Goal: Task Accomplishment & Management: Manage account settings

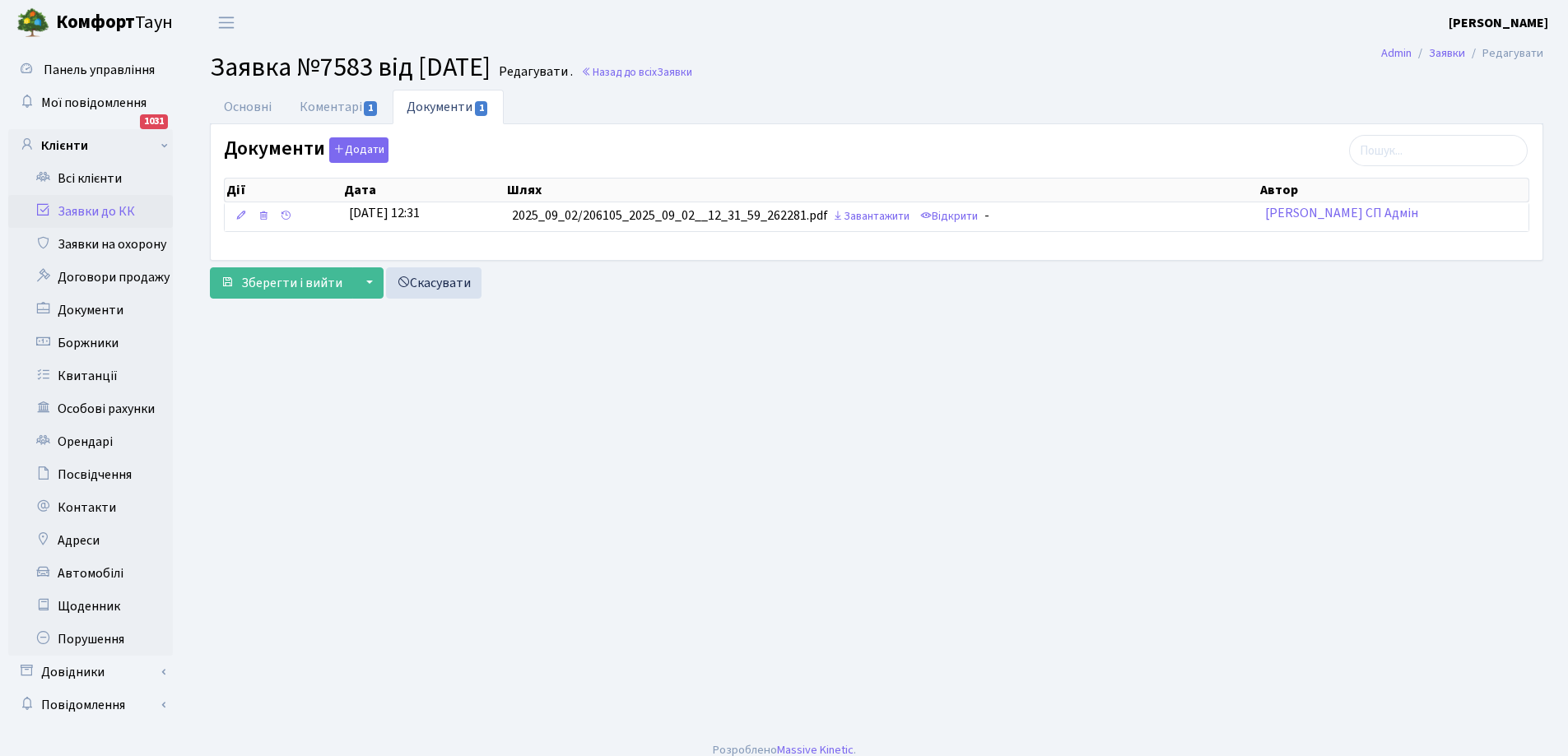
click at [90, 205] on link "Заявки до КК" at bounding box center [90, 211] width 165 height 33
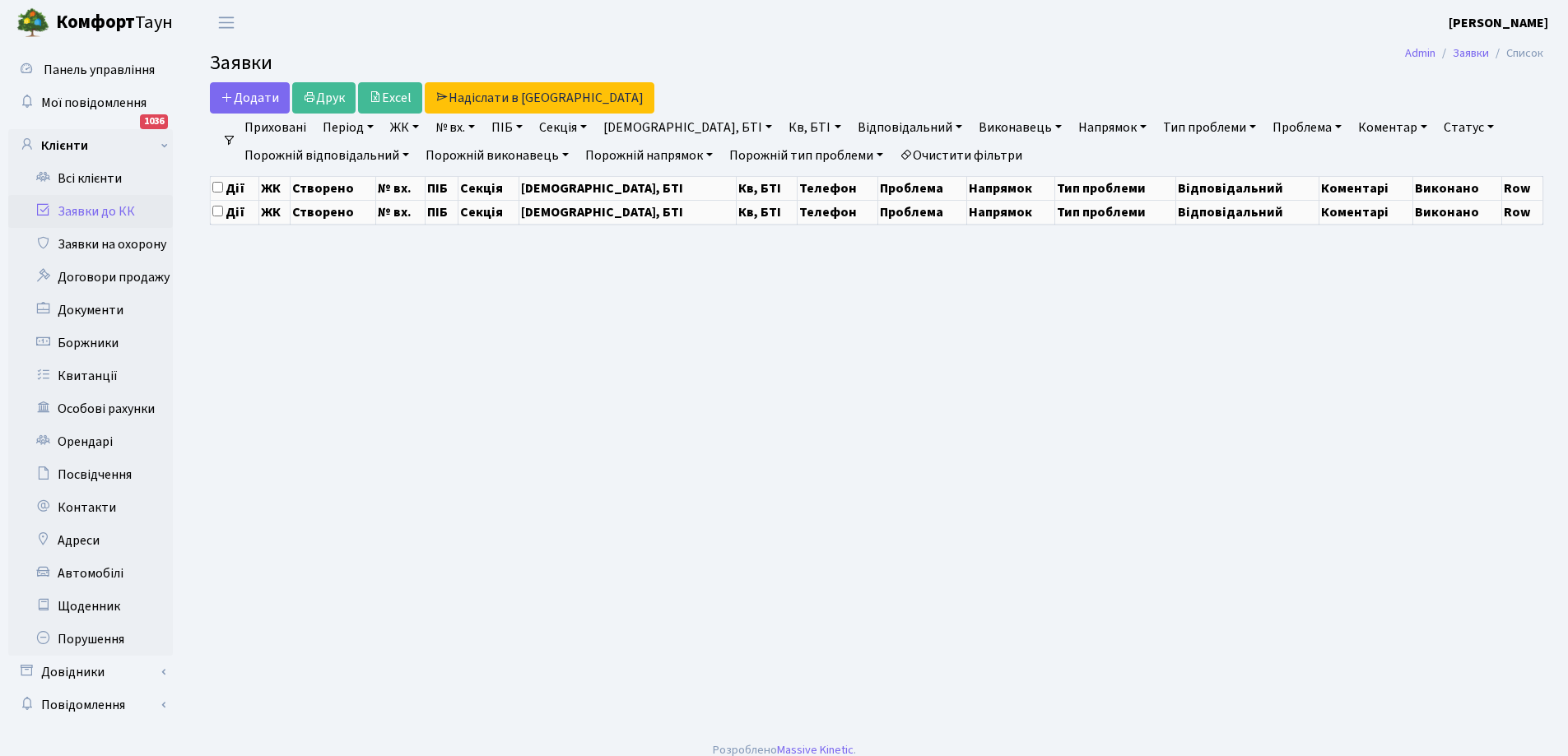
select select "25"
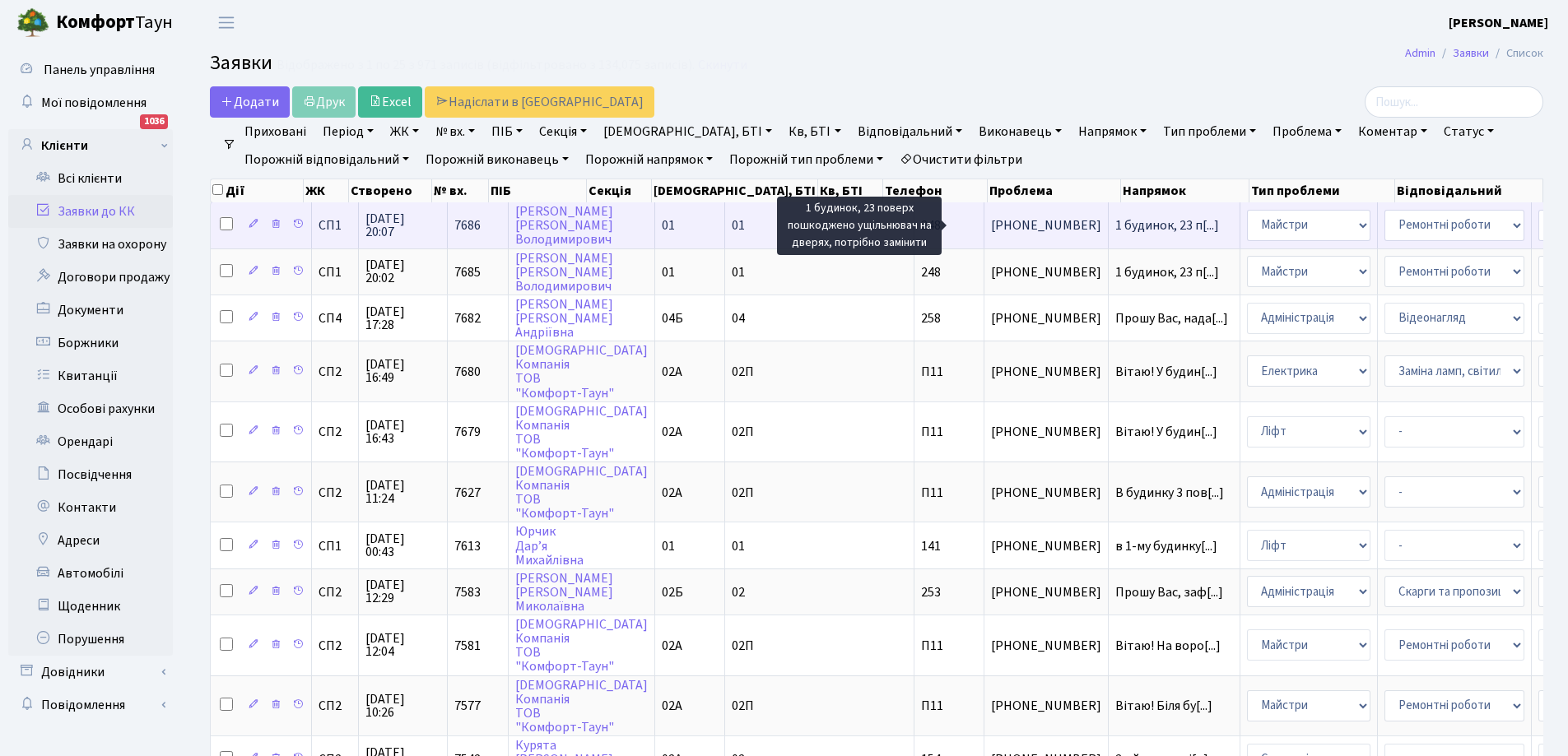
click at [1115, 226] on span "1 будинок, 23 п[...]" at bounding box center [1167, 225] width 104 height 18
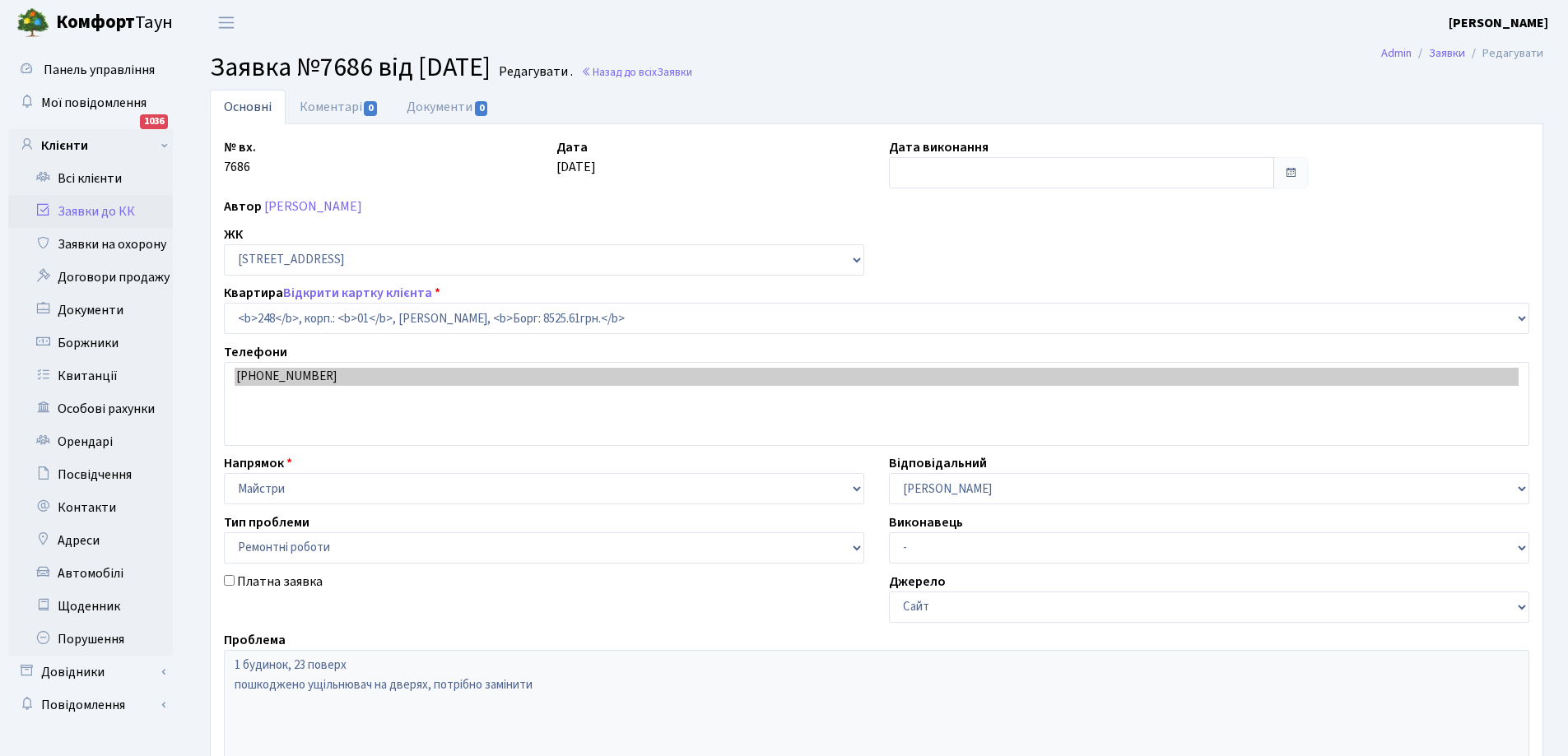
select select "20173"
select select "62"
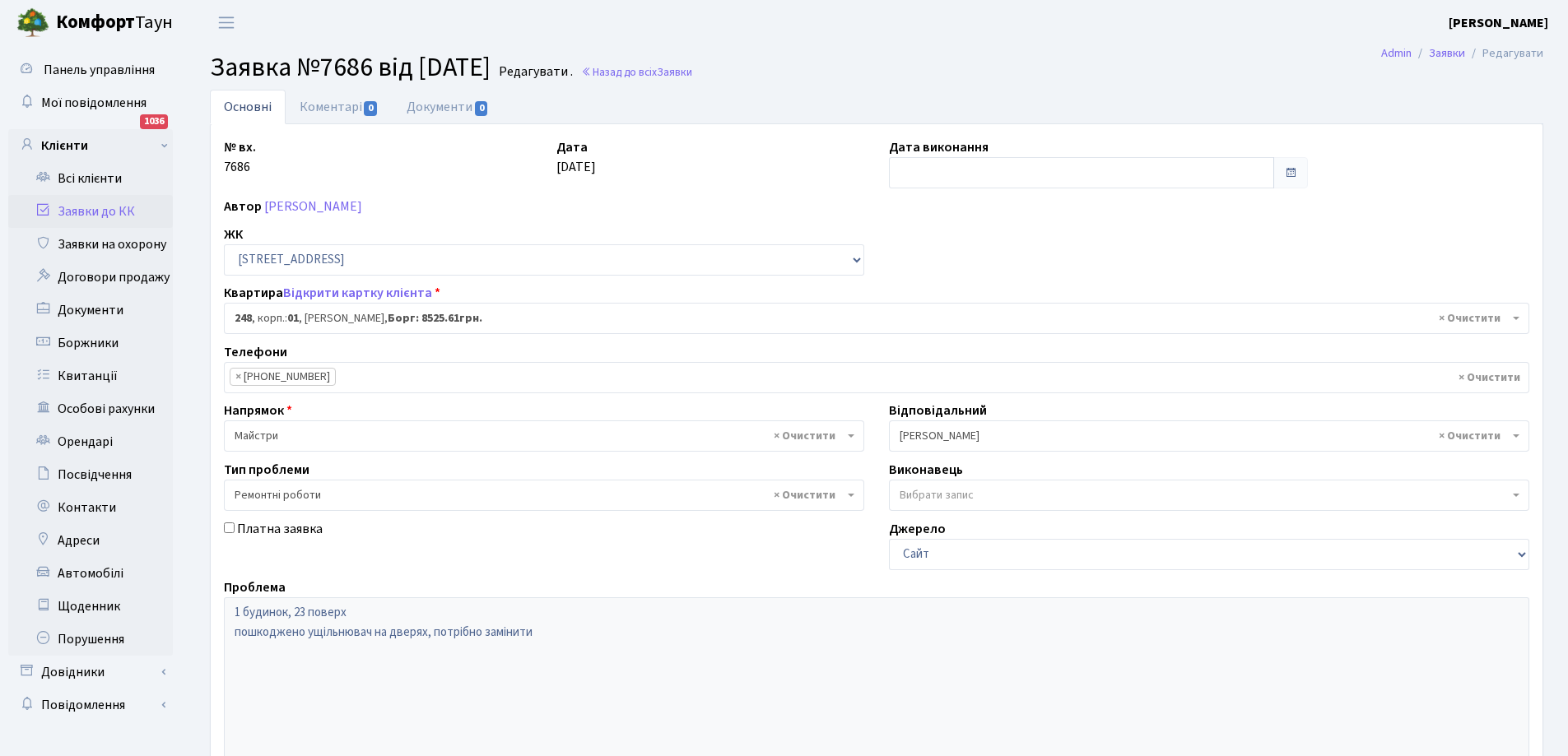
click at [92, 203] on link "Заявки до КК" at bounding box center [90, 211] width 165 height 33
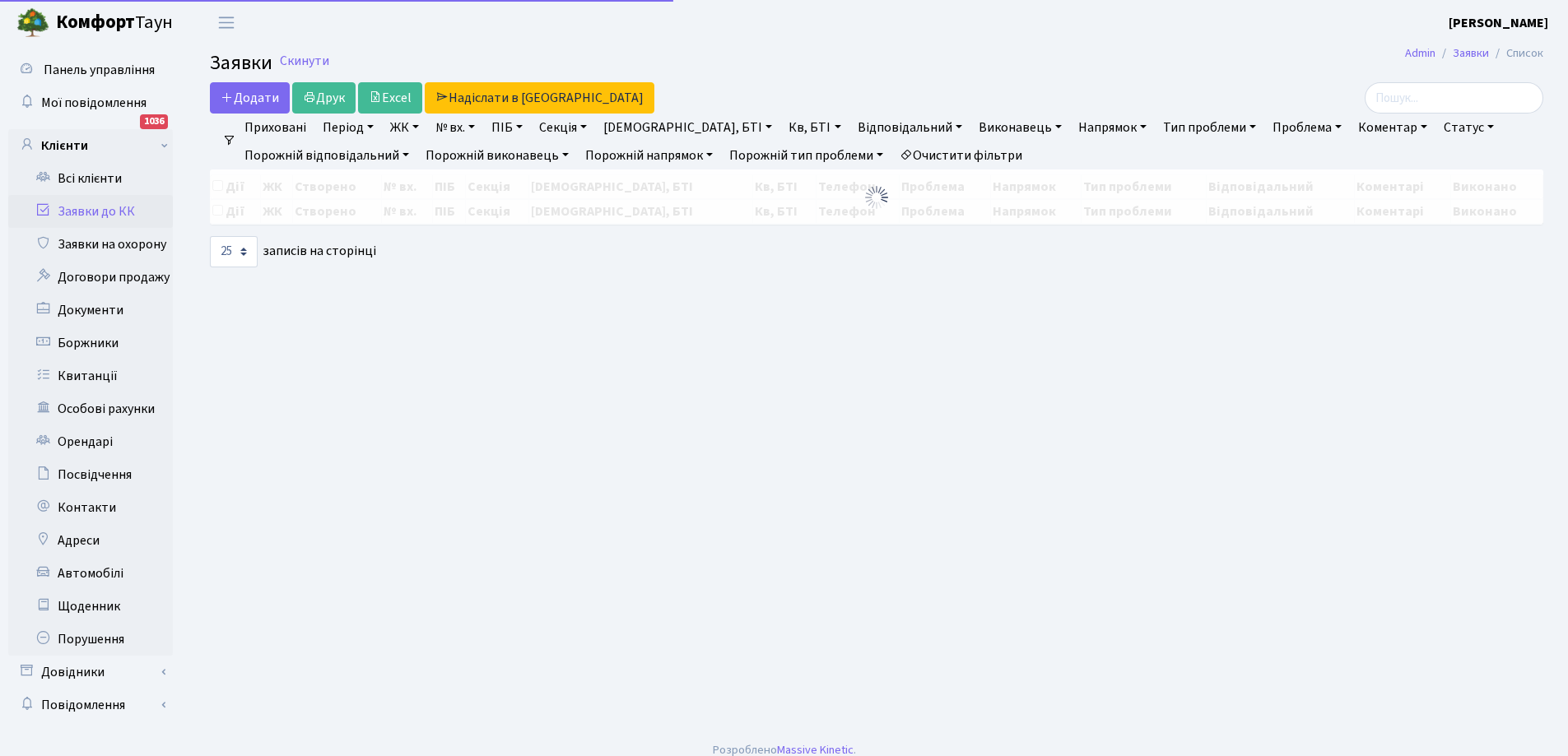
select select "25"
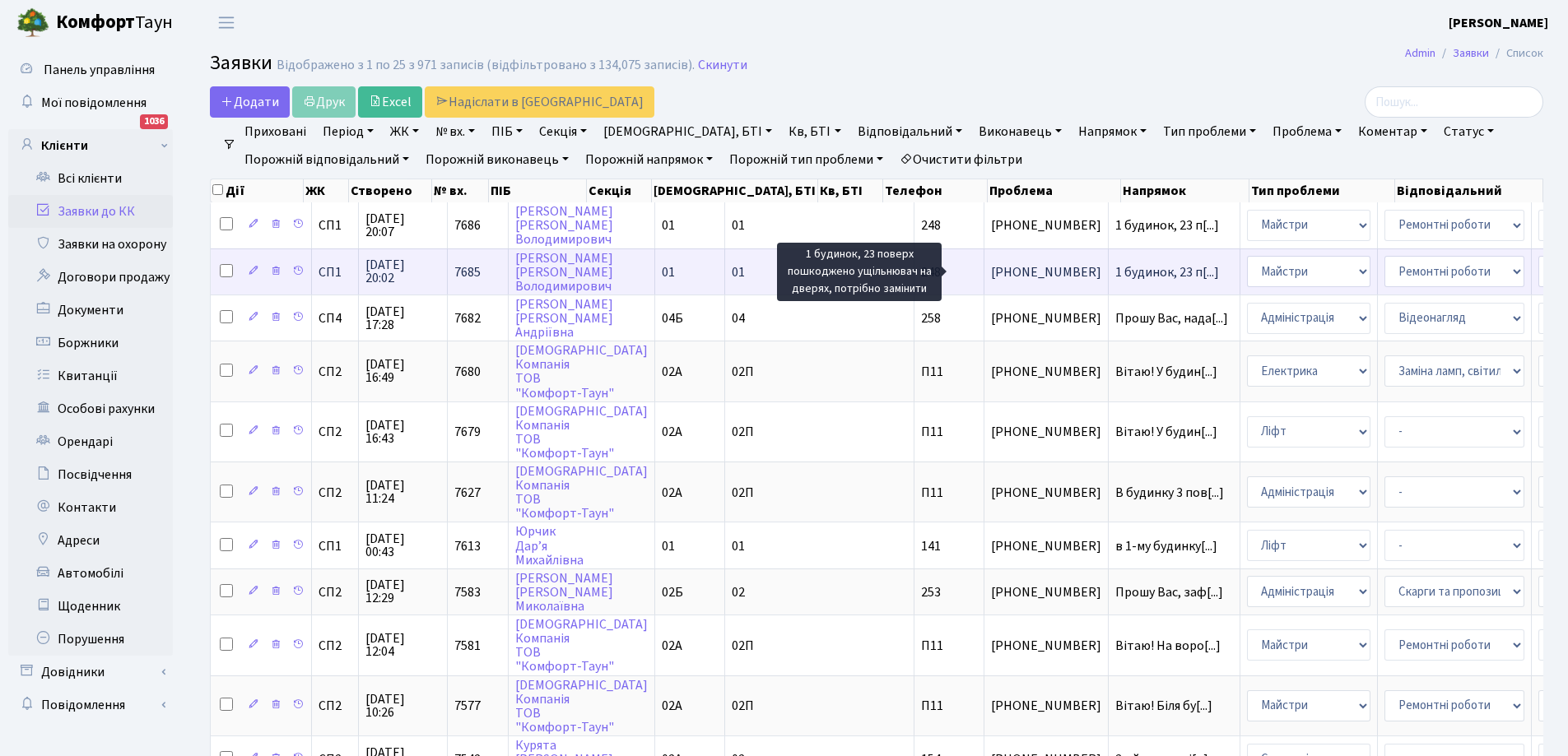
click at [1115, 269] on span "1 будинок, 23 п[...]" at bounding box center [1167, 272] width 104 height 18
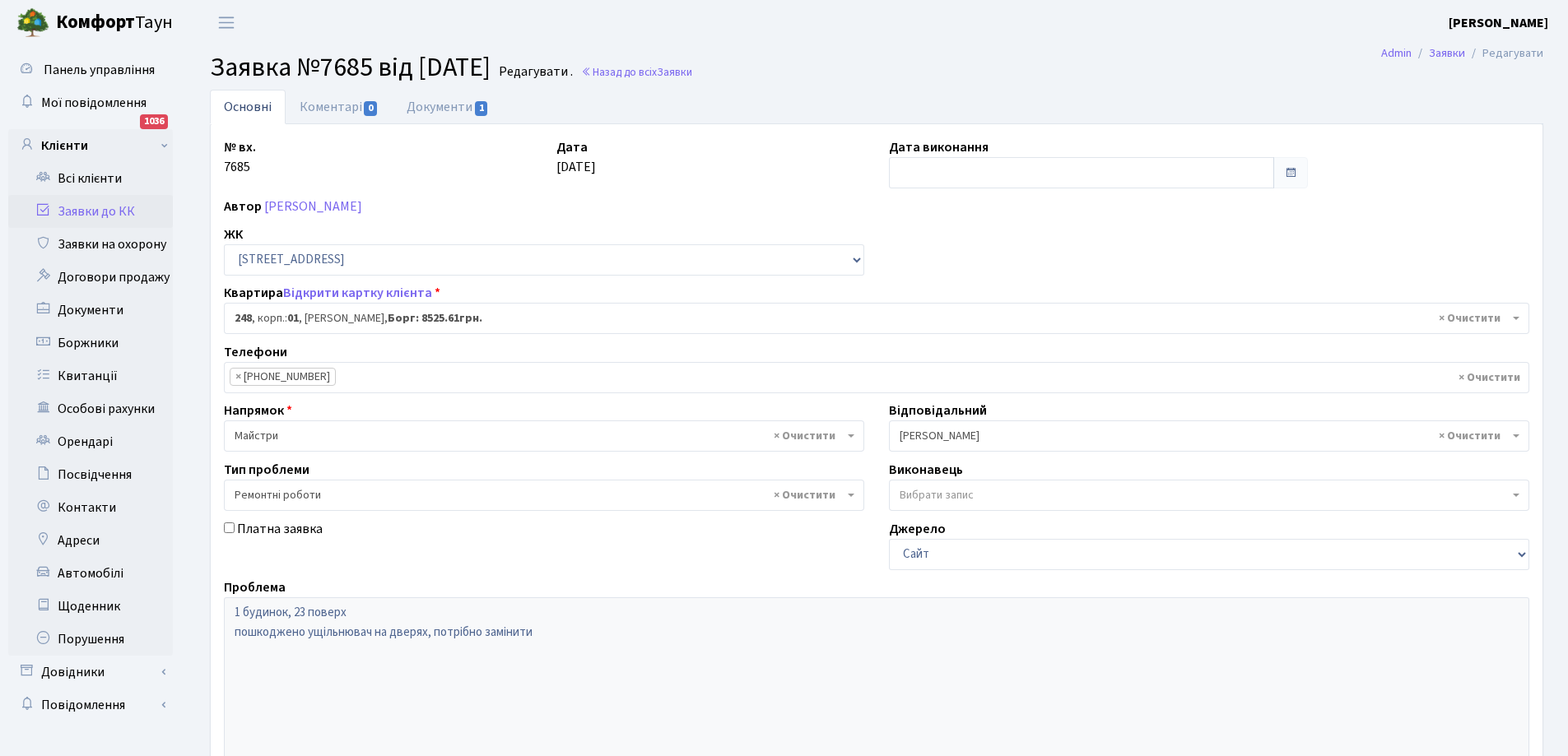
select select "20173"
select select "62"
click at [432, 104] on link "Документи 1" at bounding box center [447, 107] width 110 height 34
select select "25"
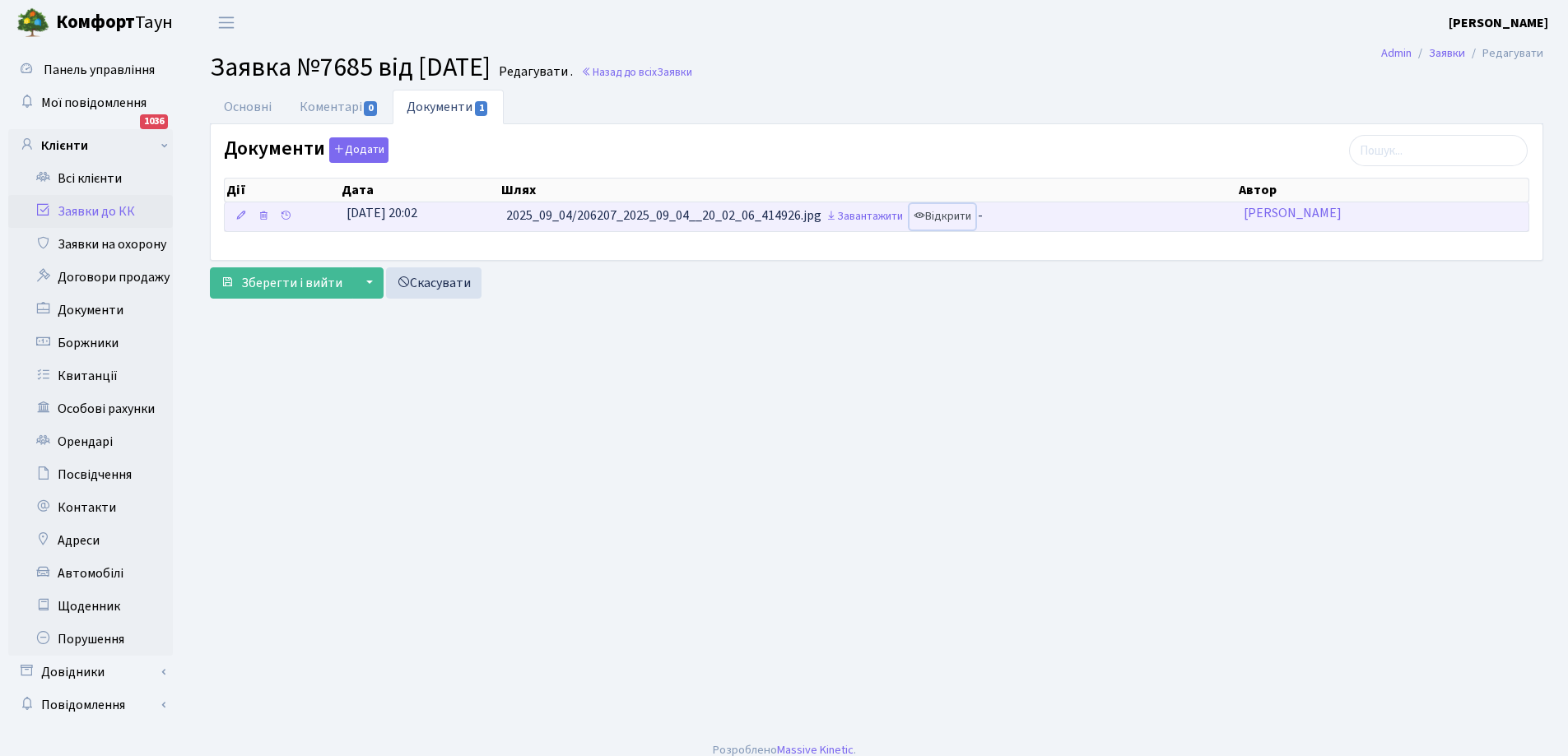
click at [956, 219] on link "Відкрити" at bounding box center [943, 217] width 65 height 26
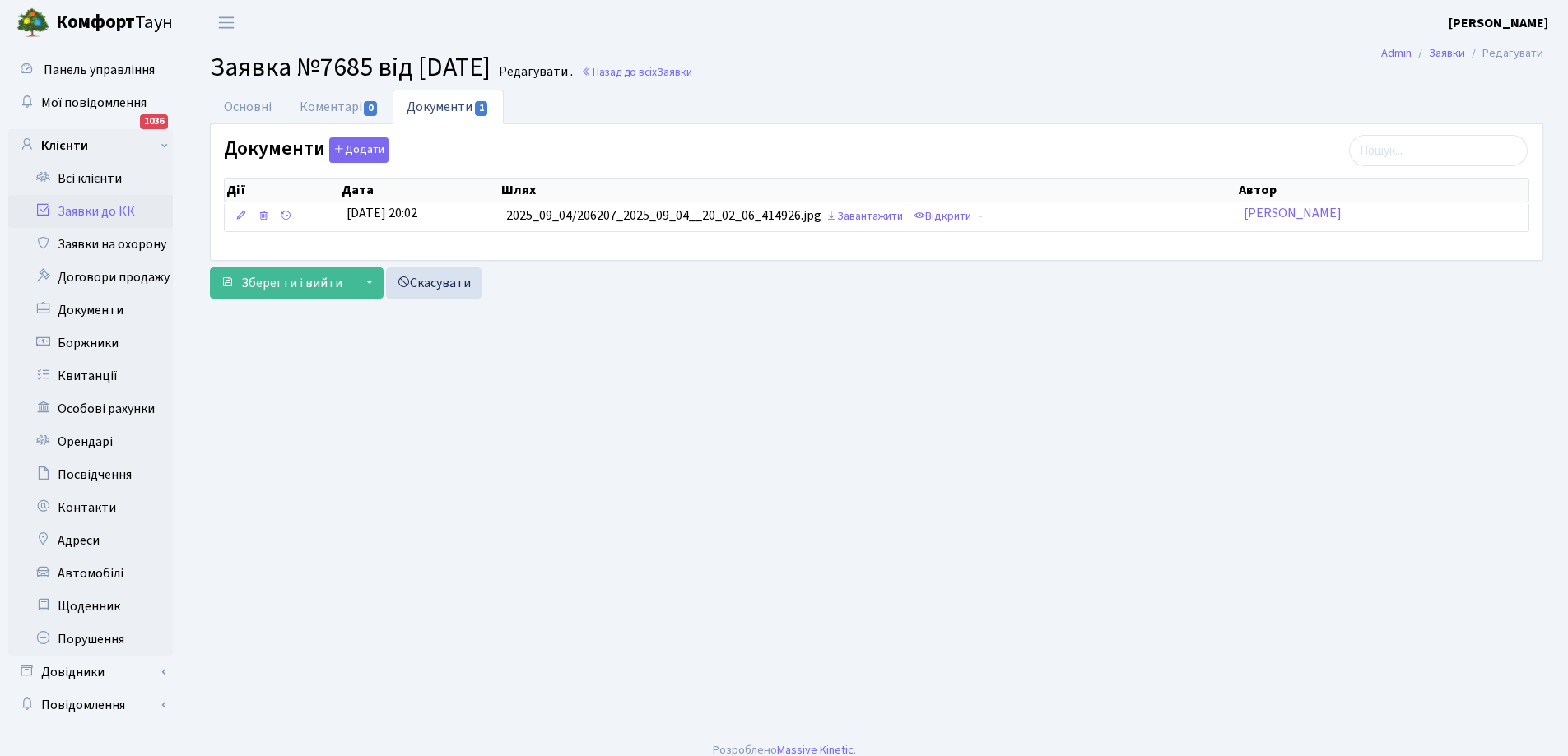
click at [100, 205] on link "Заявки до КК" at bounding box center [90, 211] width 165 height 33
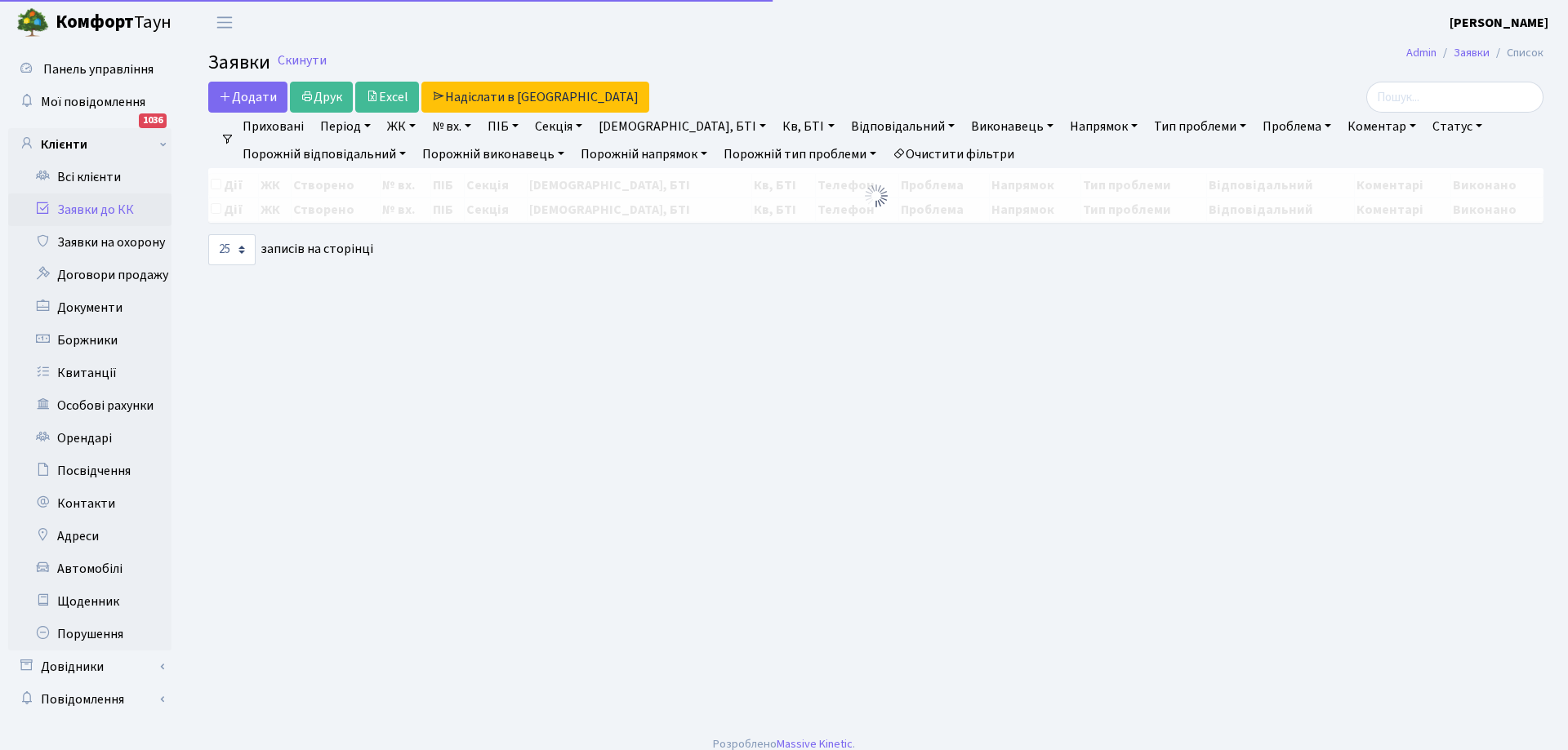
select select "25"
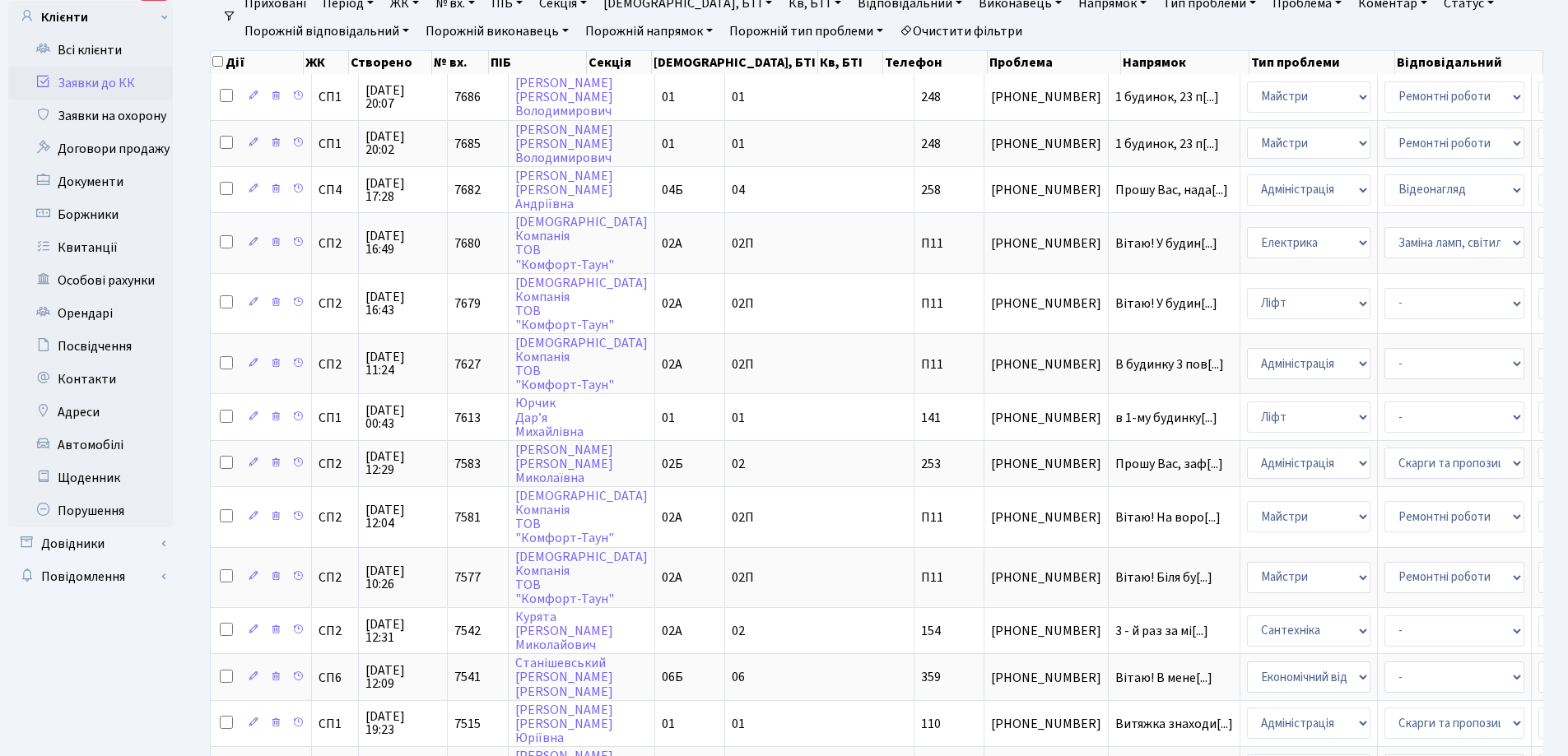
scroll to position [164, 0]
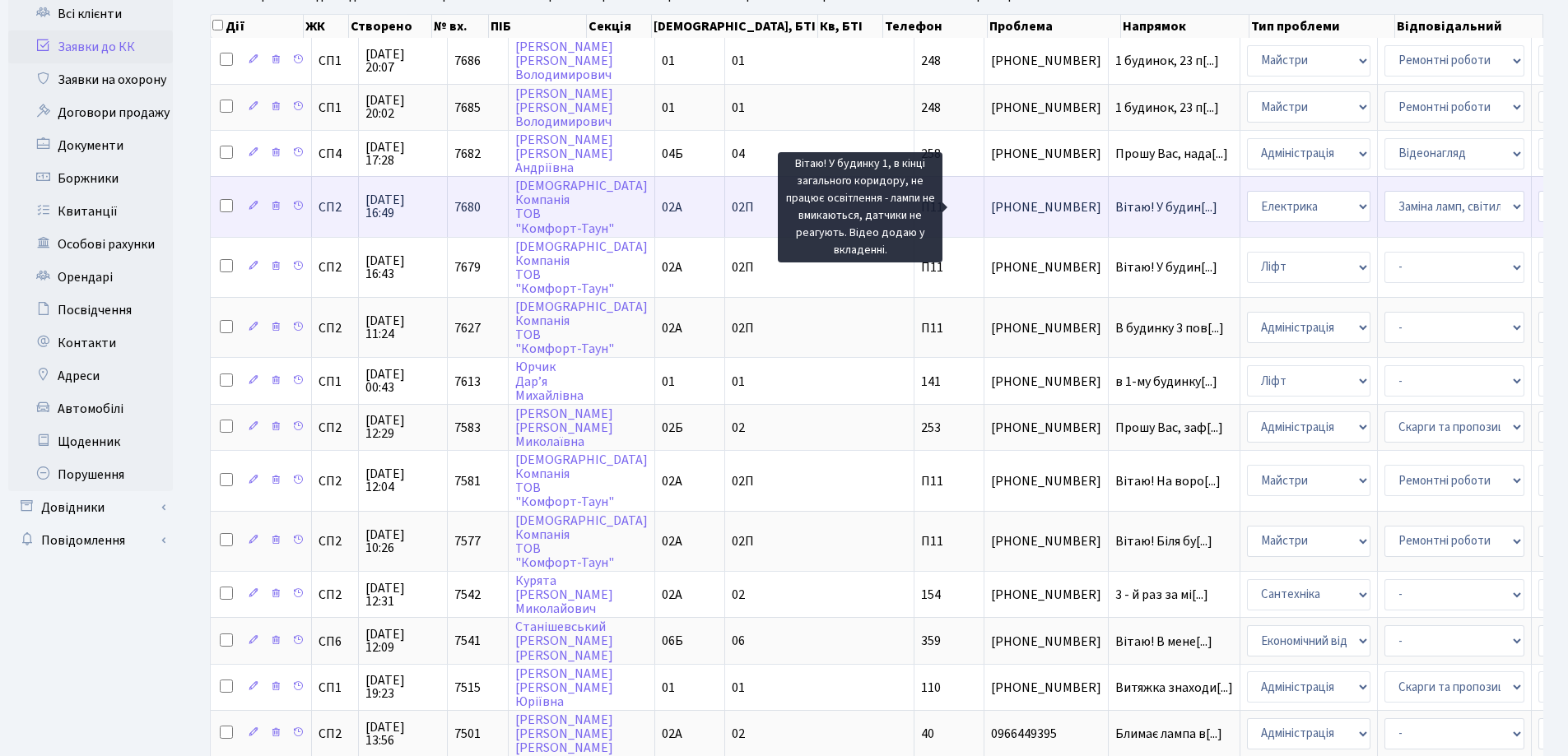
click at [1115, 202] on span "Вітаю! У будин[...]" at bounding box center [1166, 207] width 102 height 18
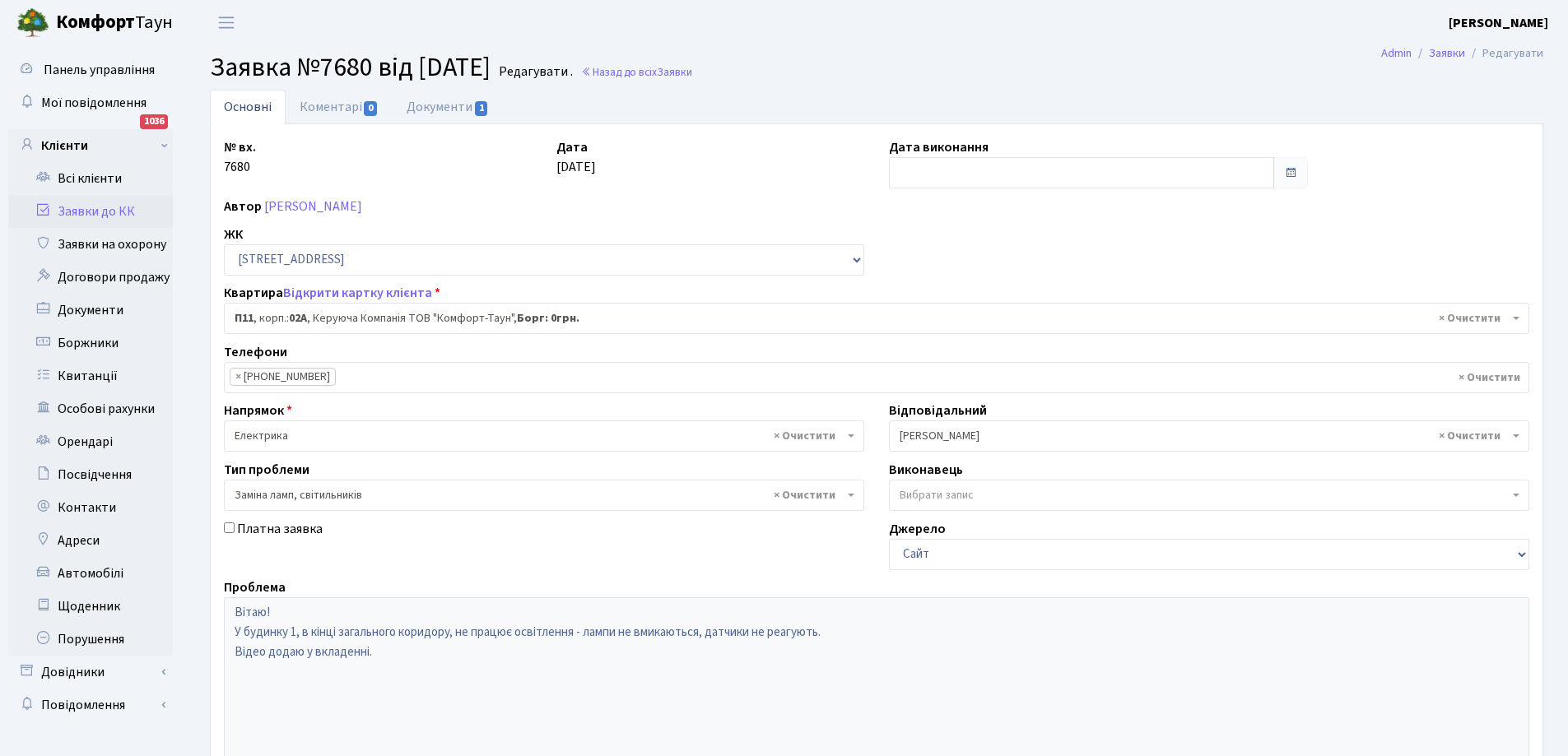
select select "20720"
select select "40"
click at [441, 107] on link "Документи 1" at bounding box center [447, 107] width 110 height 34
select select "25"
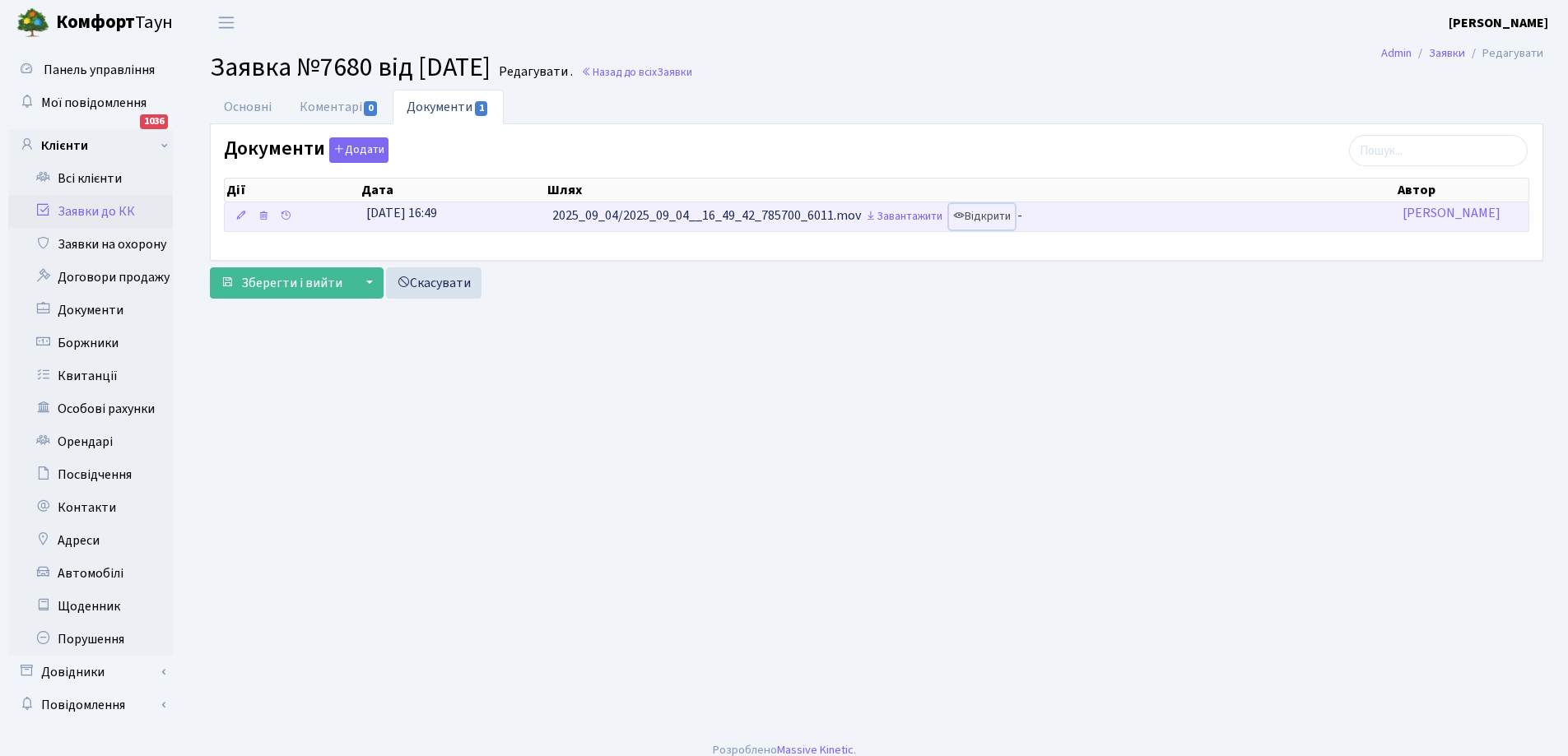
click at [987, 213] on link "Відкрити" at bounding box center [982, 217] width 65 height 26
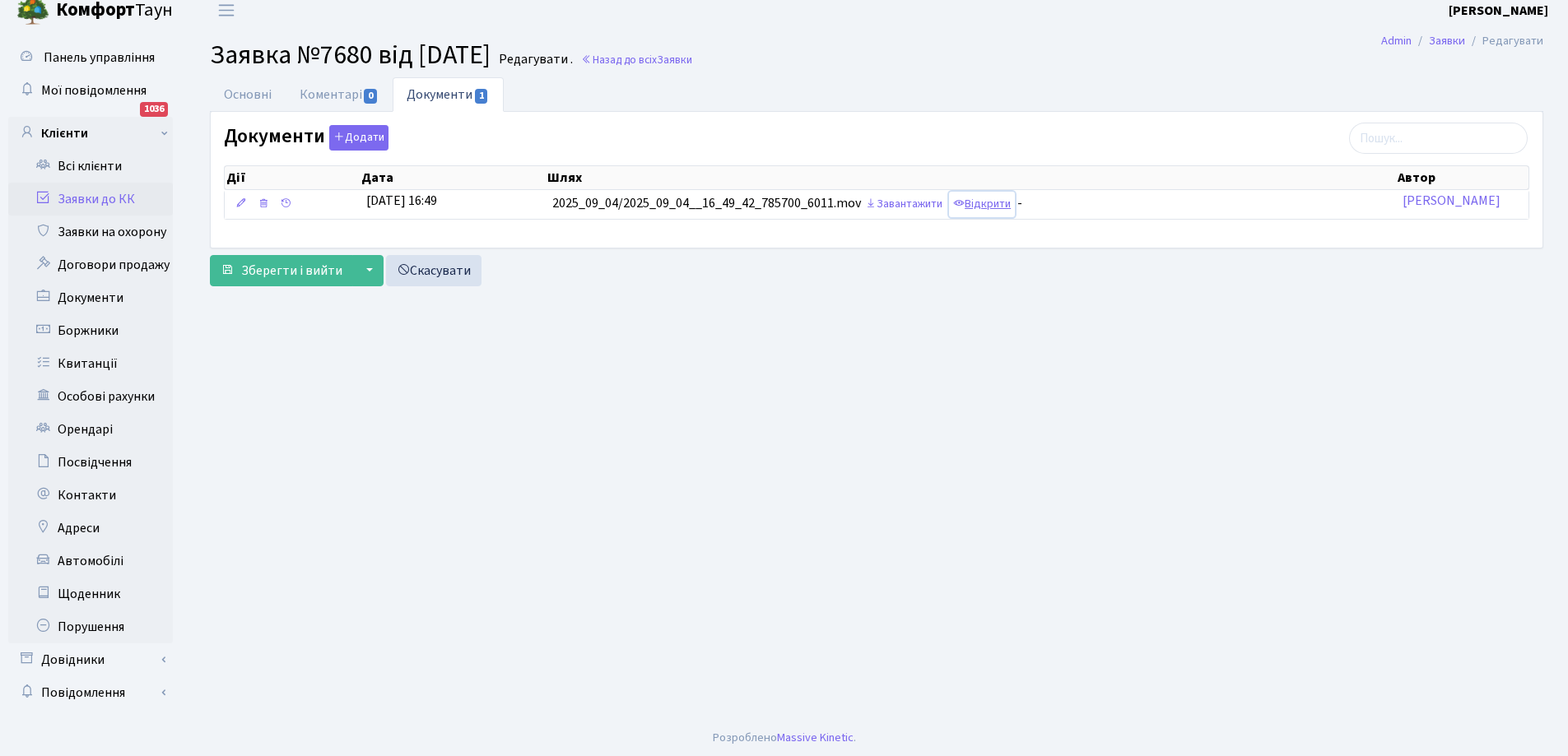
scroll to position [15, 0]
click at [80, 192] on link "Заявки до КК" at bounding box center [90, 196] width 165 height 33
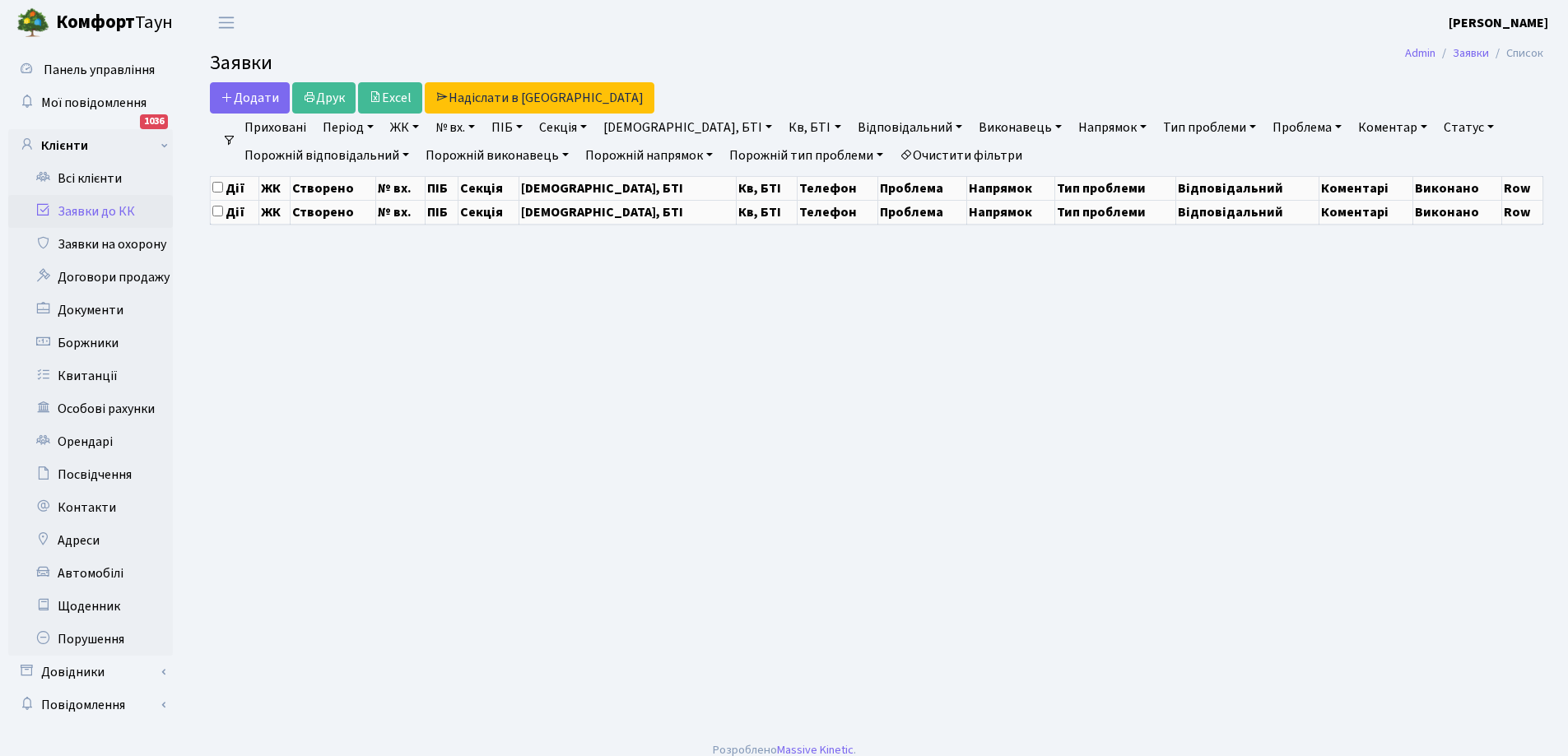
select select "25"
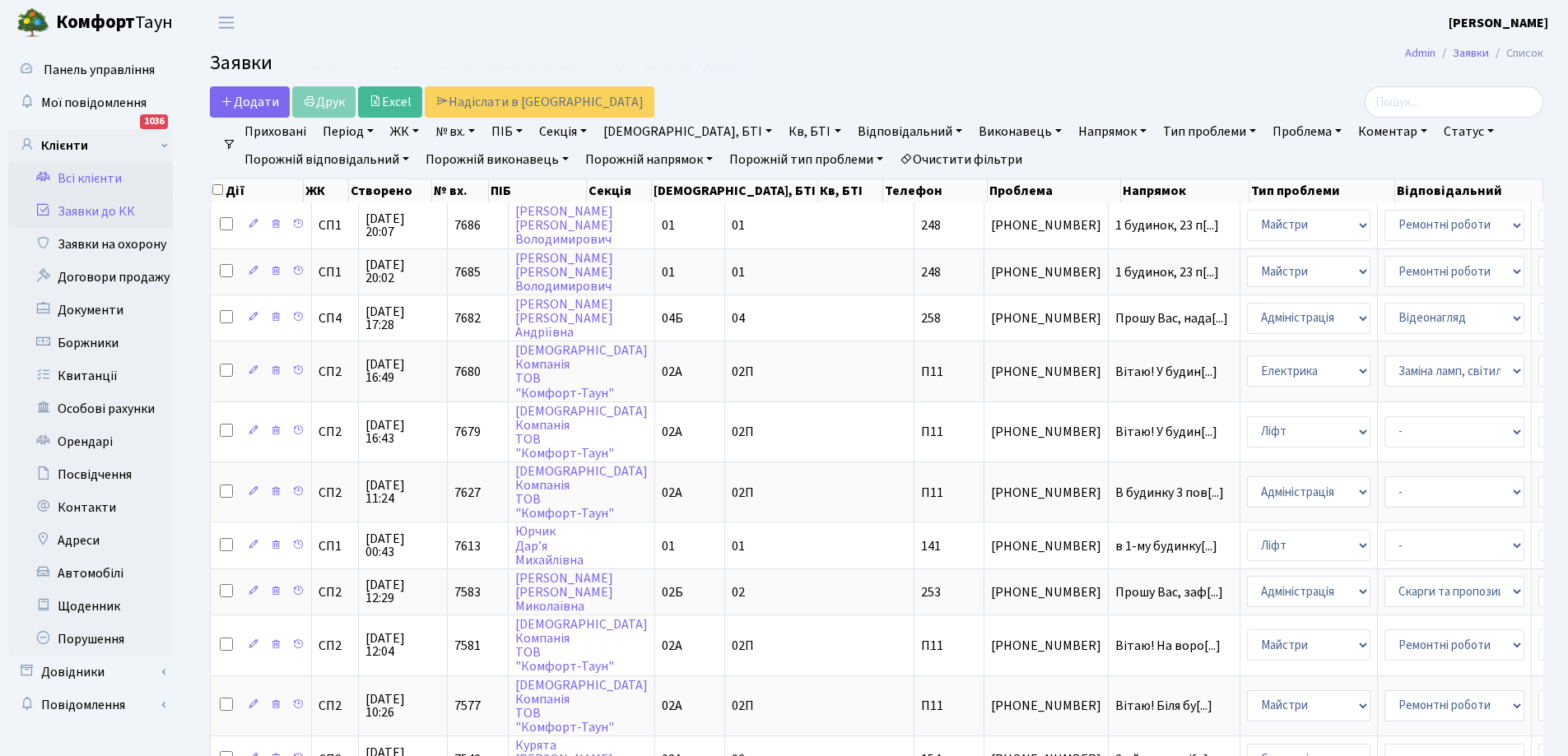
click at [100, 180] on link "Всі клієнти" at bounding box center [90, 178] width 165 height 33
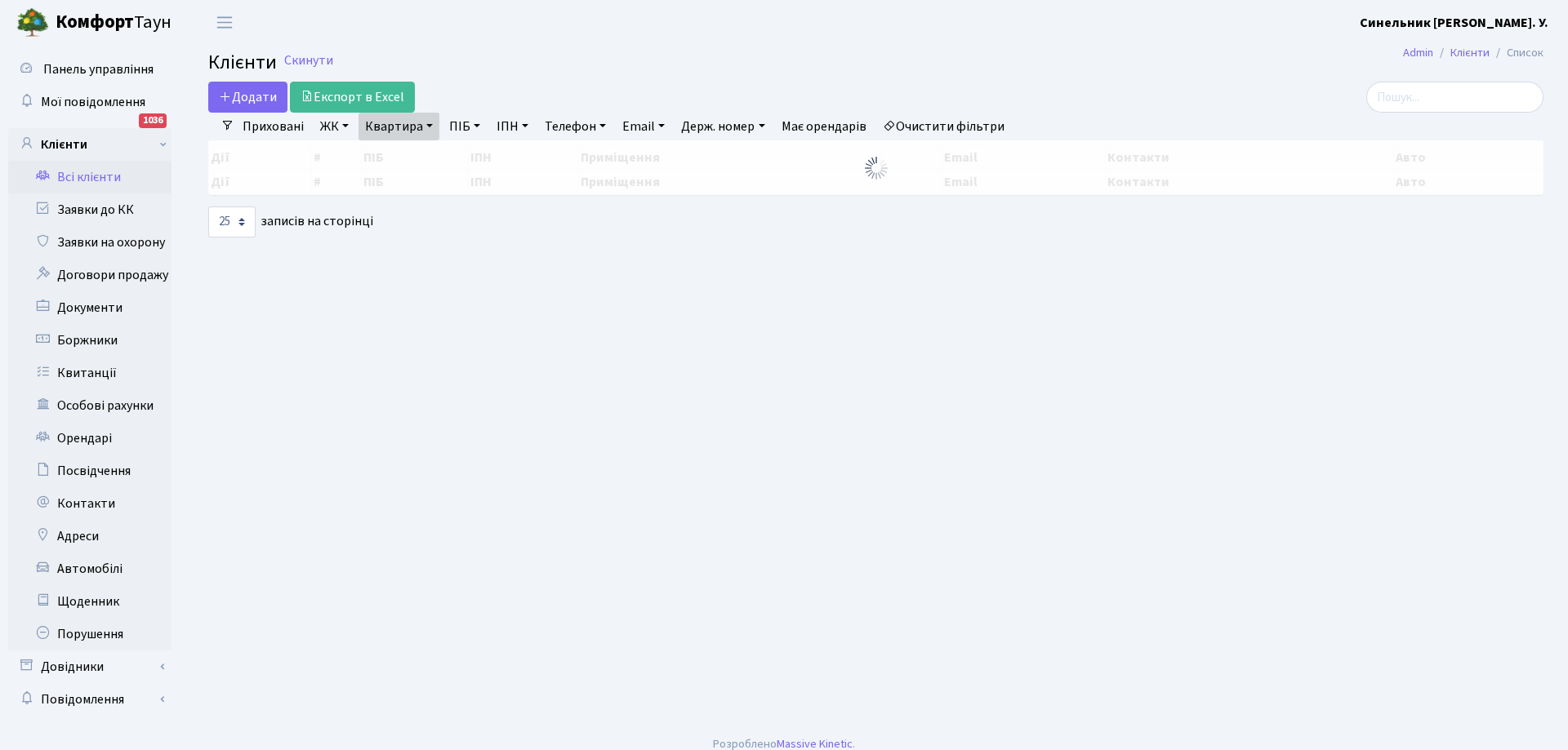
select select "25"
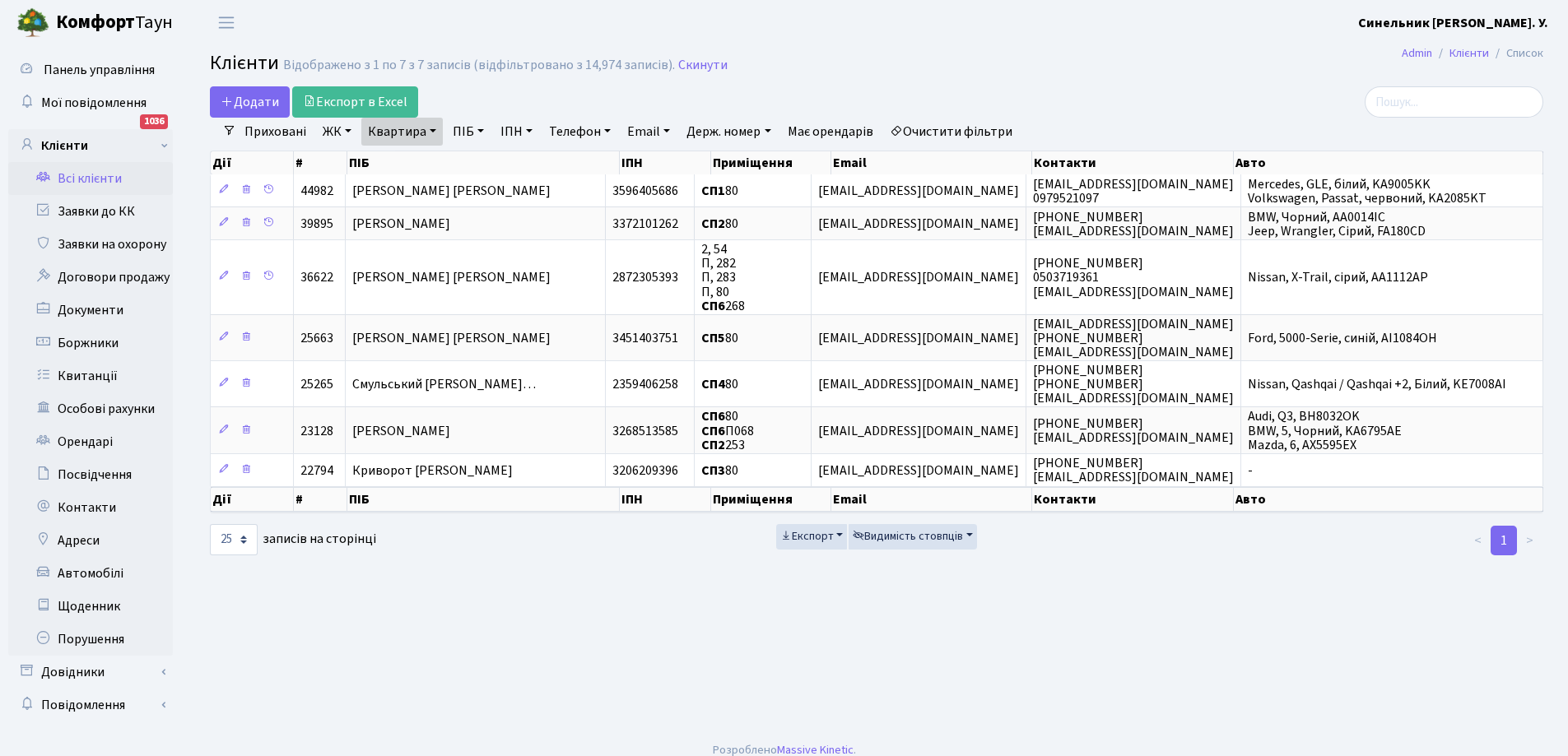
click at [420, 134] on link "Квартира" at bounding box center [402, 132] width 81 height 28
type input "0"
type input "61"
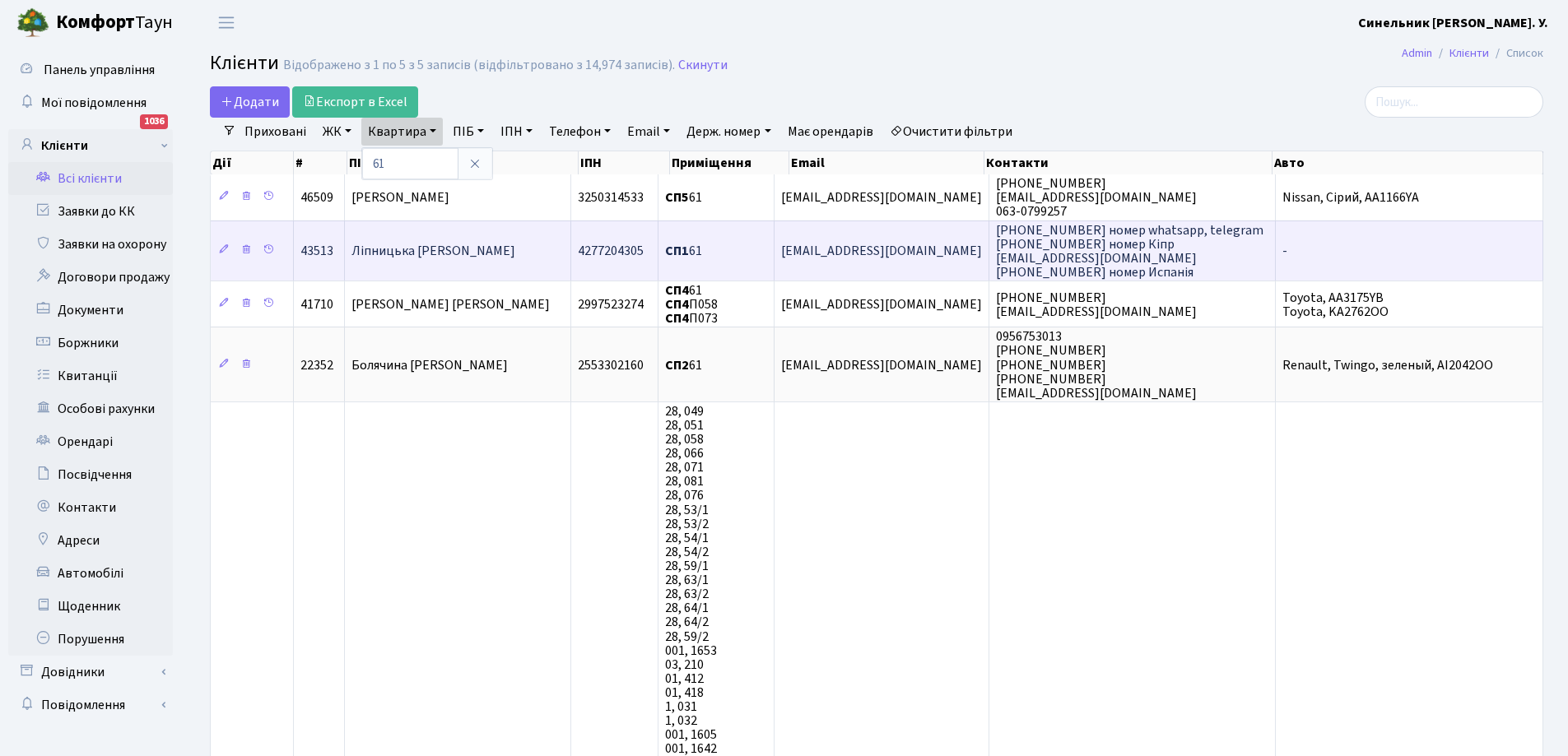
click at [467, 254] on span "Ліпницька Софія Олександрівна" at bounding box center [433, 251] width 164 height 18
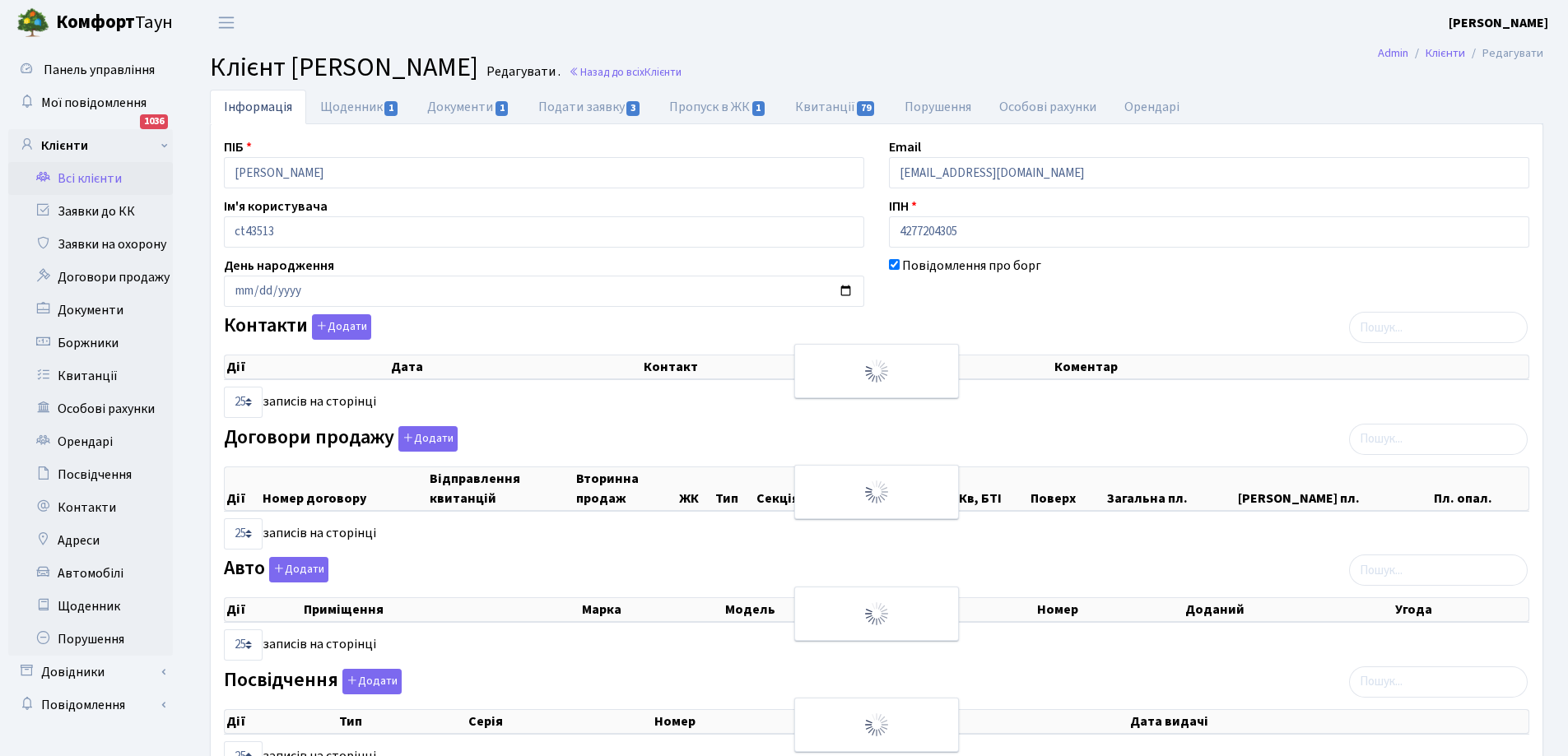
select select "25"
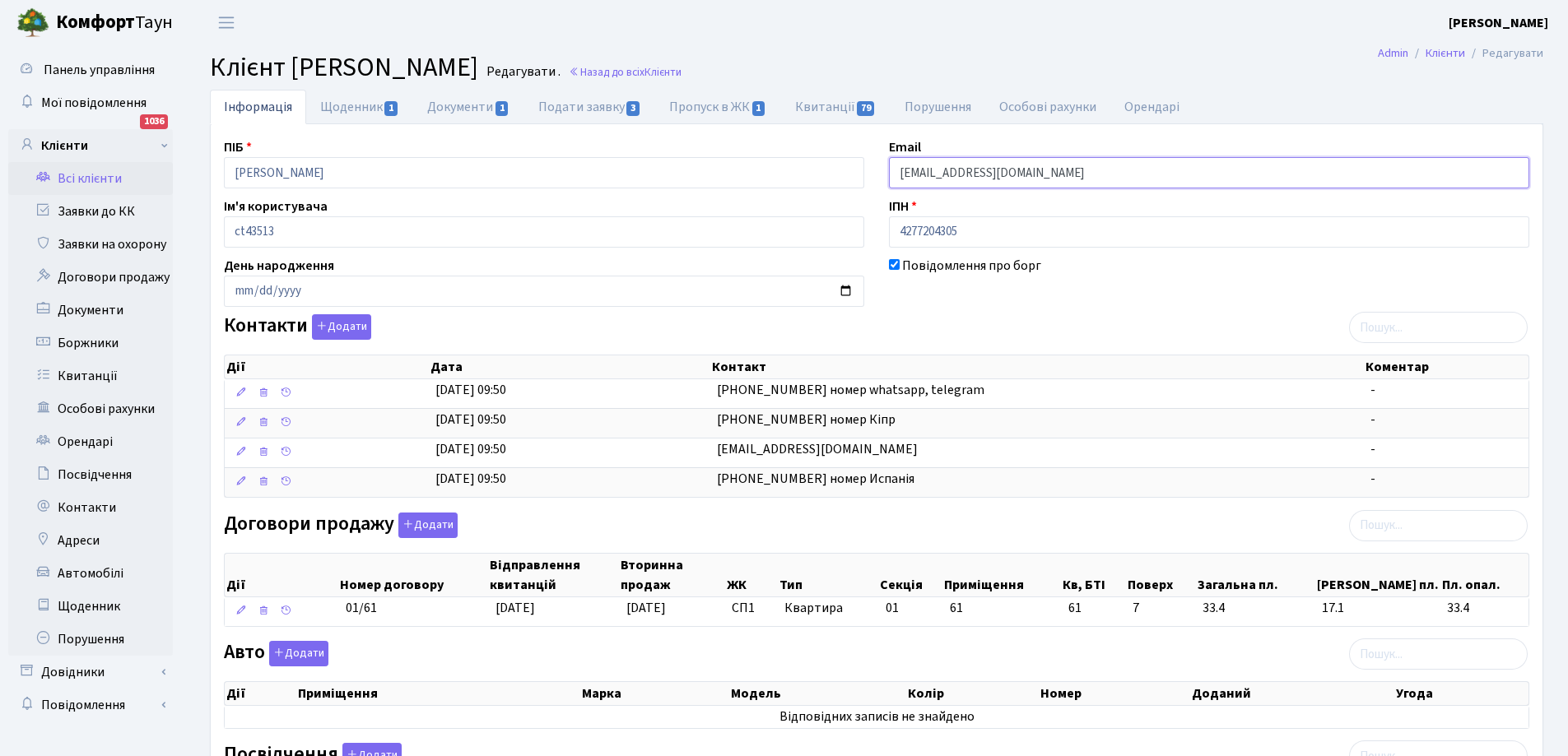
drag, startPoint x: 896, startPoint y: 172, endPoint x: 1047, endPoint y: 163, distance: 151.3
click at [1047, 163] on input "[EMAIL_ADDRESS][DOMAIN_NAME]" at bounding box center [1209, 173] width 640 height 32
click at [66, 171] on link "Всі клієнти" at bounding box center [90, 178] width 165 height 33
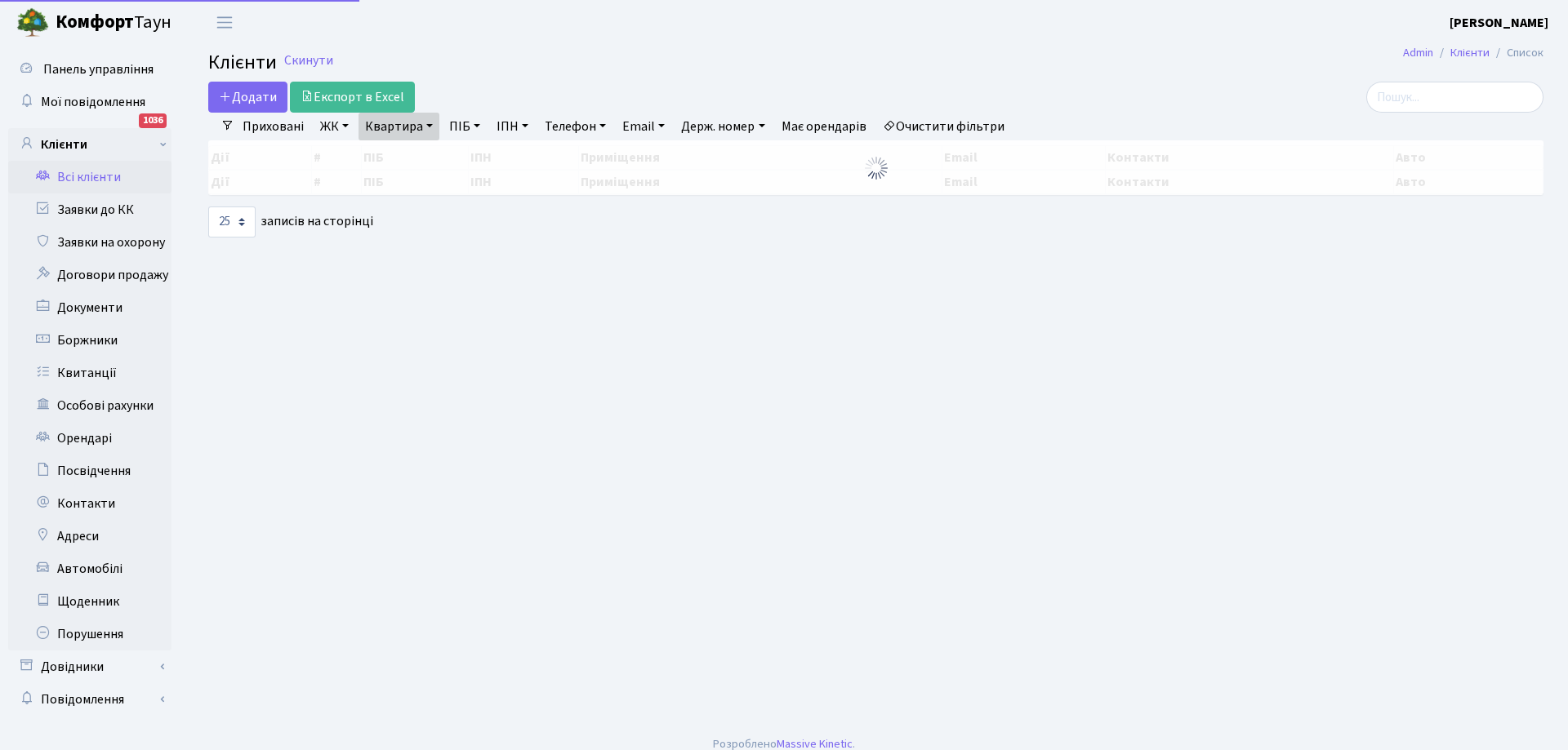
select select "25"
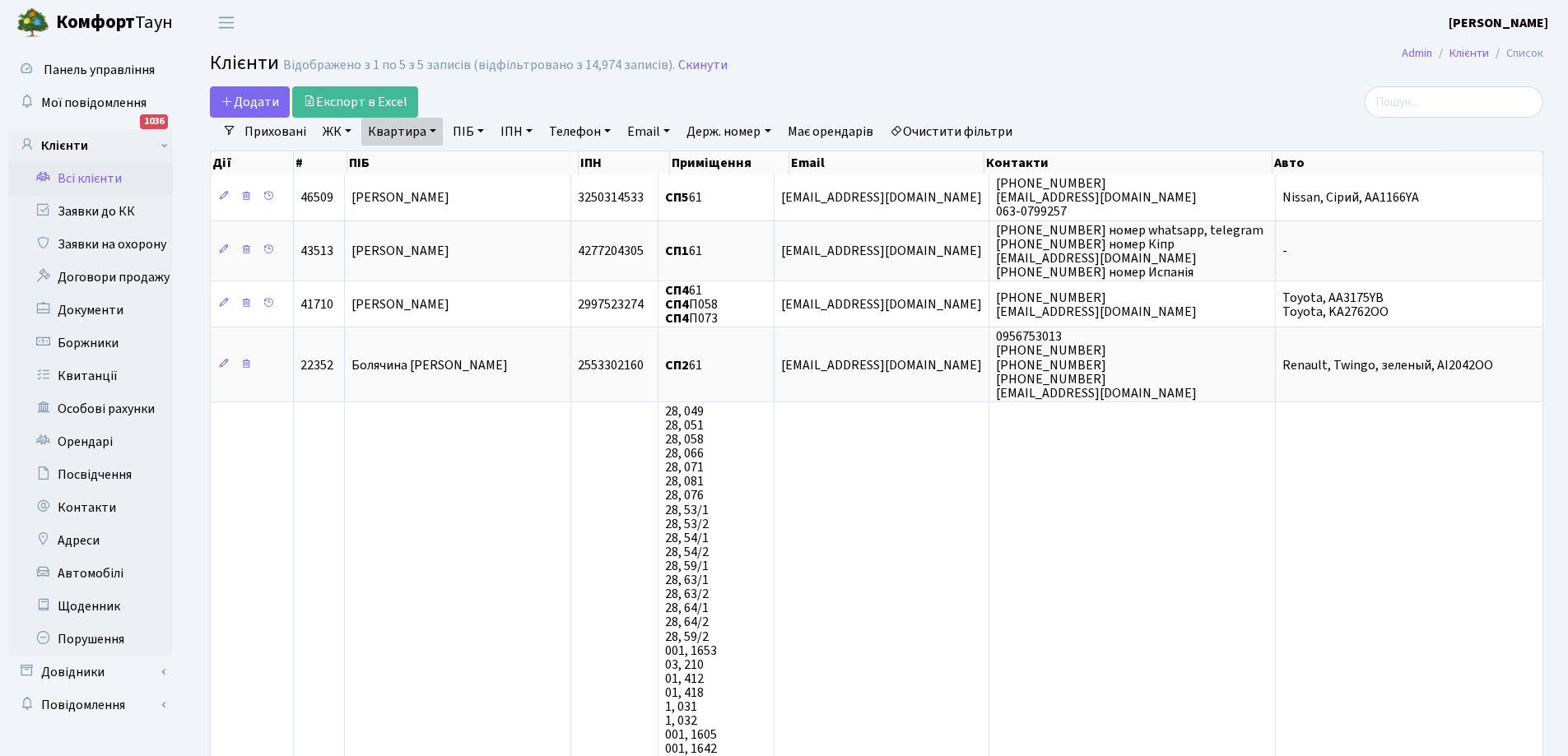
click at [400, 129] on link "Квартира" at bounding box center [402, 132] width 81 height 28
type input "1"
type input "121"
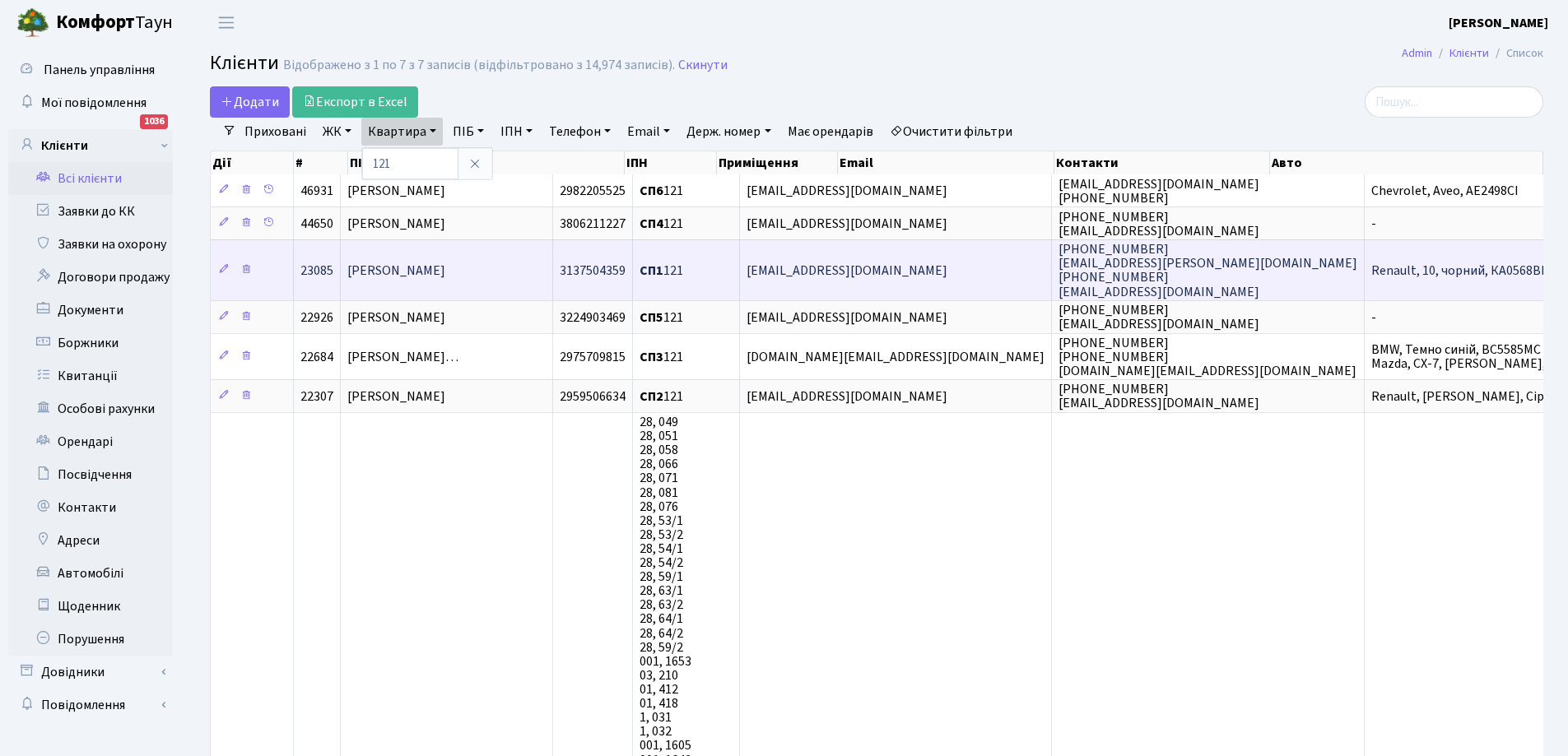
click at [423, 273] on span "[PERSON_NAME]" at bounding box center [396, 270] width 98 height 18
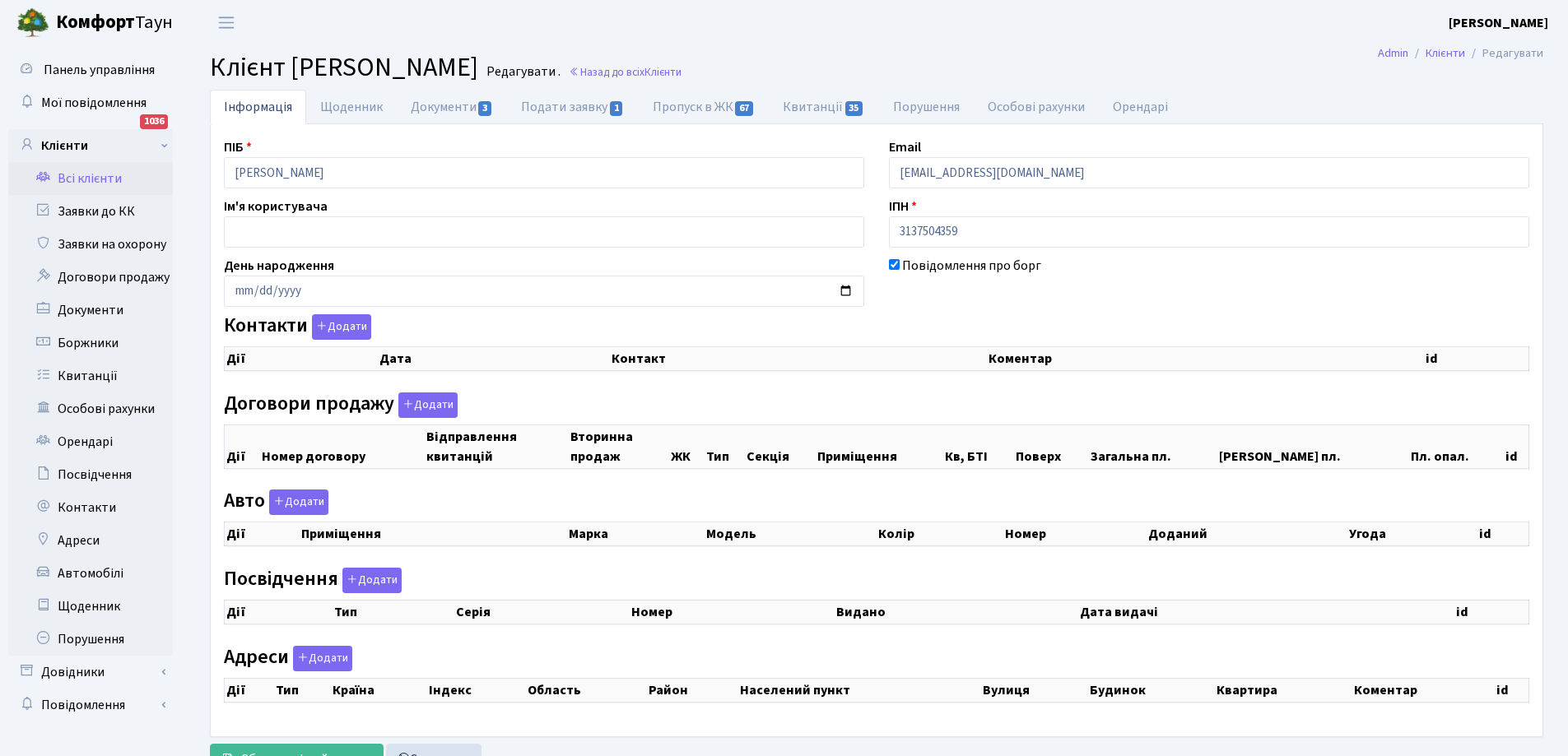
checkbox input "true"
select select "25"
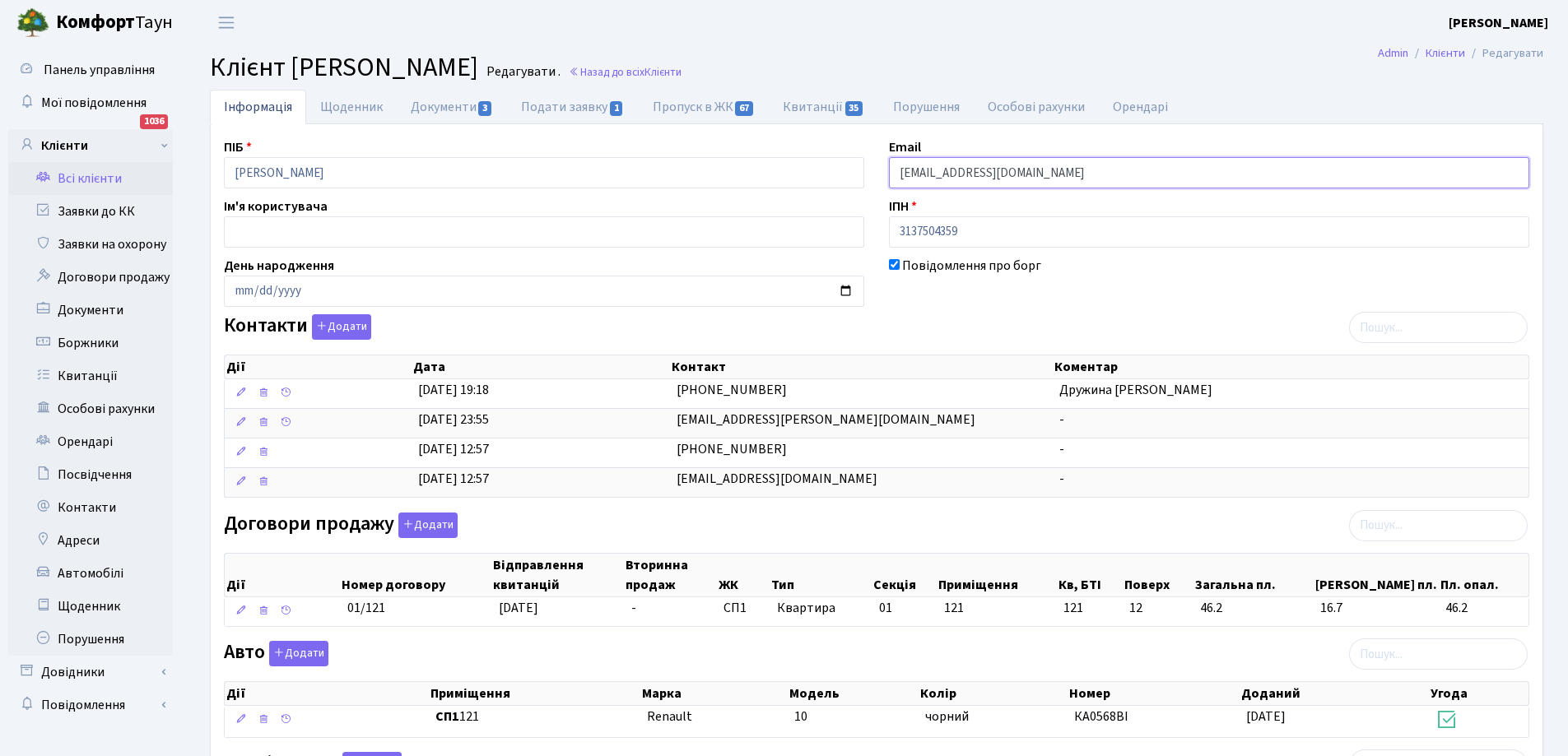
drag, startPoint x: 901, startPoint y: 177, endPoint x: 1010, endPoint y: 174, distance: 109.0
click at [1010, 174] on input "[EMAIL_ADDRESS][DOMAIN_NAME]" at bounding box center [1209, 173] width 640 height 32
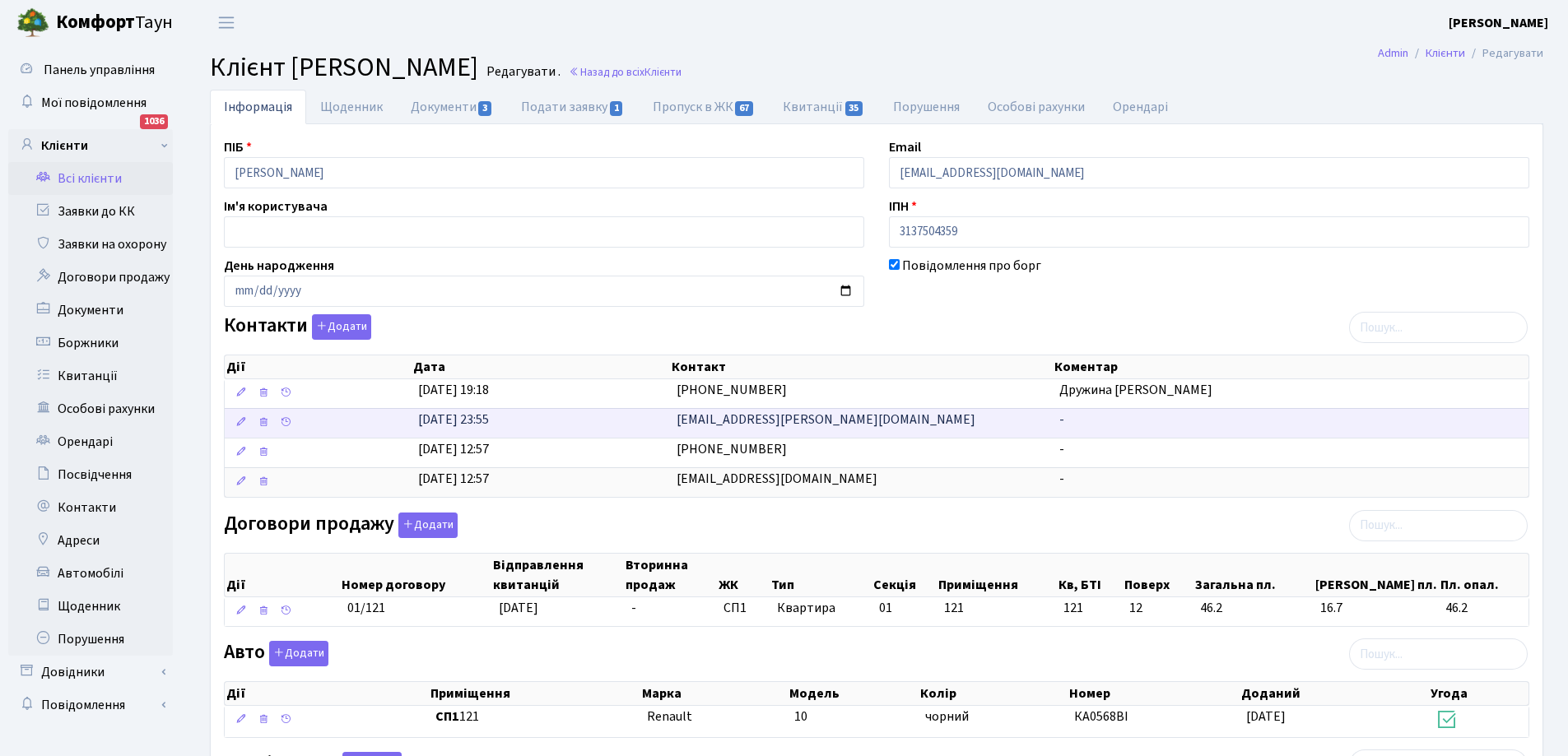
click at [675, 415] on td "[EMAIL_ADDRESS][PERSON_NAME][DOMAIN_NAME]" at bounding box center [861, 423] width 383 height 30
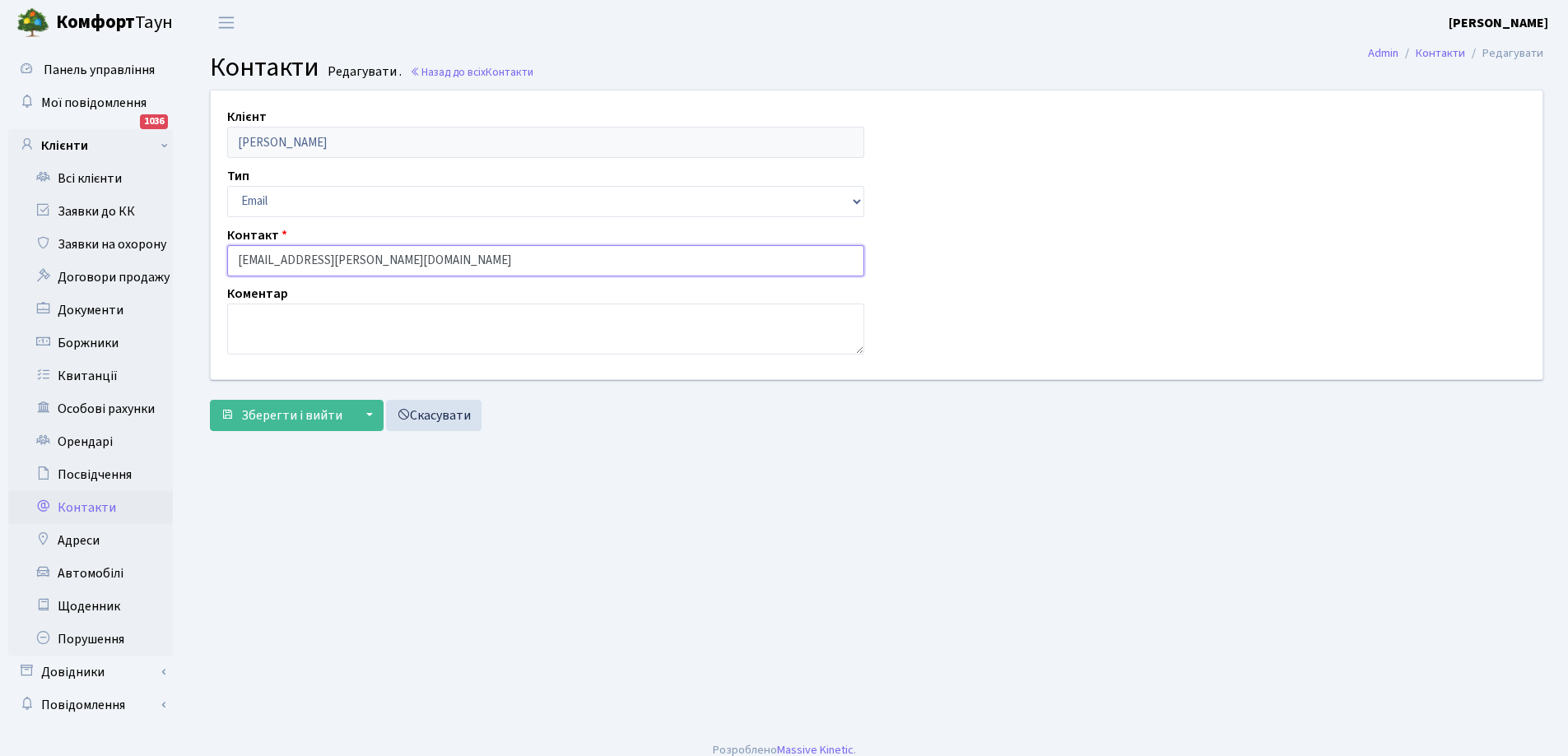
drag, startPoint x: 233, startPoint y: 261, endPoint x: 415, endPoint y: 251, distance: 182.3
click at [415, 251] on input "[EMAIL_ADDRESS][PERSON_NAME][DOMAIN_NAME]" at bounding box center [545, 262] width 637 height 32
click at [84, 177] on link "Всі клієнти" at bounding box center [90, 178] width 165 height 33
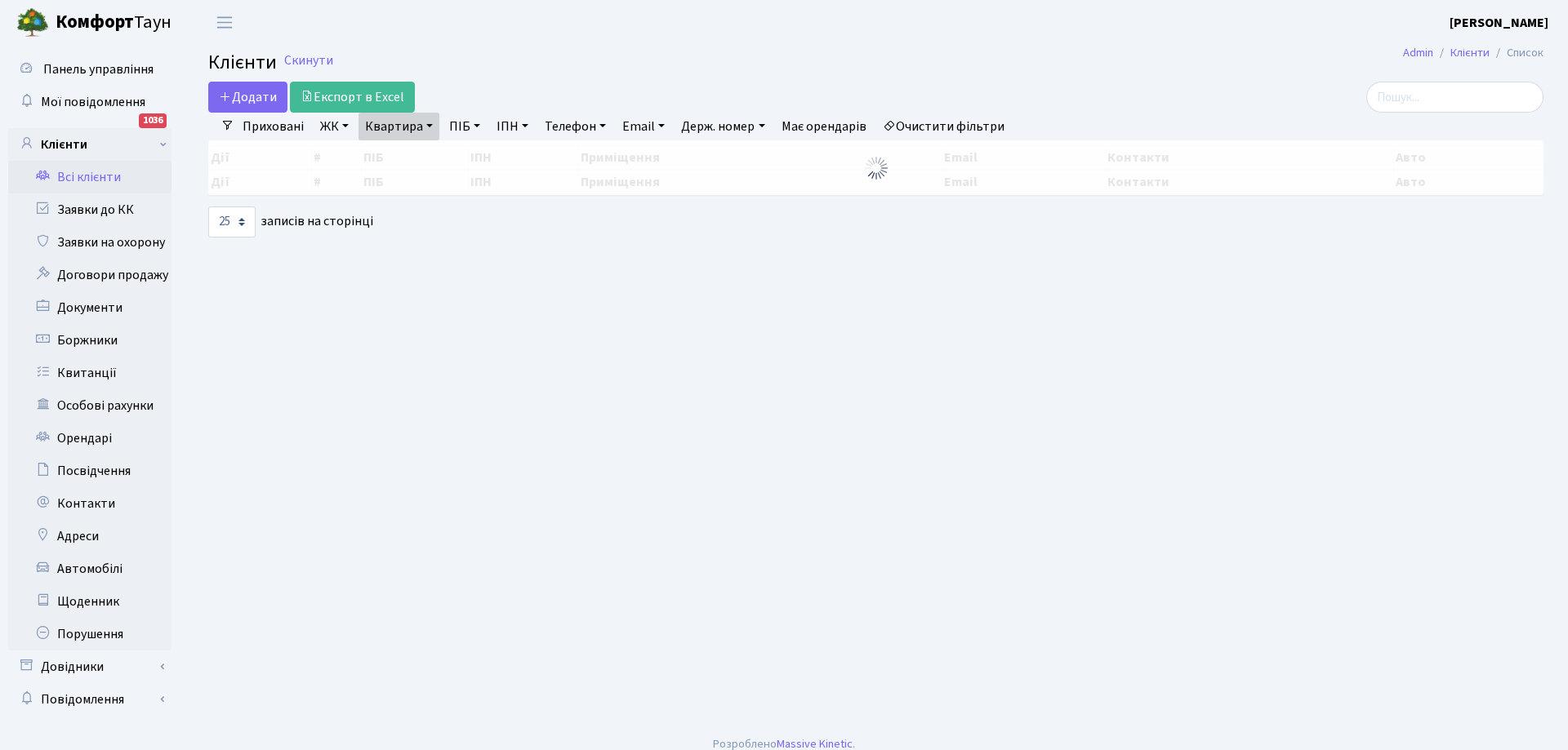
select select "25"
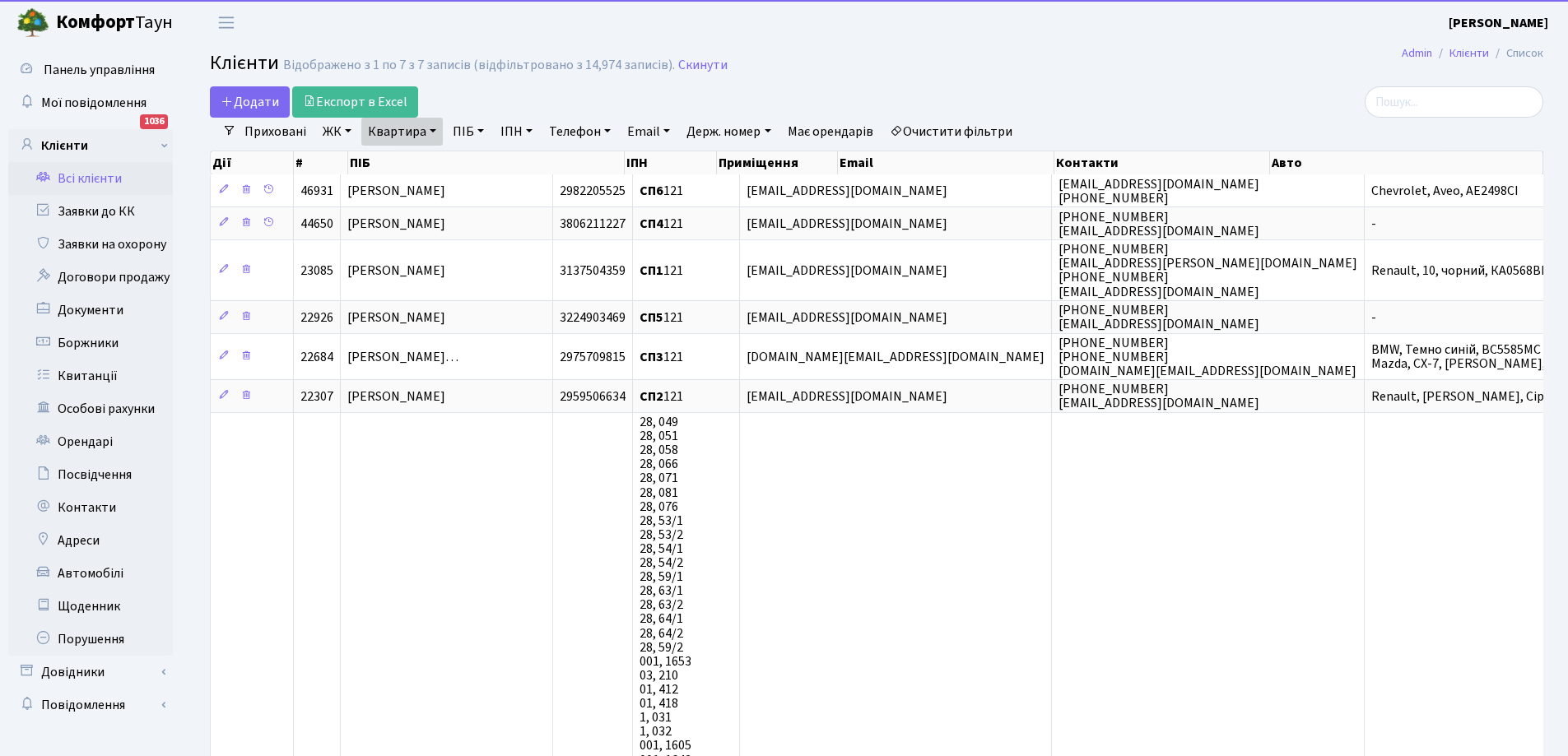
click at [406, 126] on link "Квартира" at bounding box center [402, 132] width 81 height 28
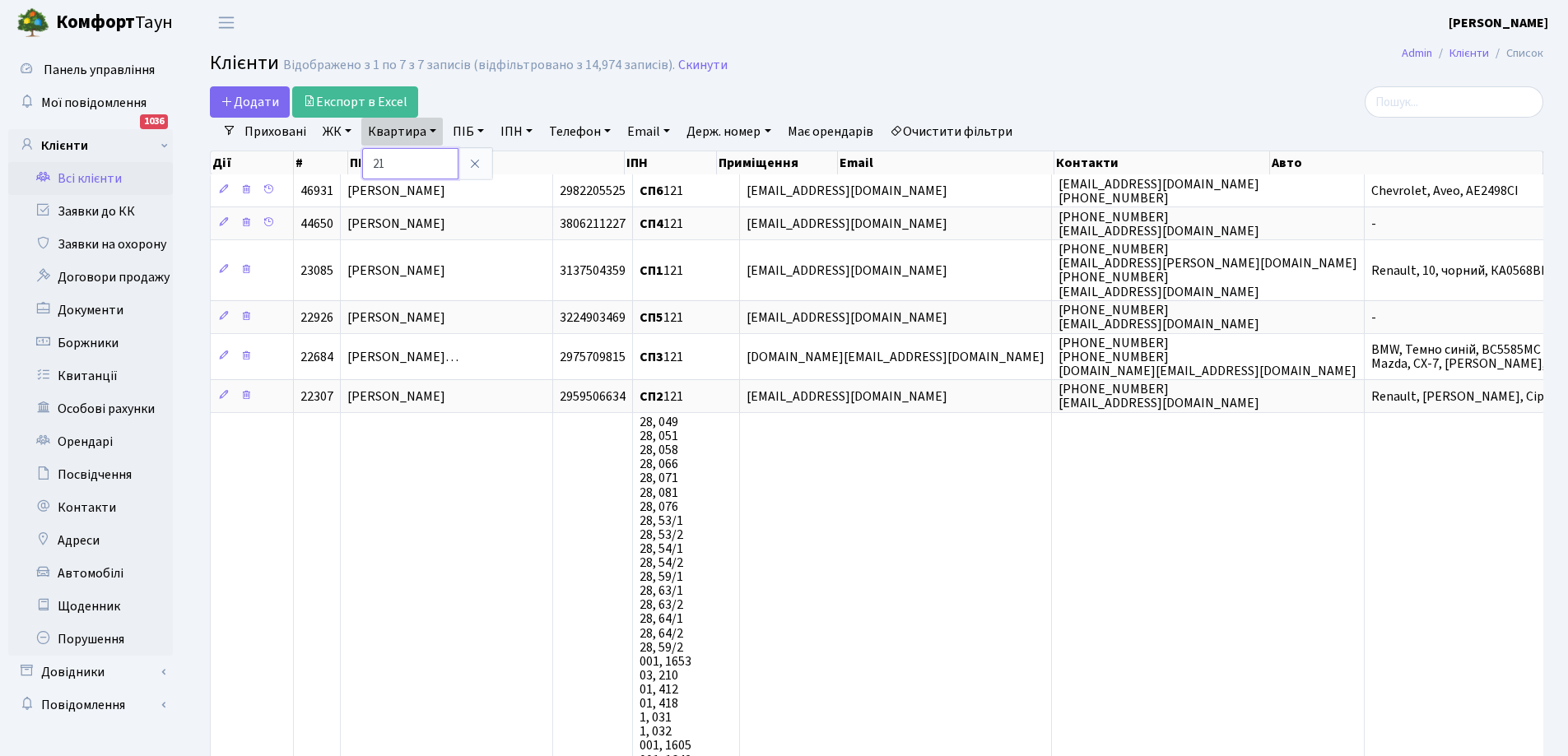
type input "1"
type input "70"
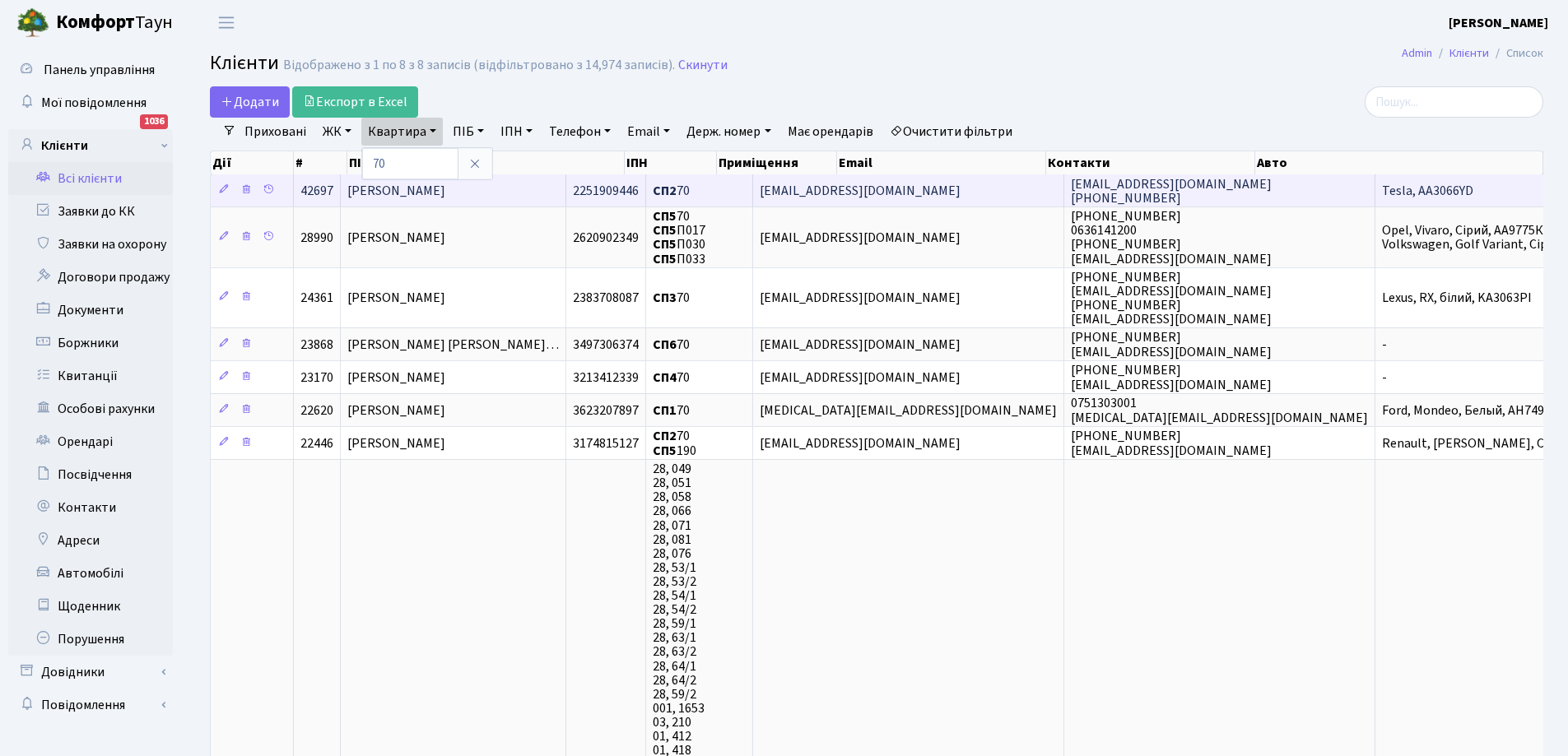
click at [445, 187] on span "Касьян Тетяна Миколаївна" at bounding box center [396, 191] width 98 height 18
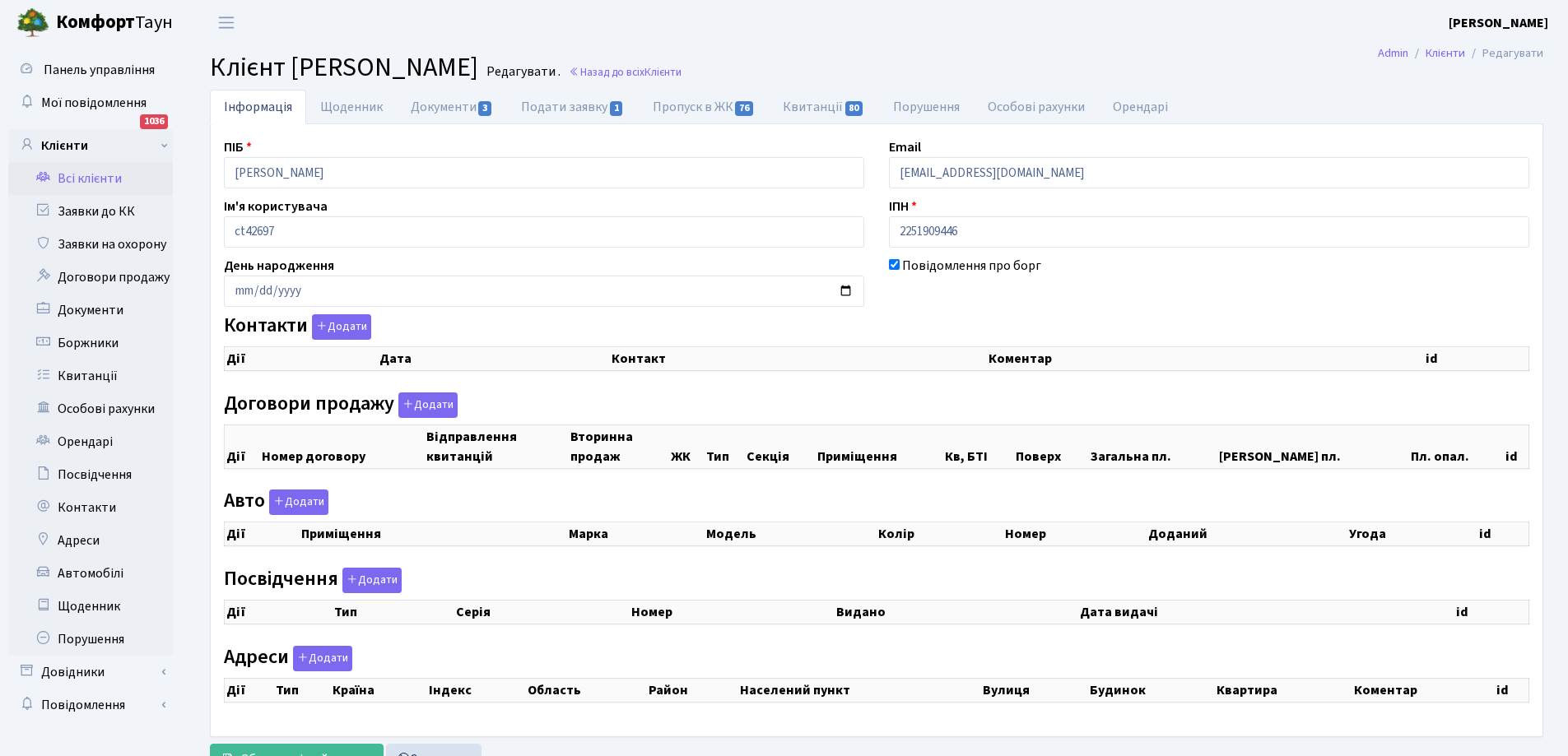
checkbox input "true"
select select "25"
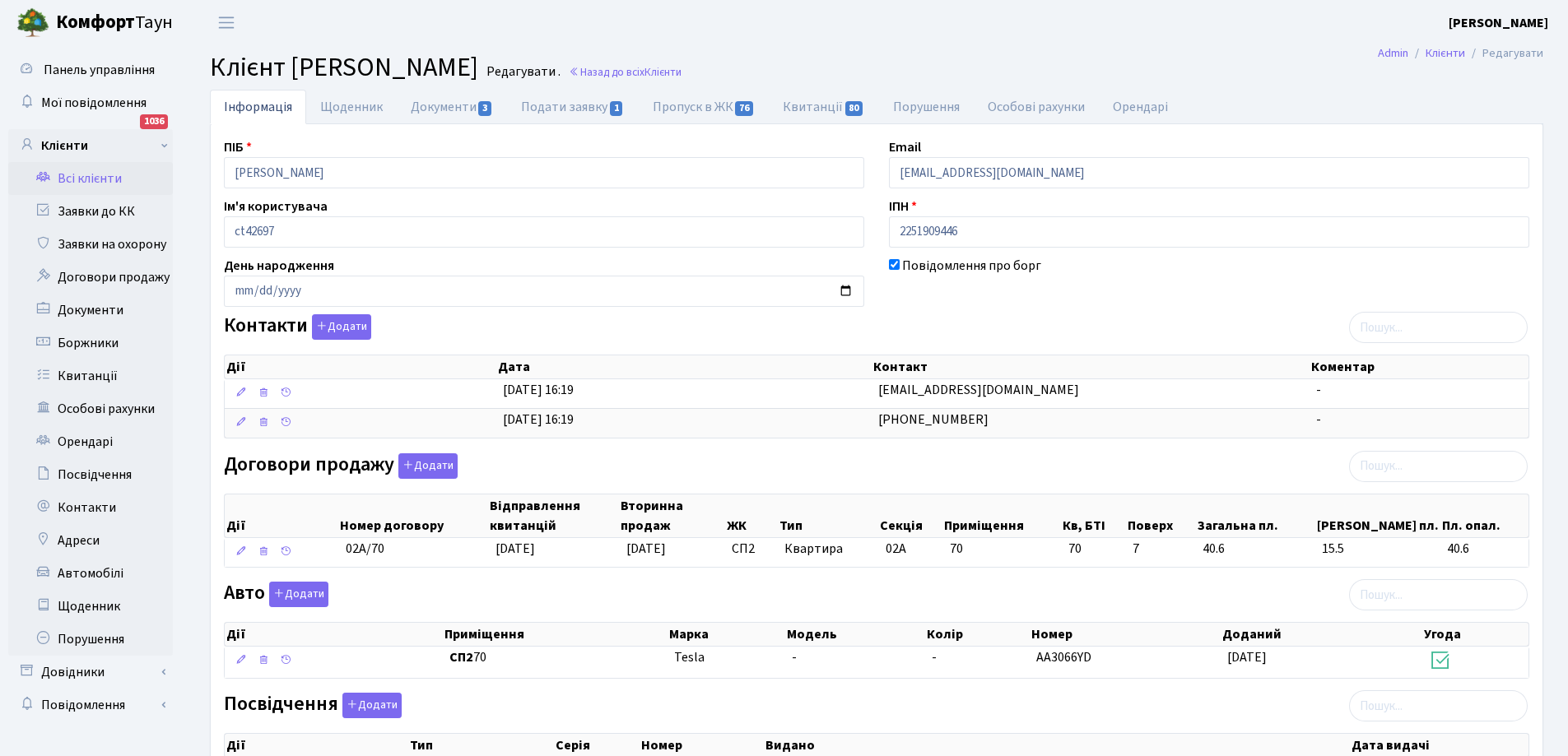
click at [98, 182] on link "Всі клієнти" at bounding box center [90, 178] width 165 height 33
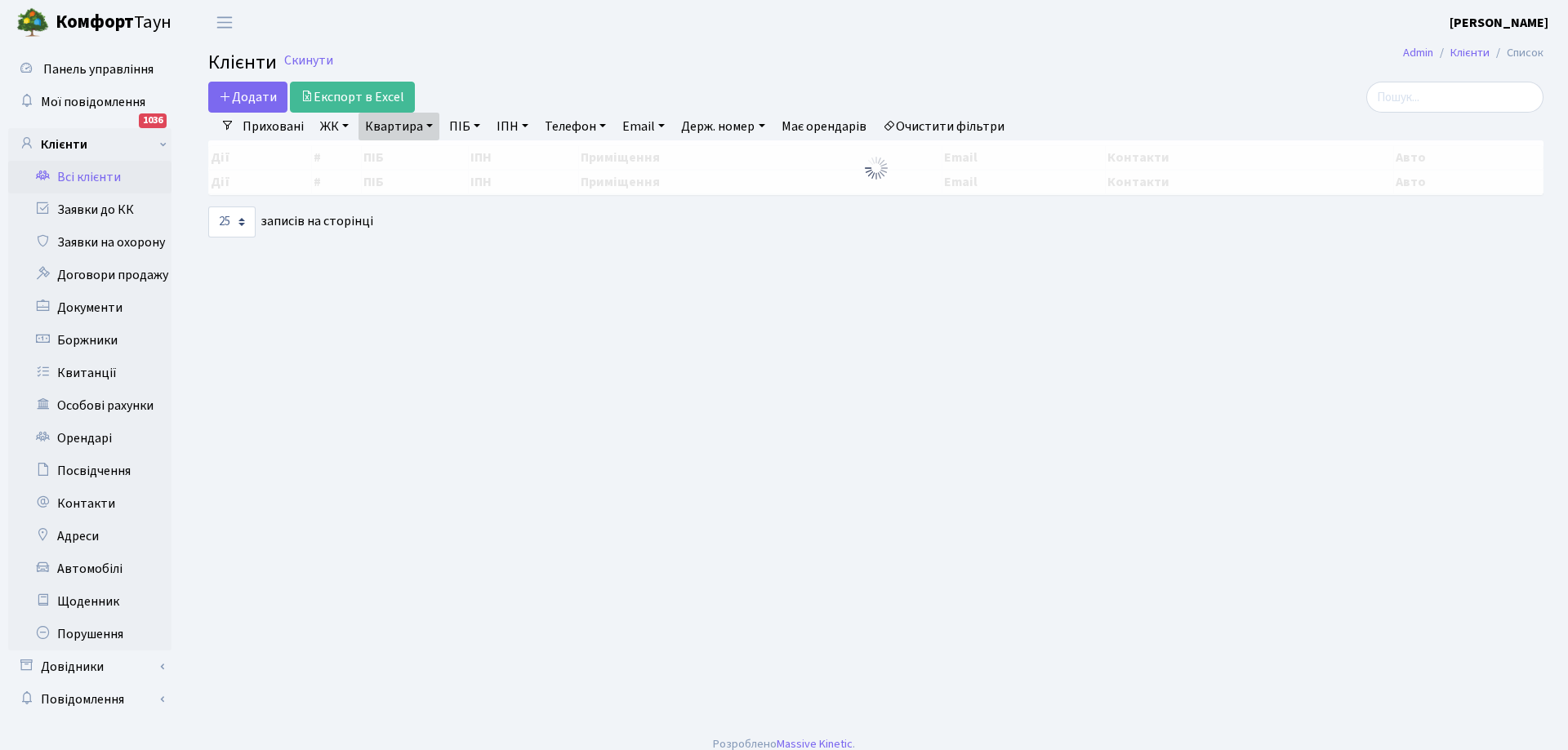
select select "25"
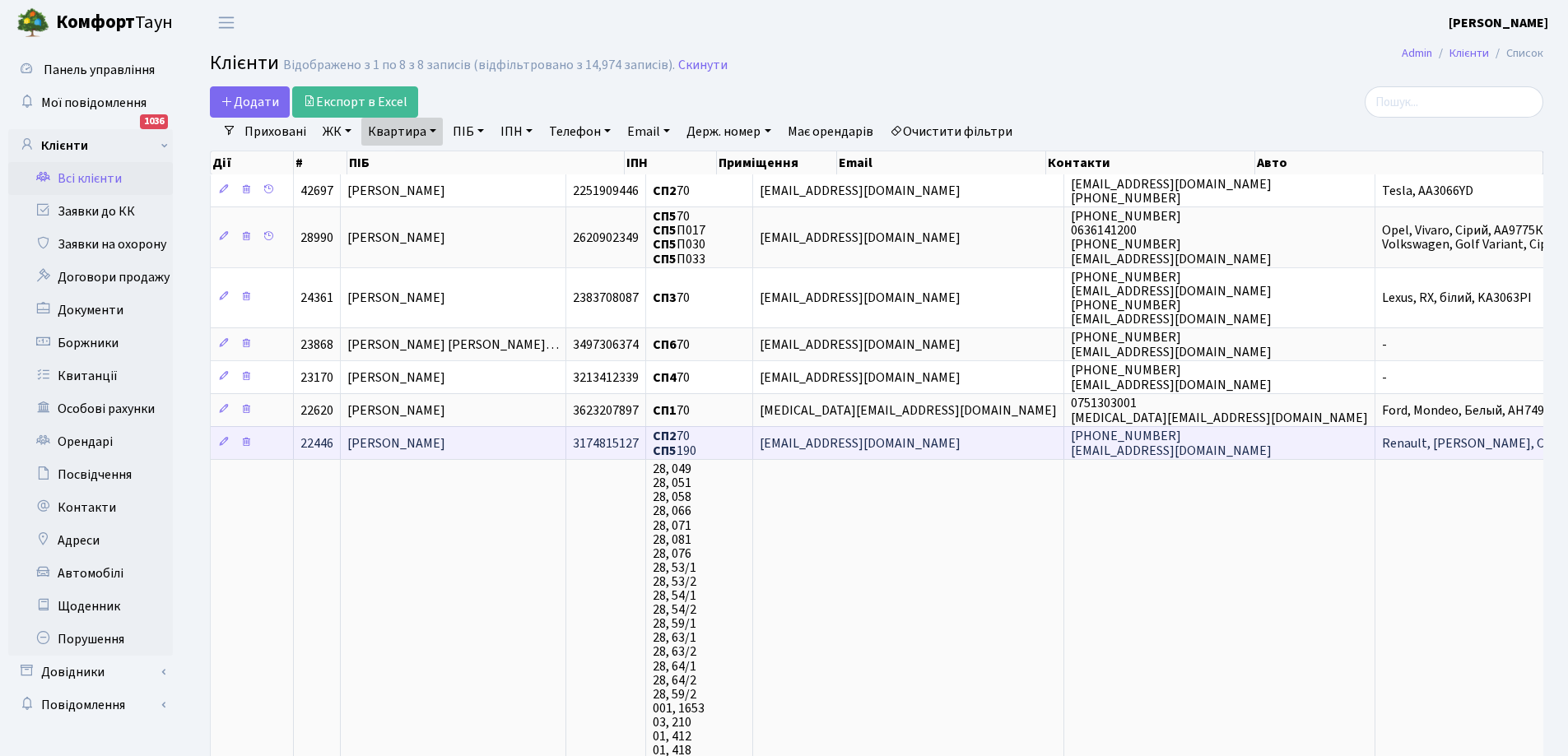
click at [445, 440] on span "[PERSON_NAME]" at bounding box center [396, 444] width 98 height 18
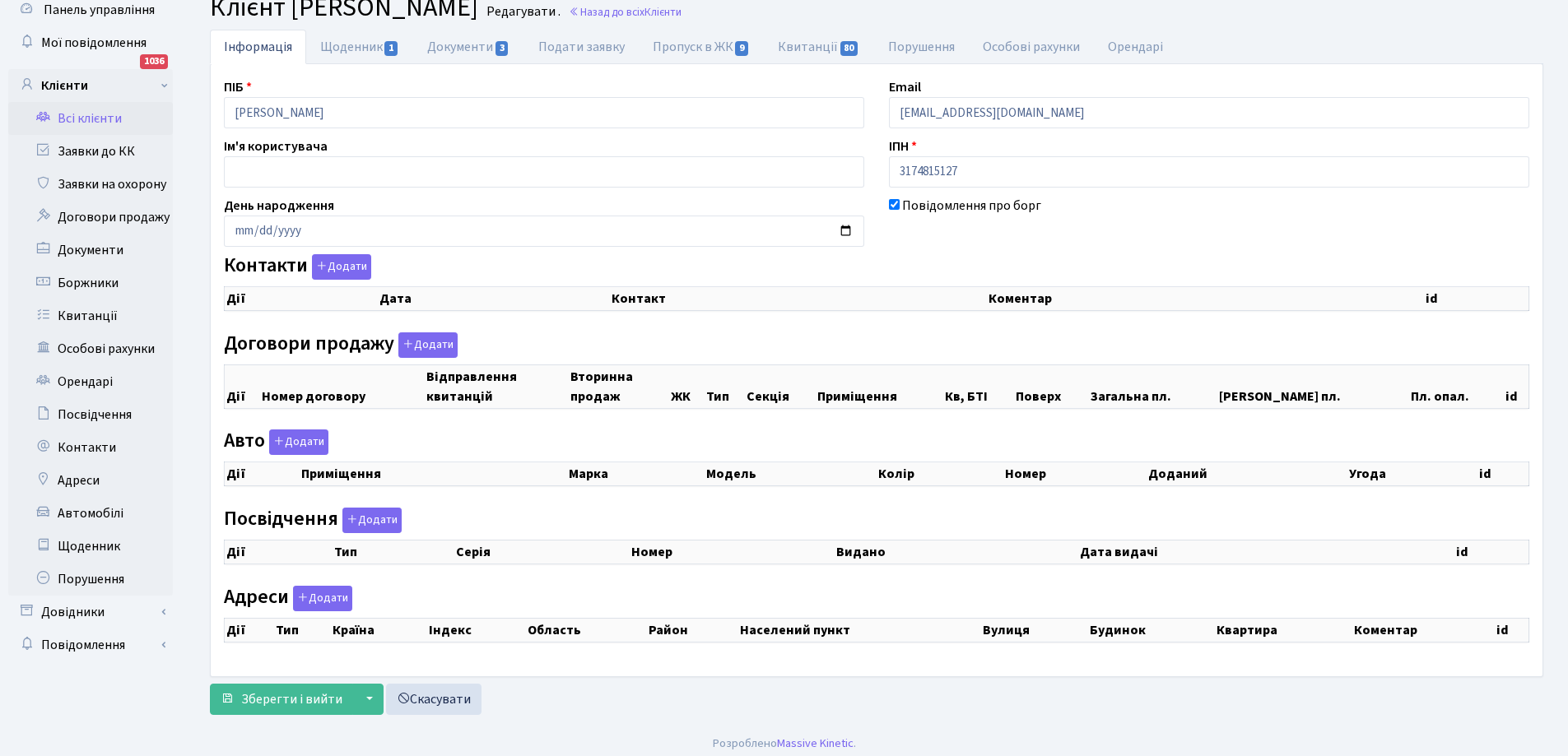
select select "25"
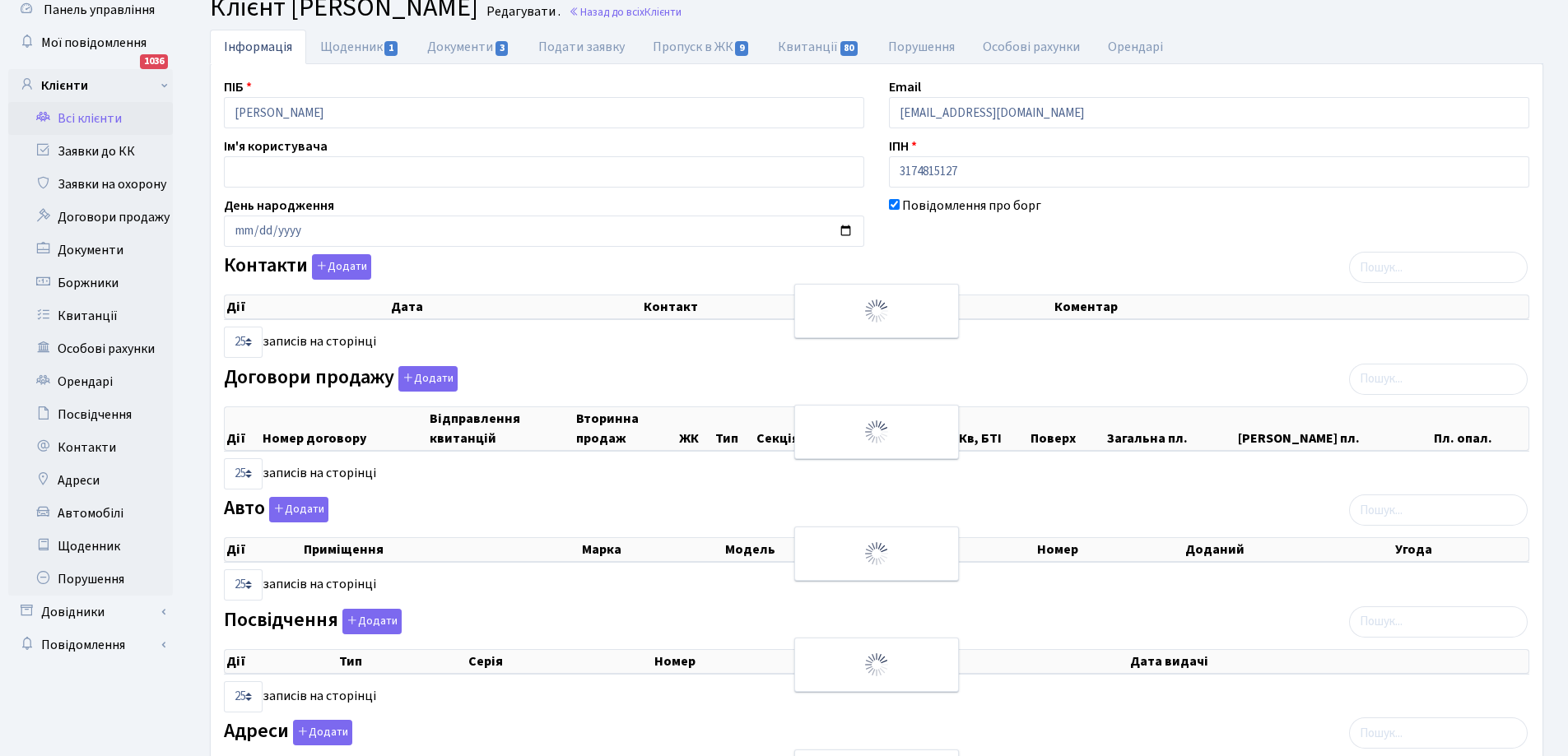
checkbox input "true"
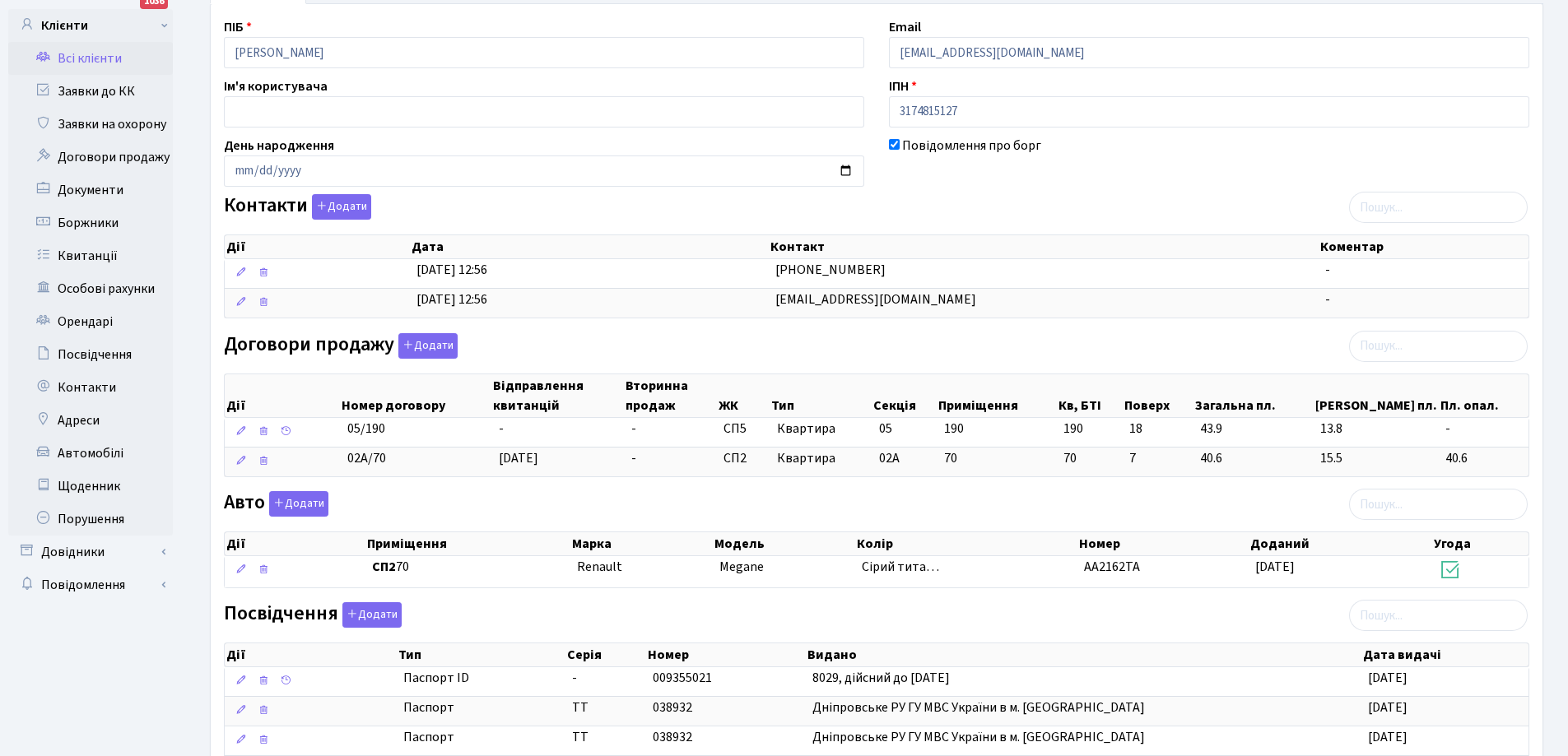
scroll to position [111, 0]
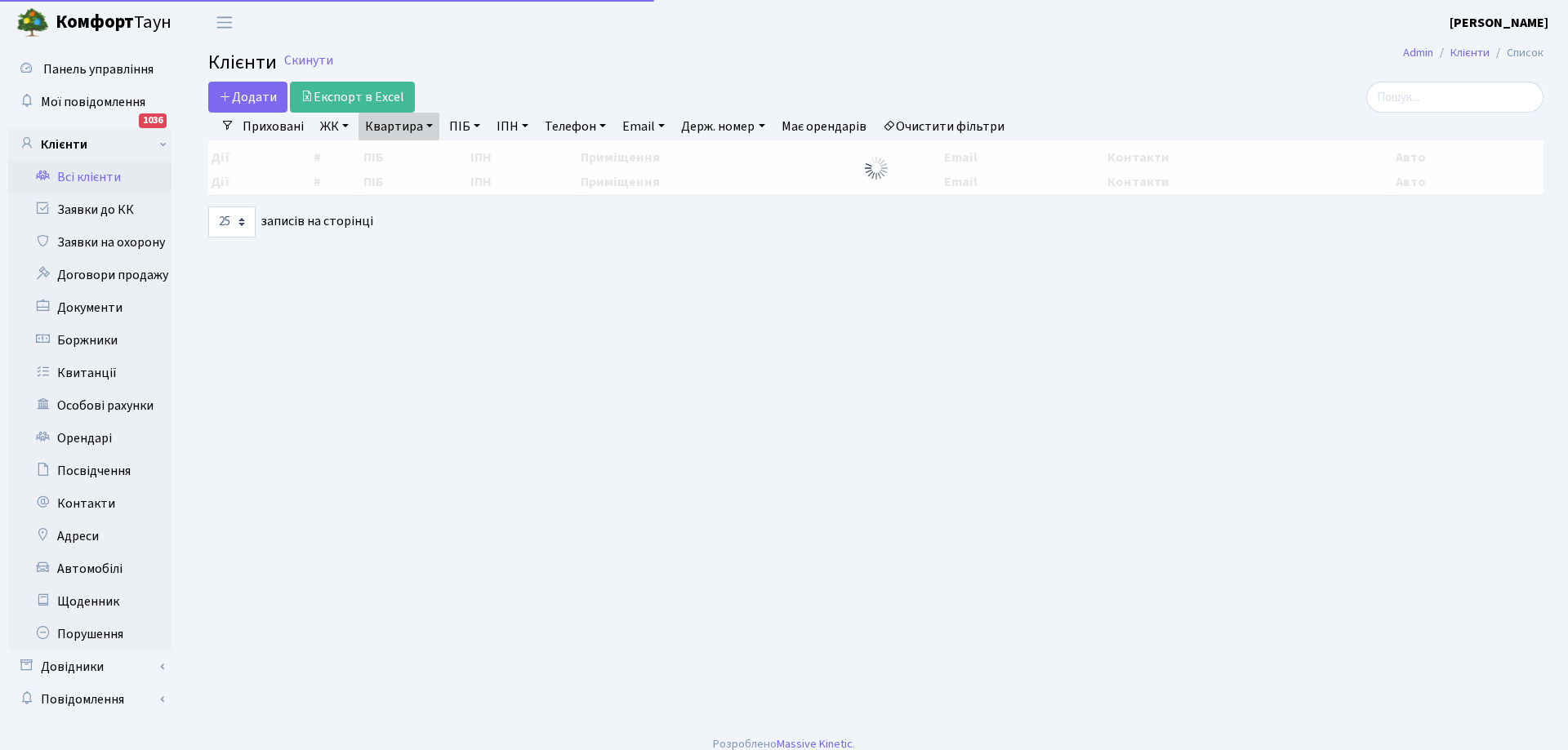
select select "25"
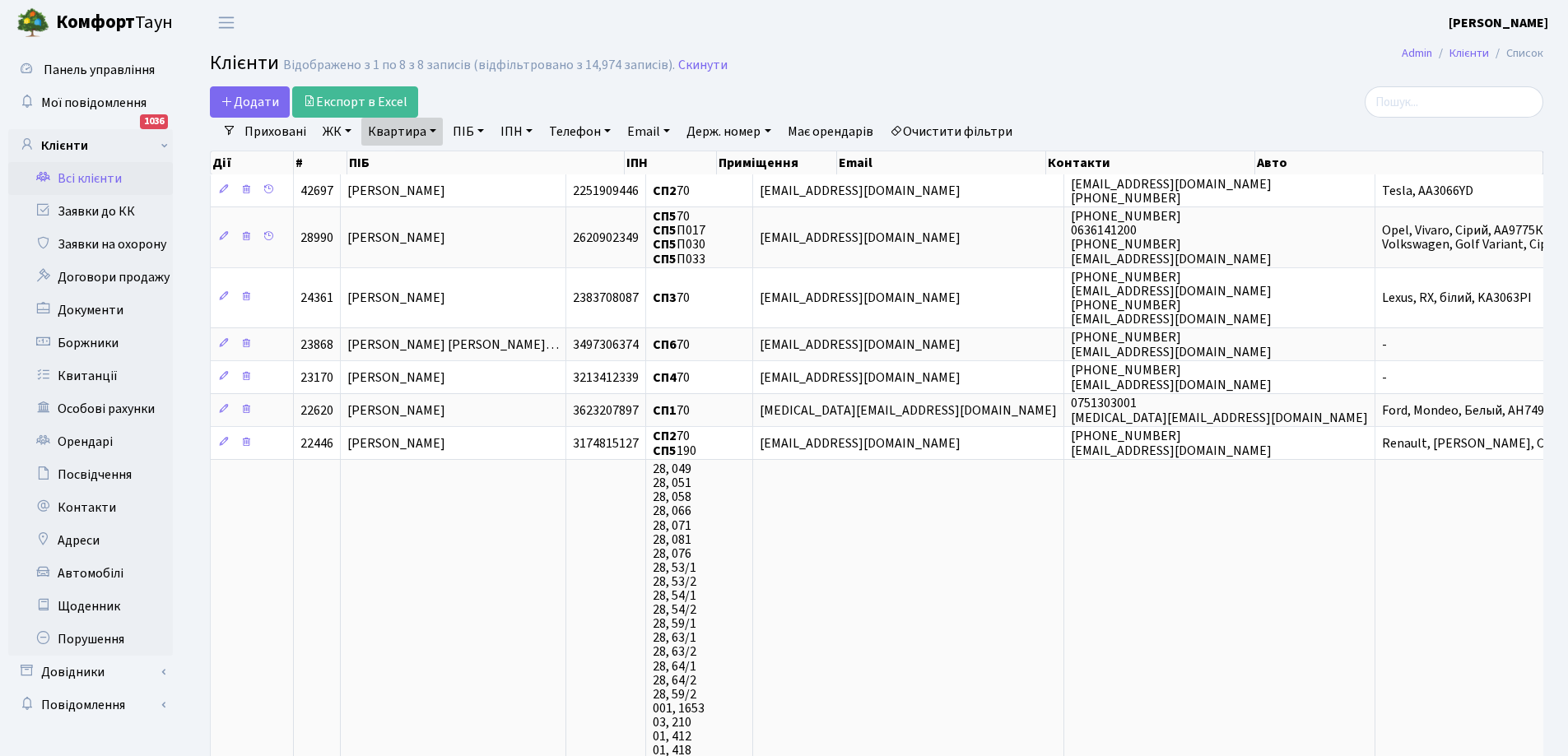
click at [421, 139] on link "Квартира" at bounding box center [402, 132] width 81 height 28
type input "0"
type input "208"
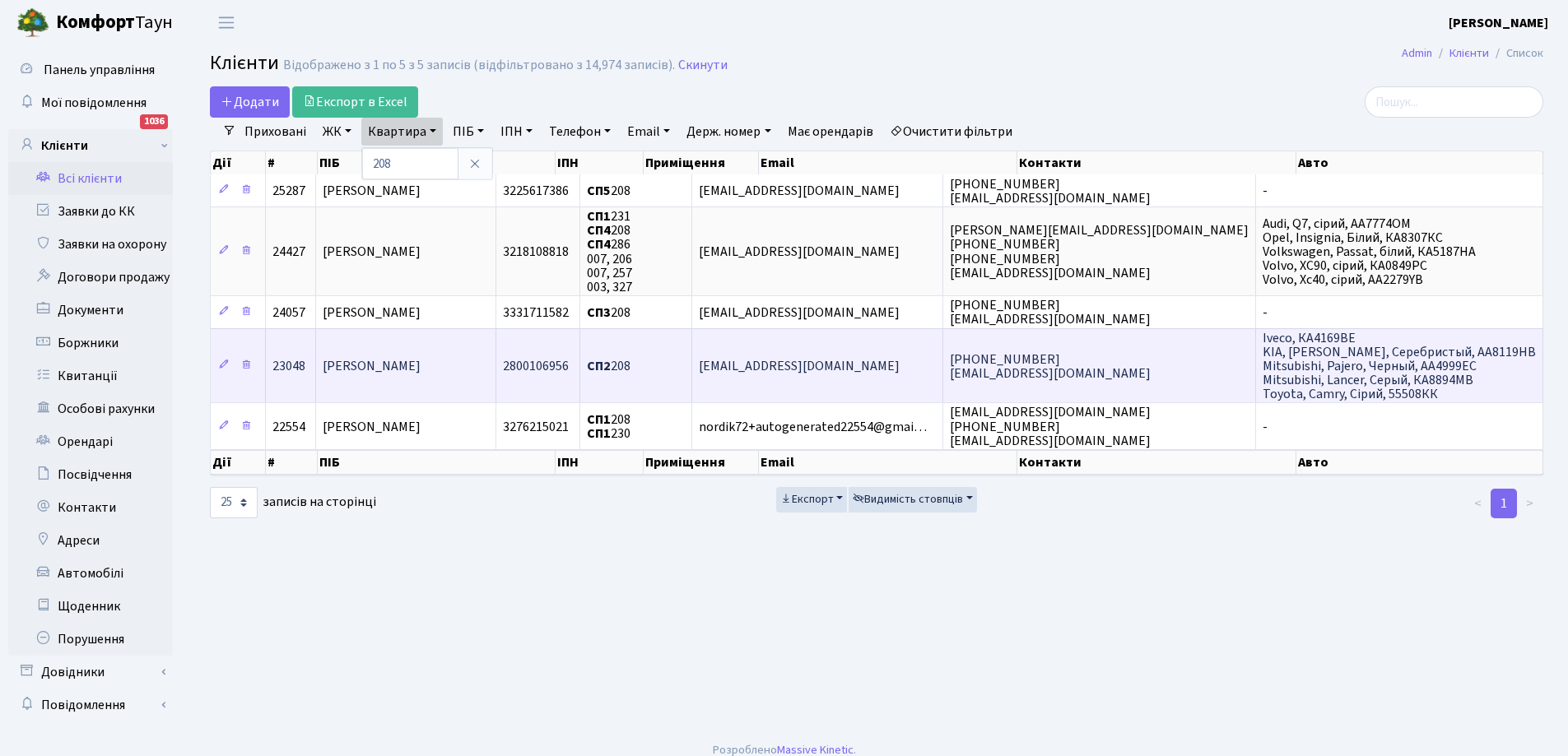
click at [417, 367] on span "Шкуренко Сергій Вікторович" at bounding box center [372, 366] width 98 height 18
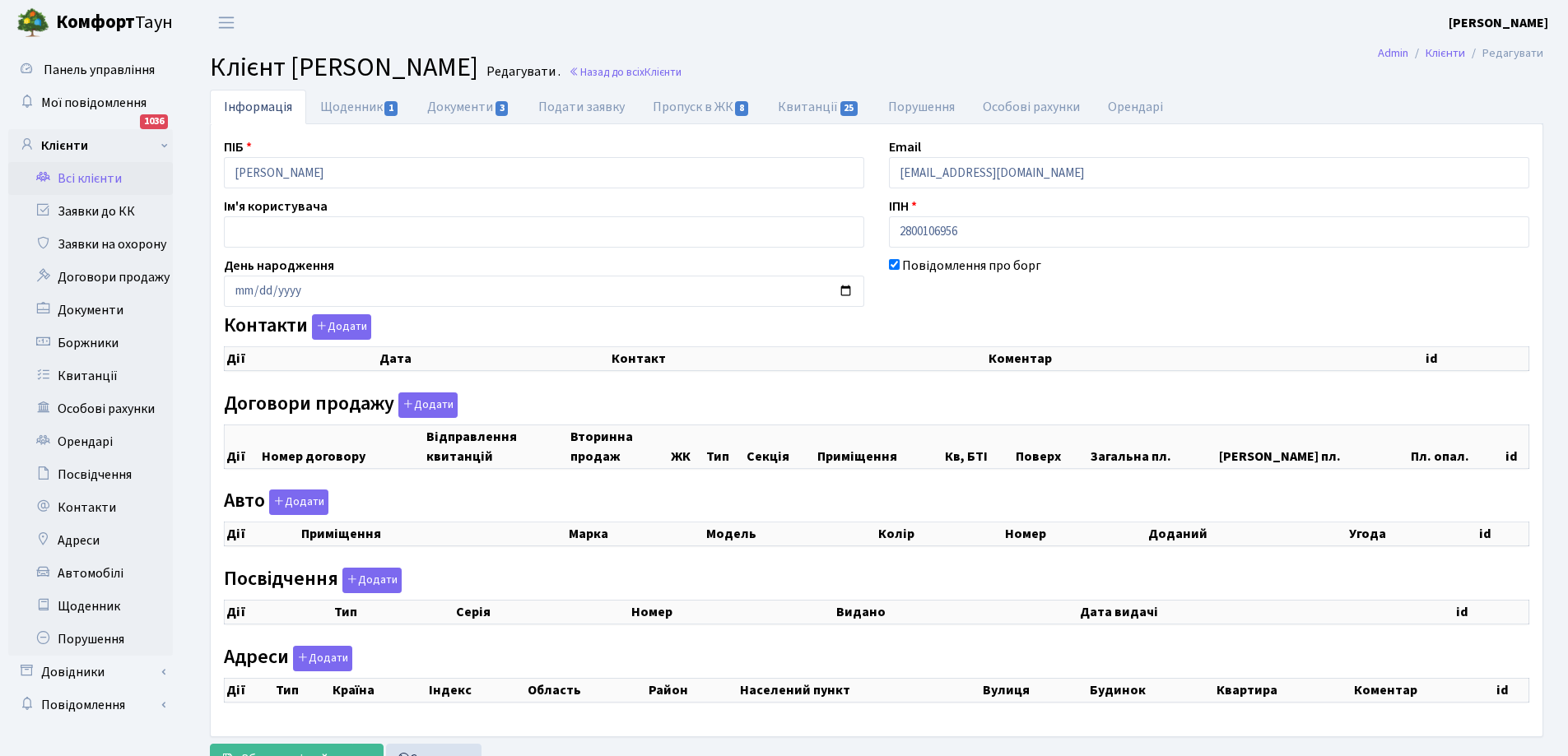
checkbox input "true"
select select "25"
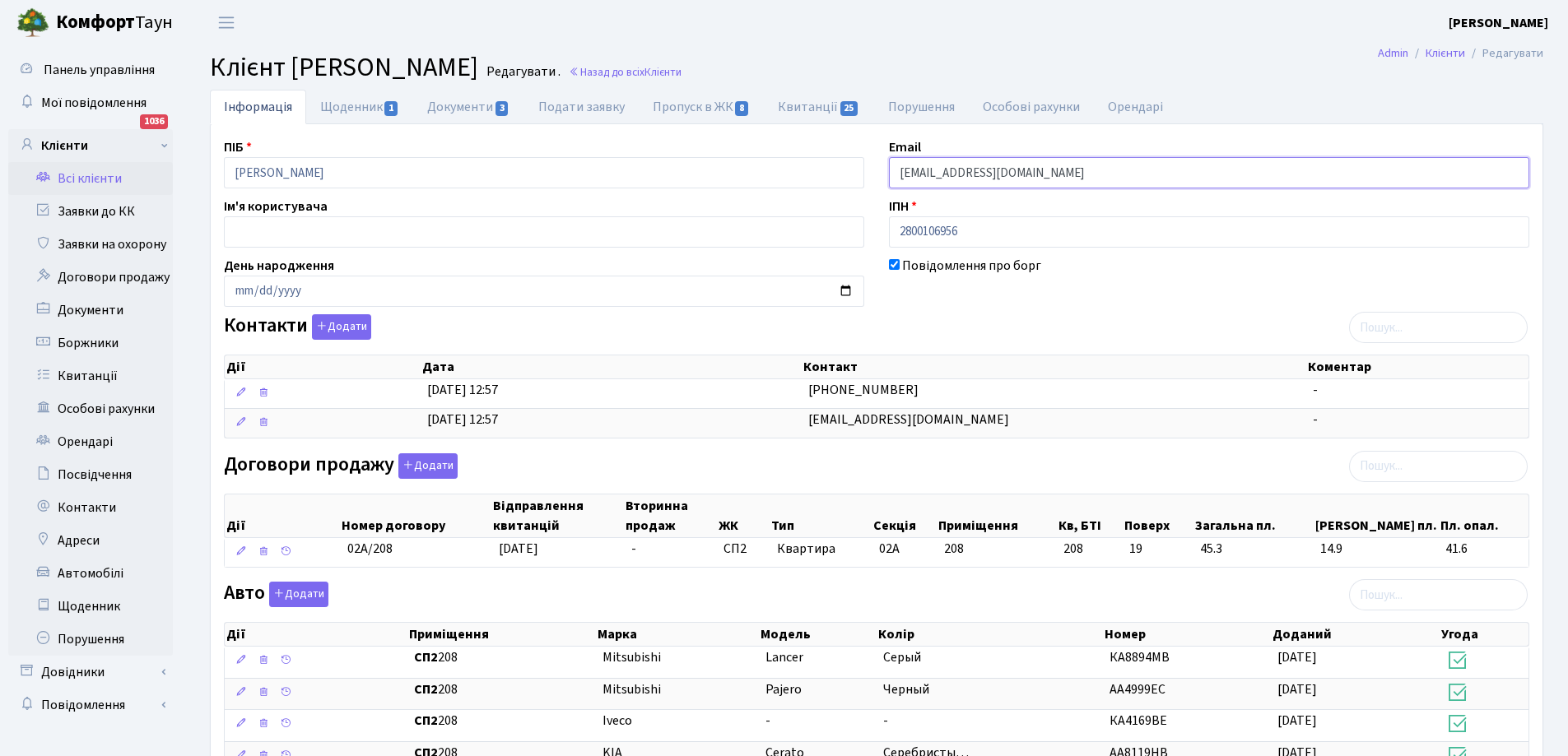
drag, startPoint x: 897, startPoint y: 174, endPoint x: 1031, endPoint y: 170, distance: 134.1
click at [1031, 170] on input "[EMAIL_ADDRESS][DOMAIN_NAME]" at bounding box center [1209, 173] width 640 height 32
click at [66, 177] on link "Всі клієнти" at bounding box center [90, 178] width 165 height 33
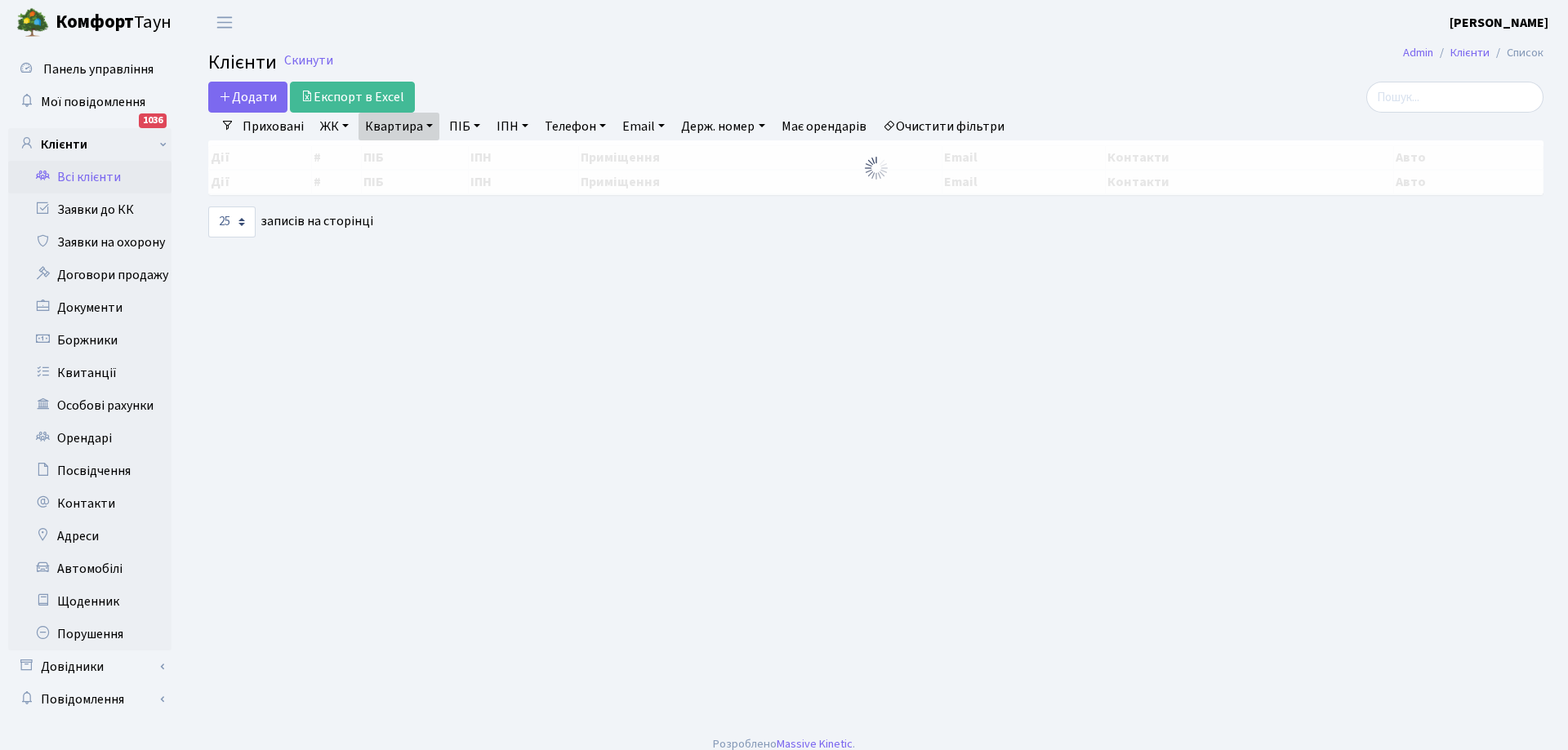
select select "25"
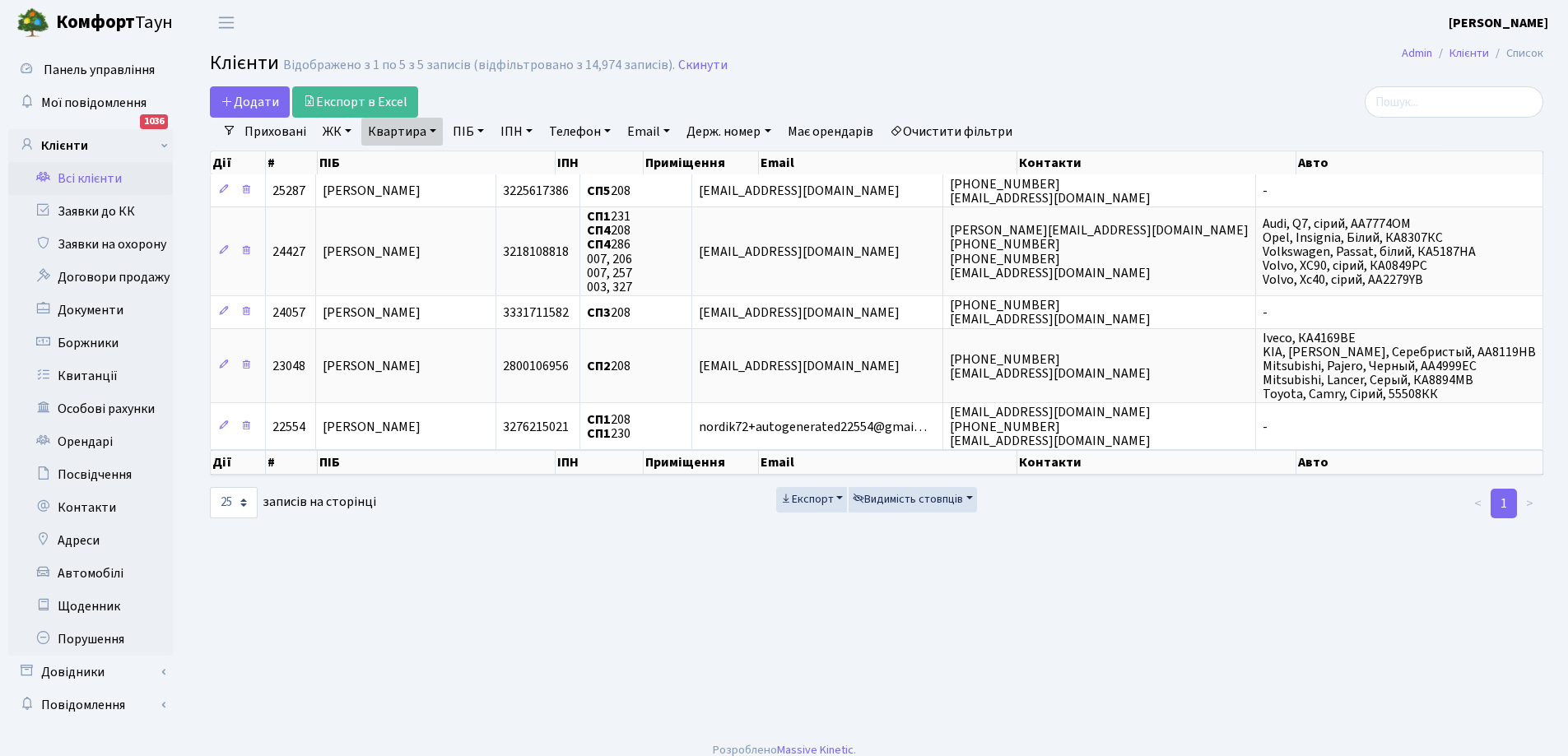
click at [429, 132] on link "Квартира" at bounding box center [402, 132] width 81 height 28
type input "8"
type input "70"
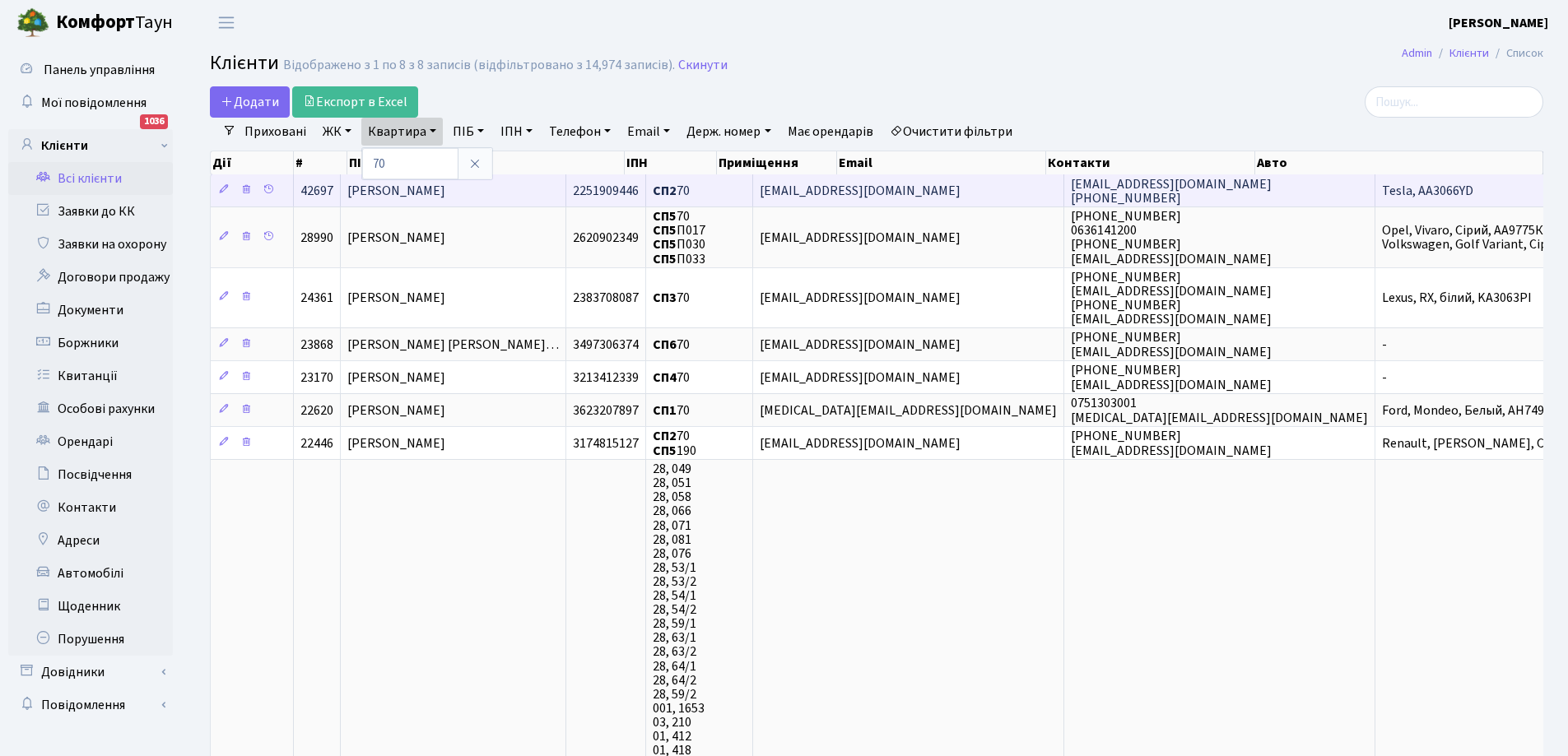
click at [445, 190] on span "[PERSON_NAME]" at bounding box center [396, 191] width 98 height 18
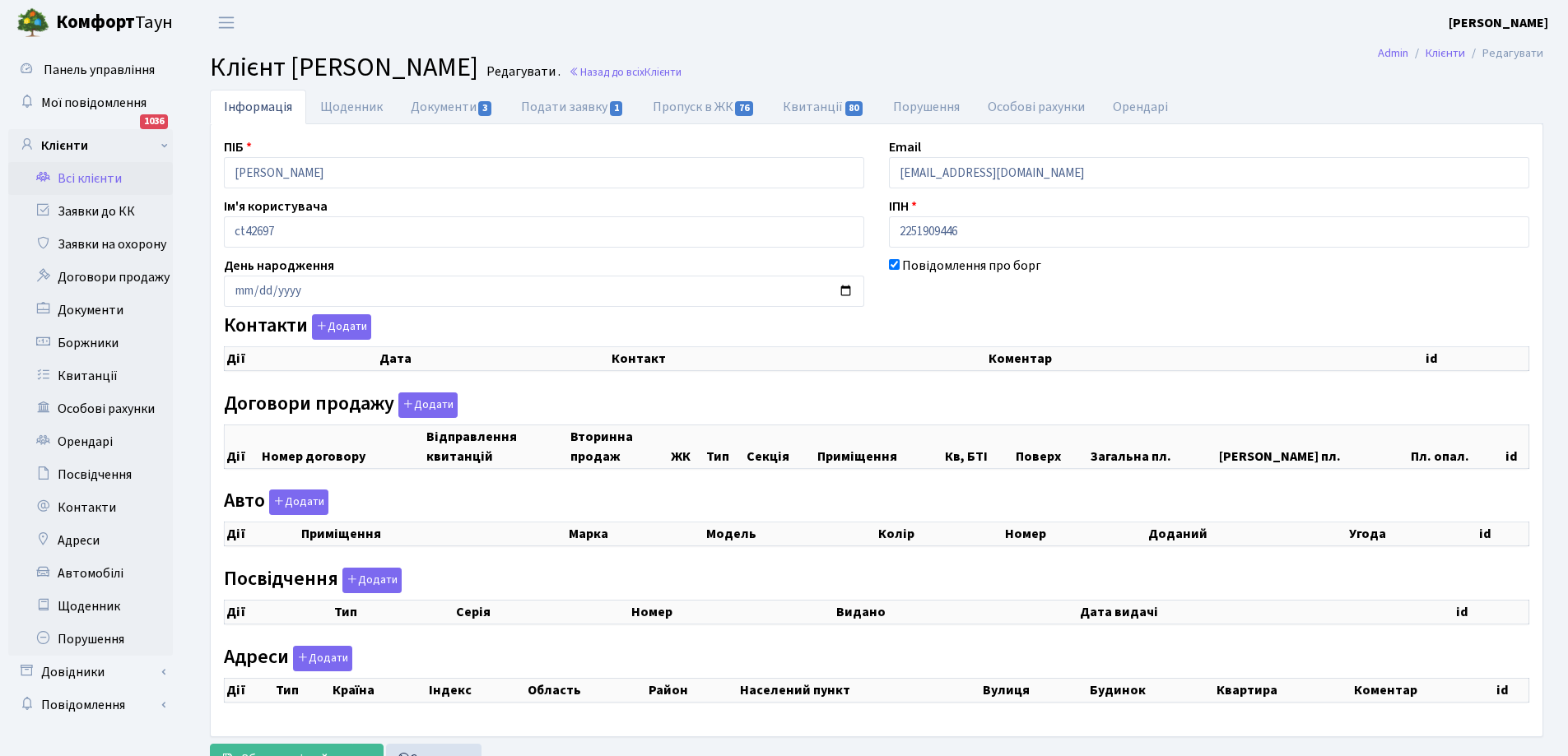
checkbox input "true"
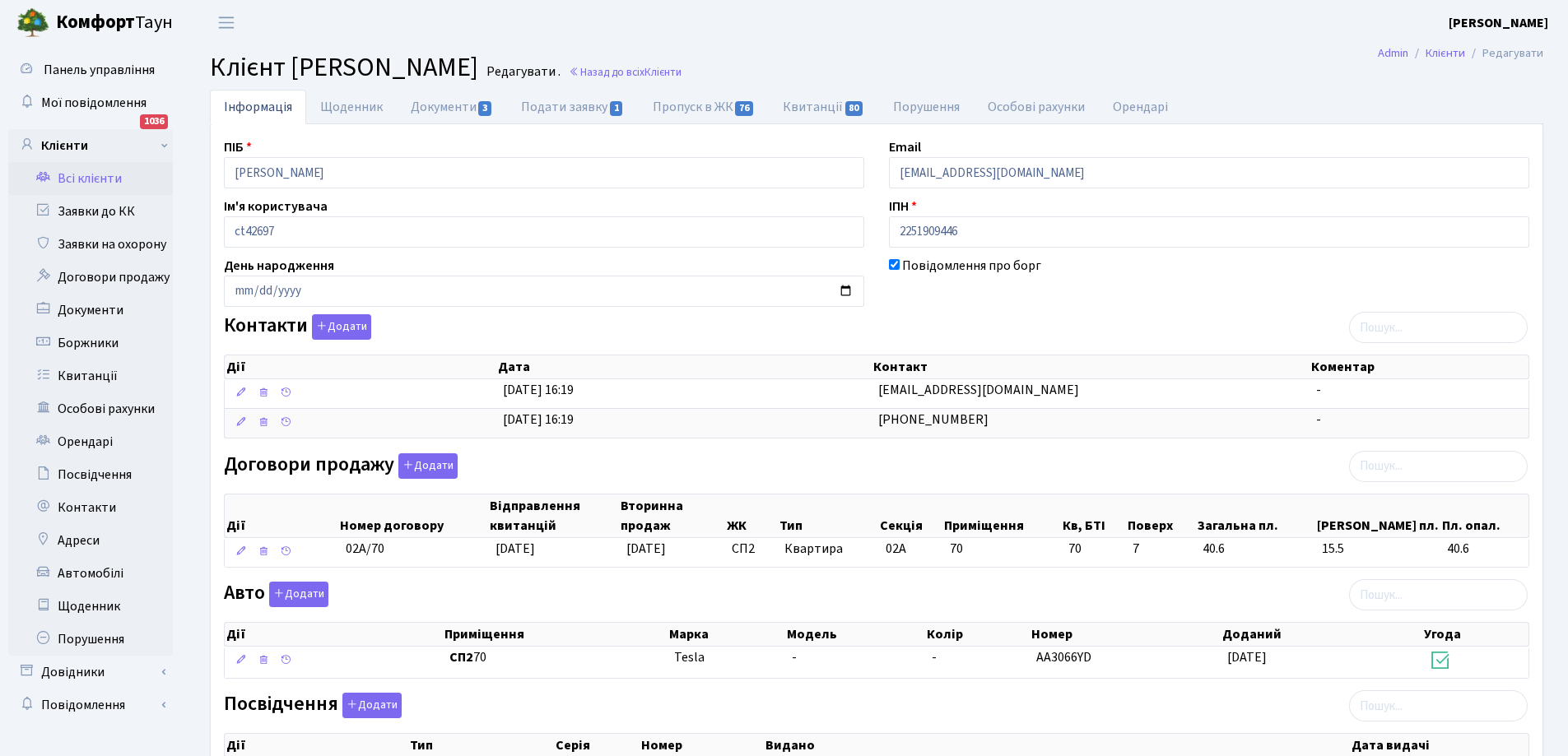
click at [86, 177] on link "Всі клієнти" at bounding box center [90, 178] width 165 height 33
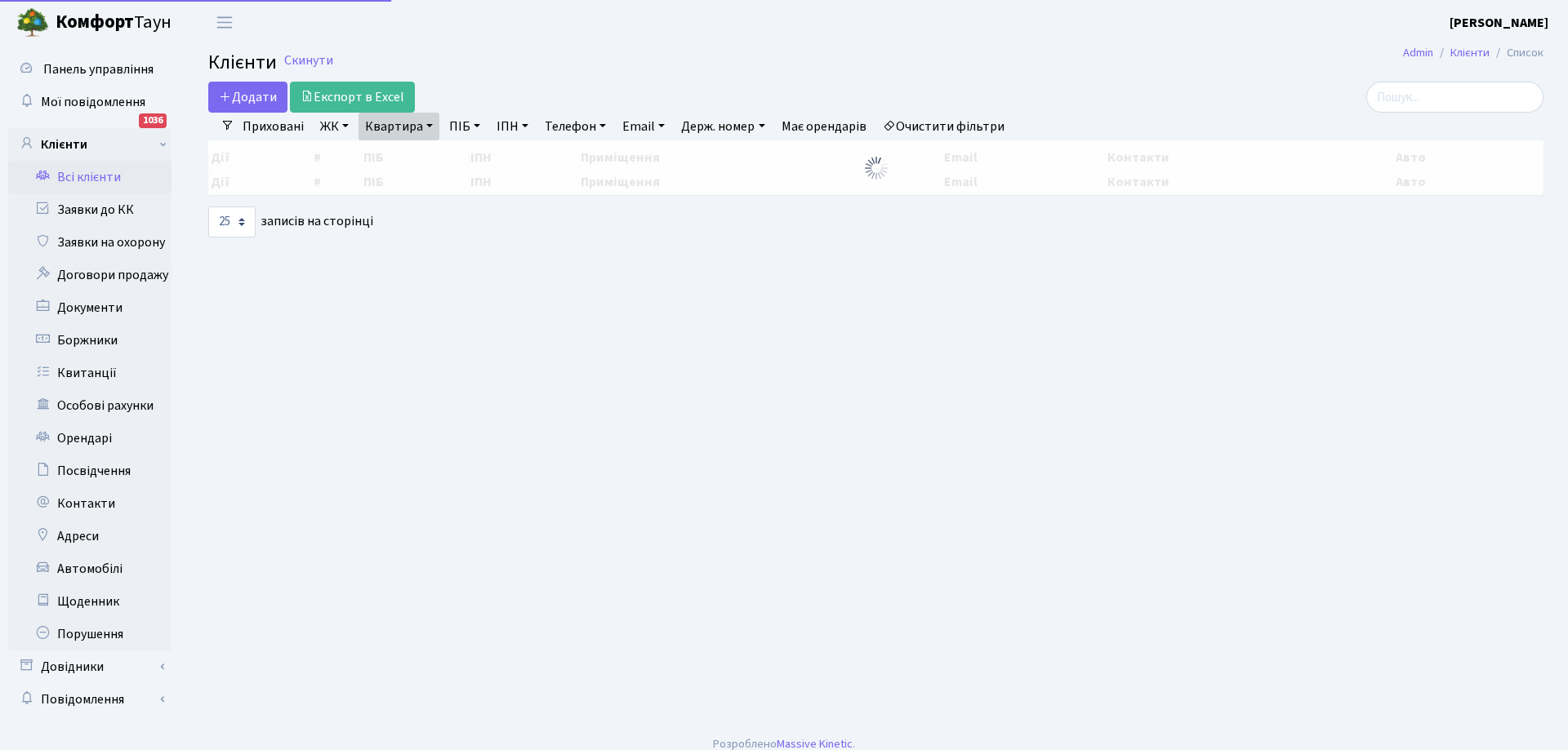
select select "25"
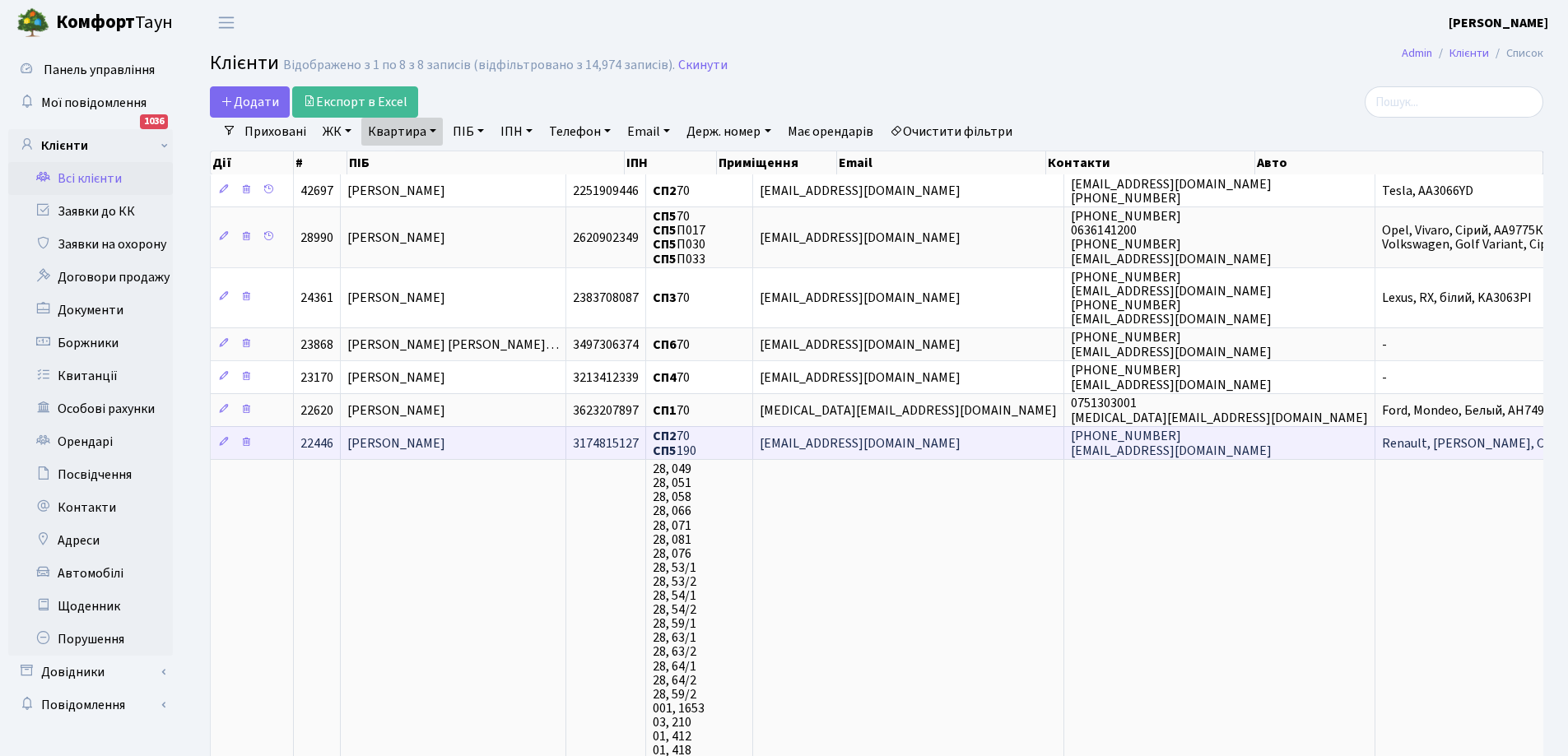
click at [445, 438] on span "[PERSON_NAME]" at bounding box center [396, 444] width 98 height 18
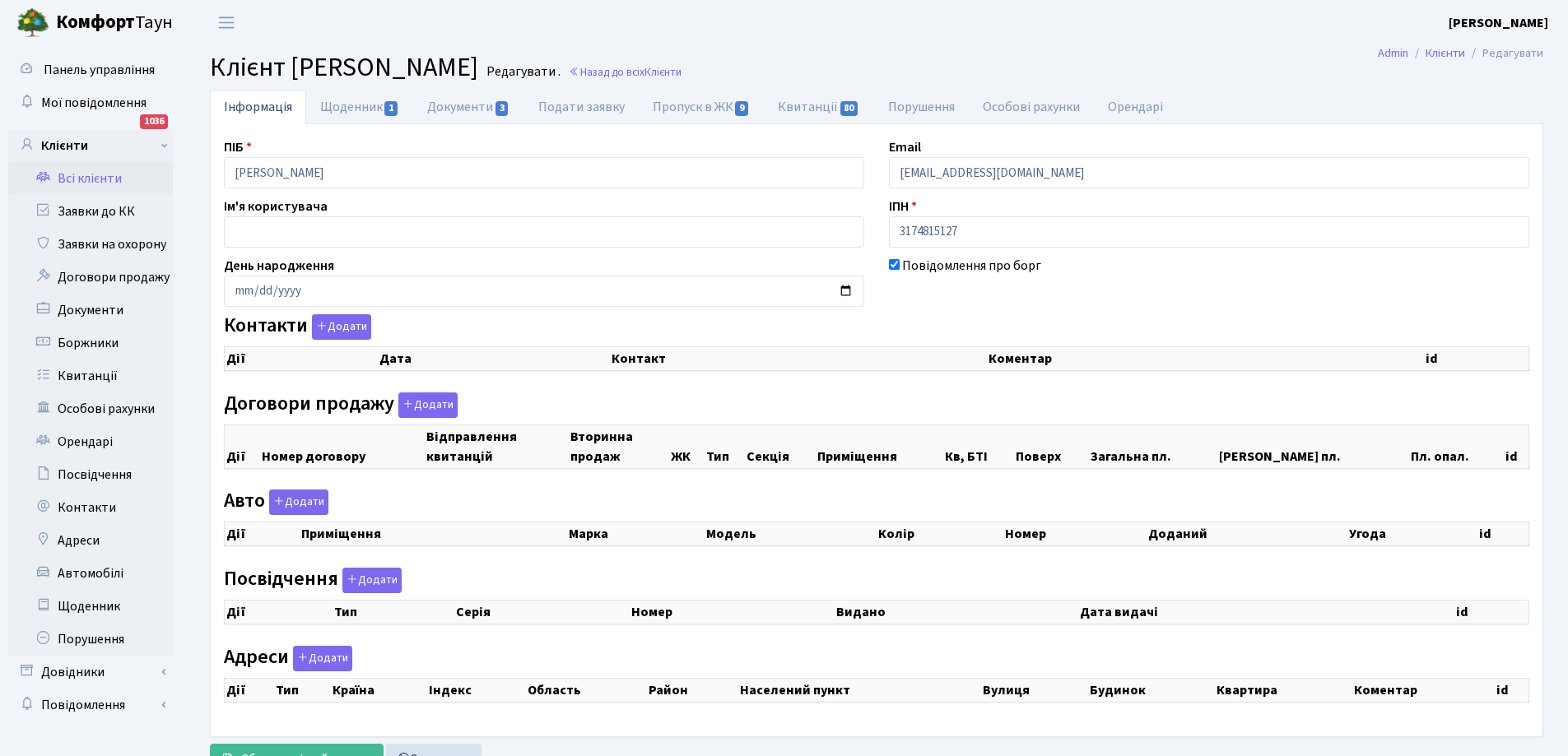
scroll to position [68, 0]
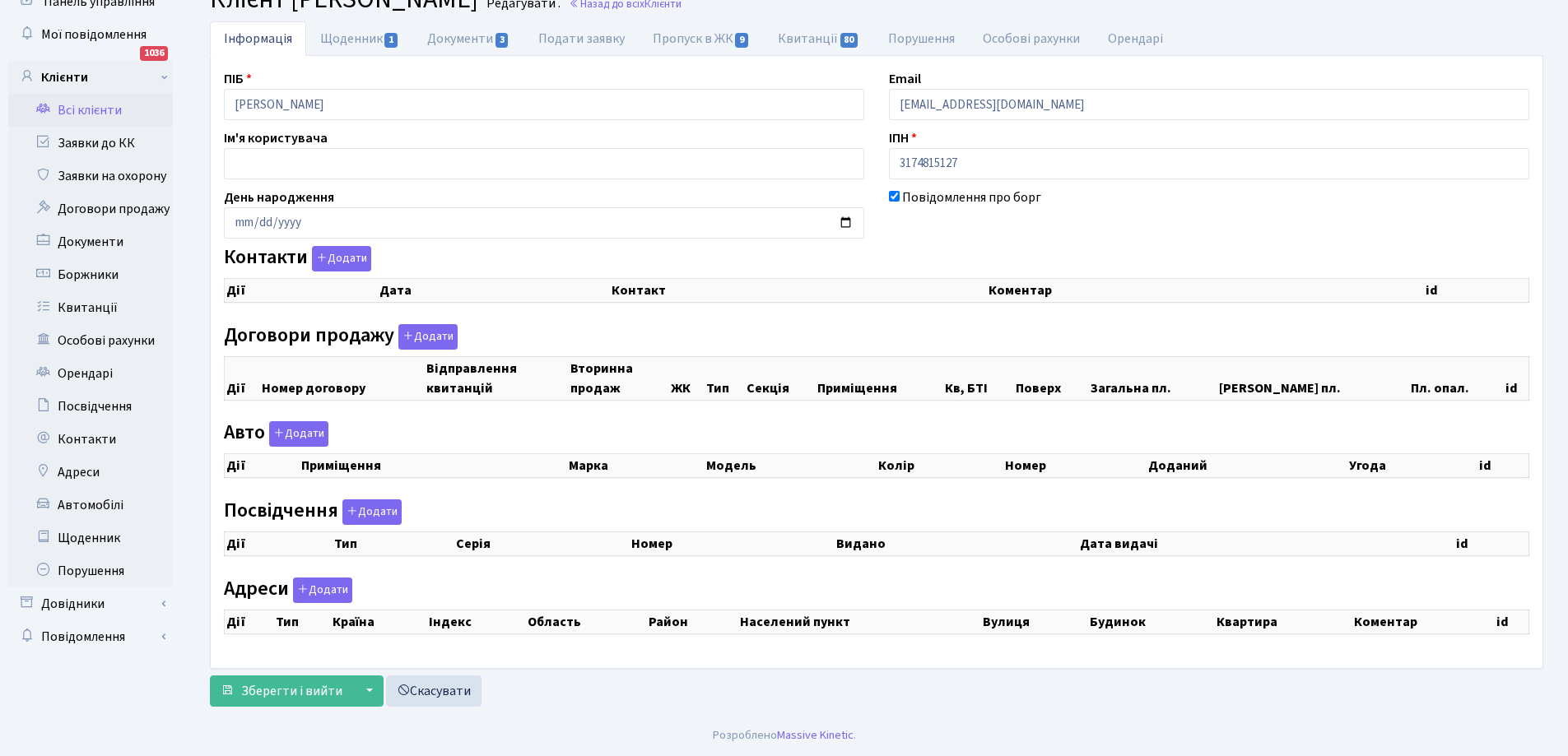
checkbox input "true"
select select "25"
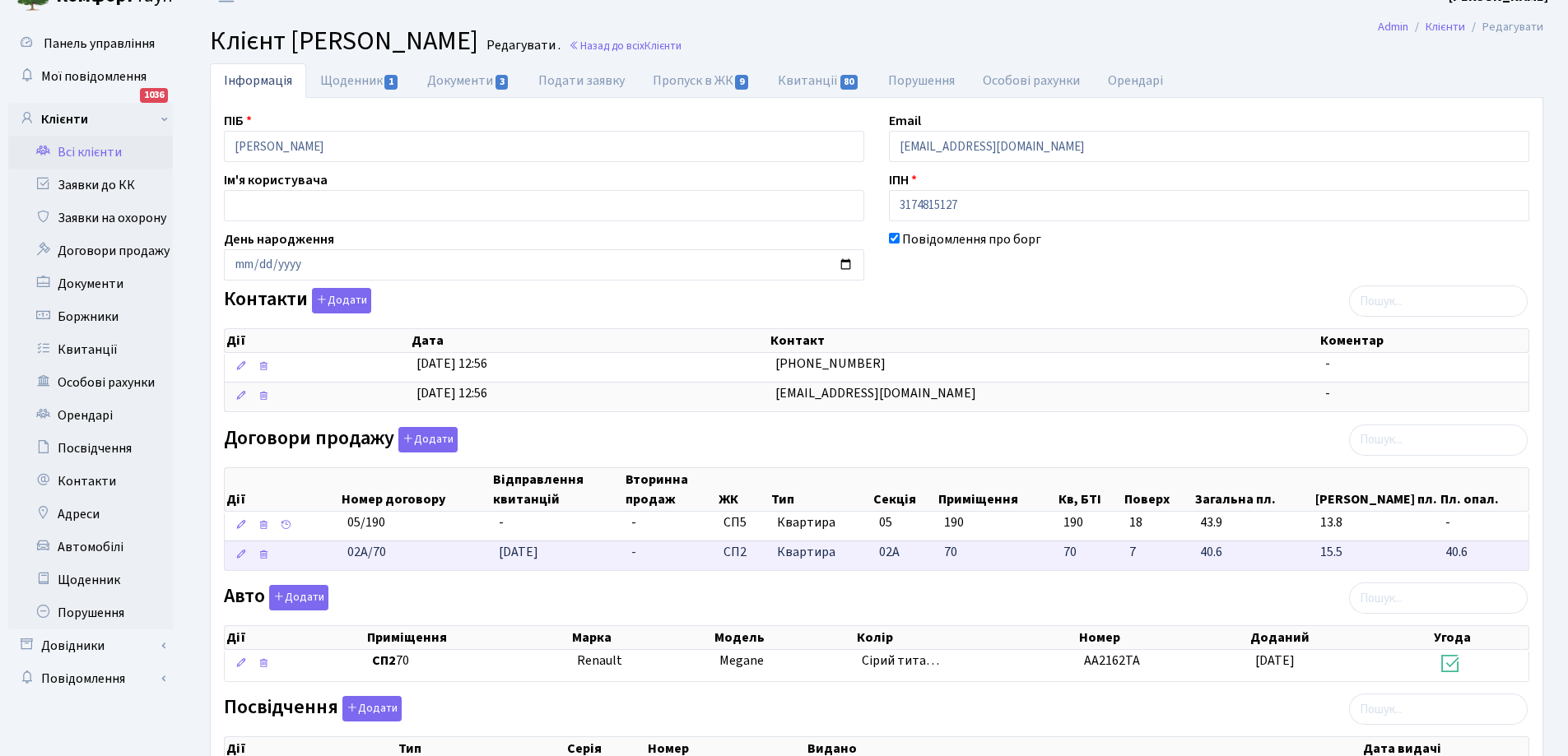
scroll to position [0, 0]
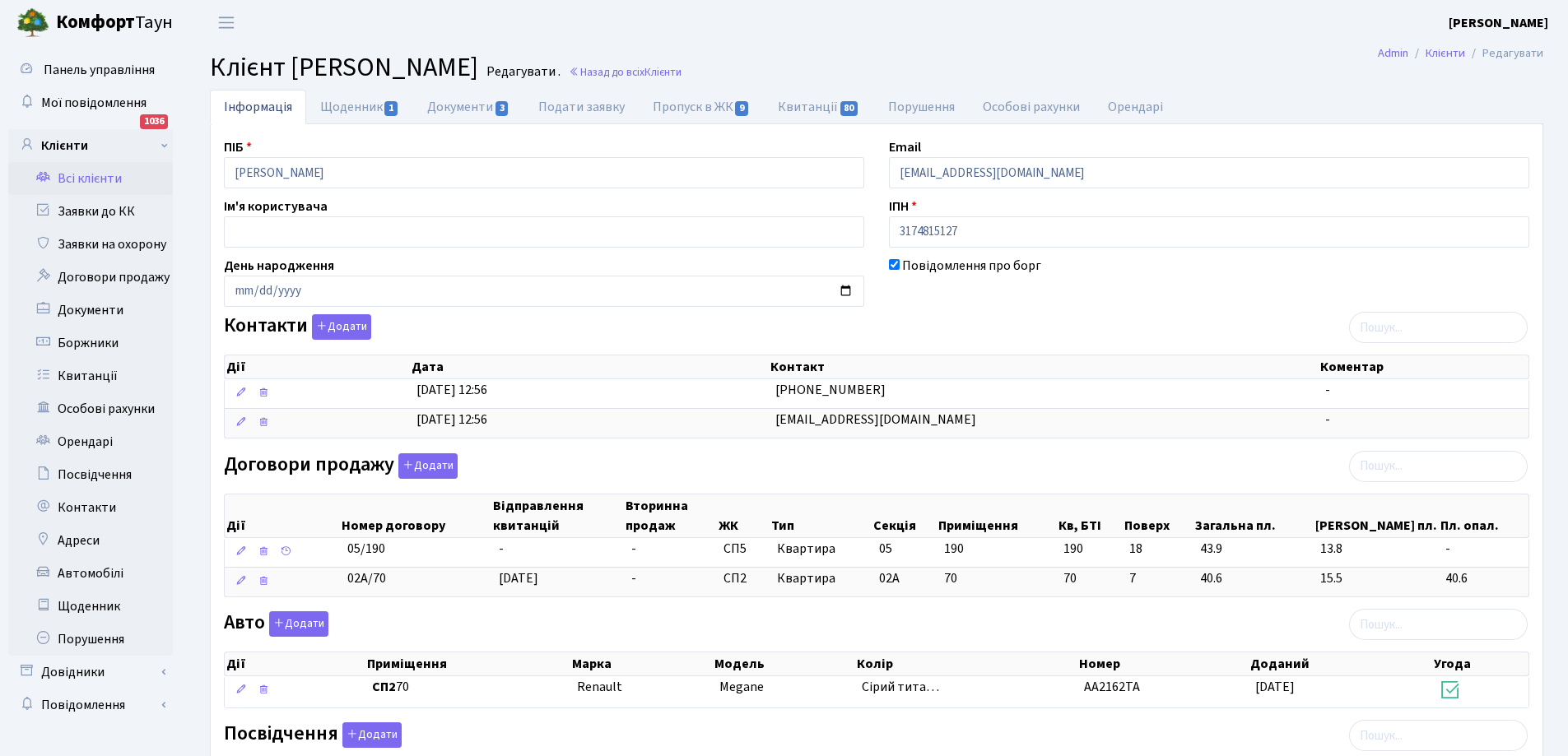
click at [75, 177] on link "Всі клієнти" at bounding box center [90, 178] width 165 height 33
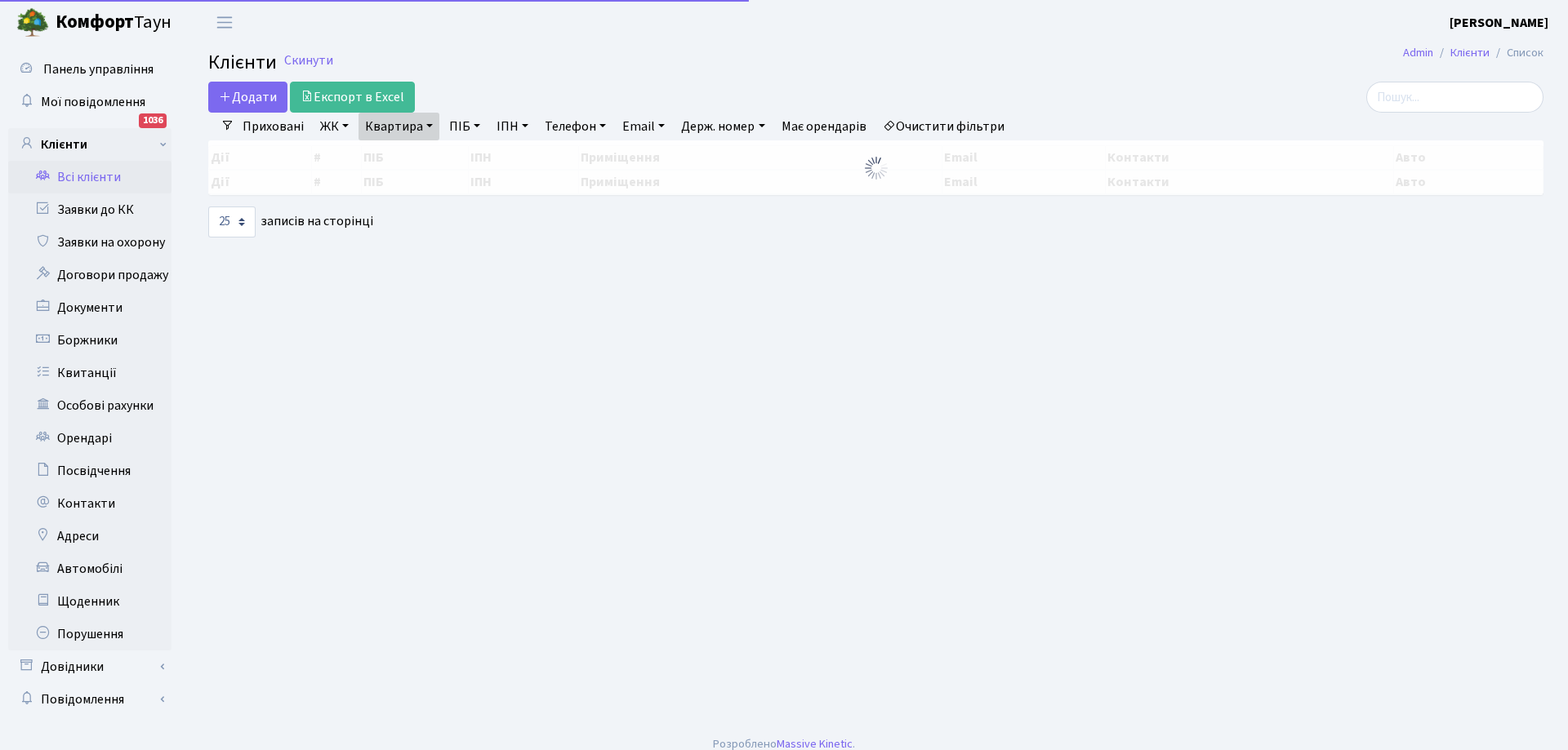
select select "25"
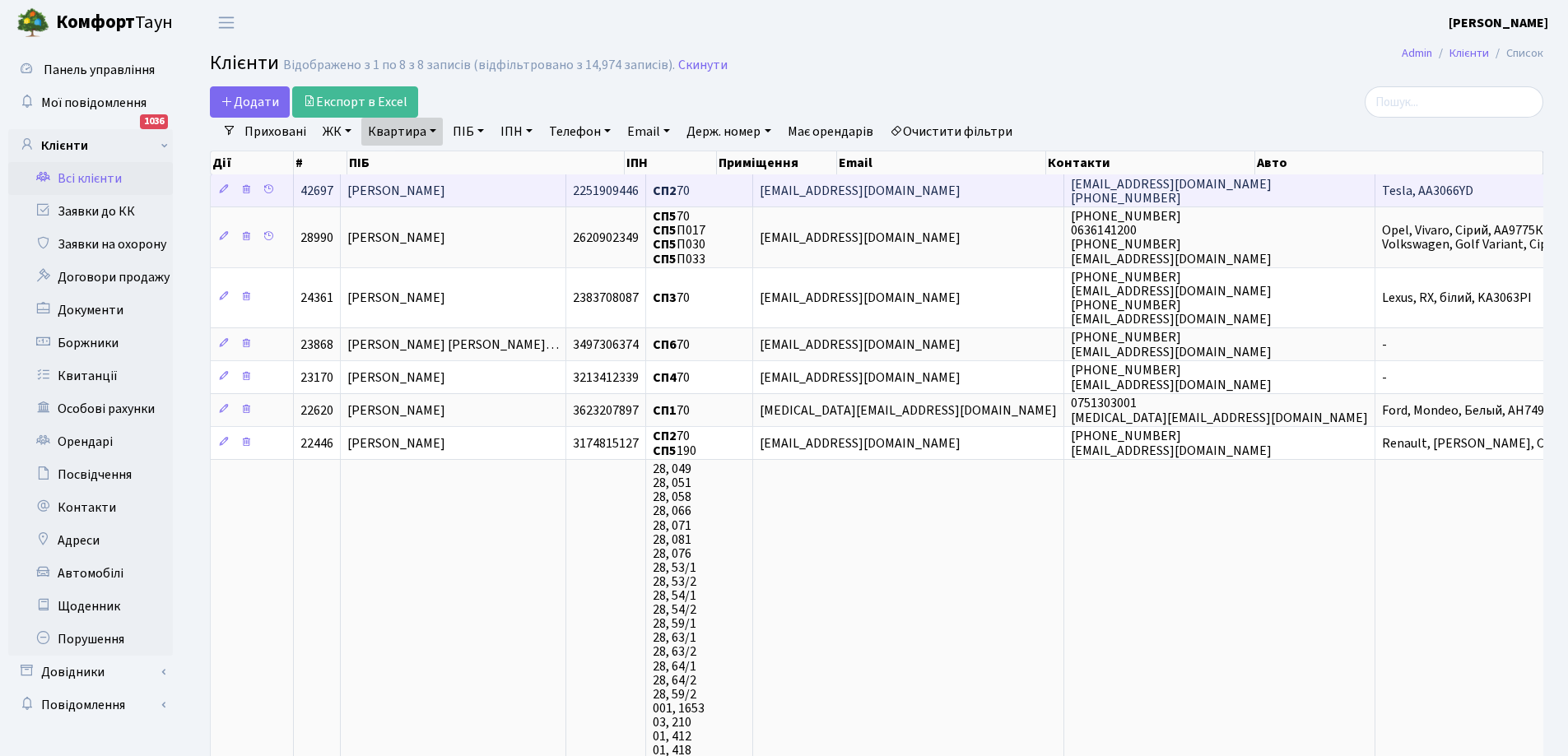
click at [445, 190] on span "[PERSON_NAME]" at bounding box center [396, 191] width 98 height 18
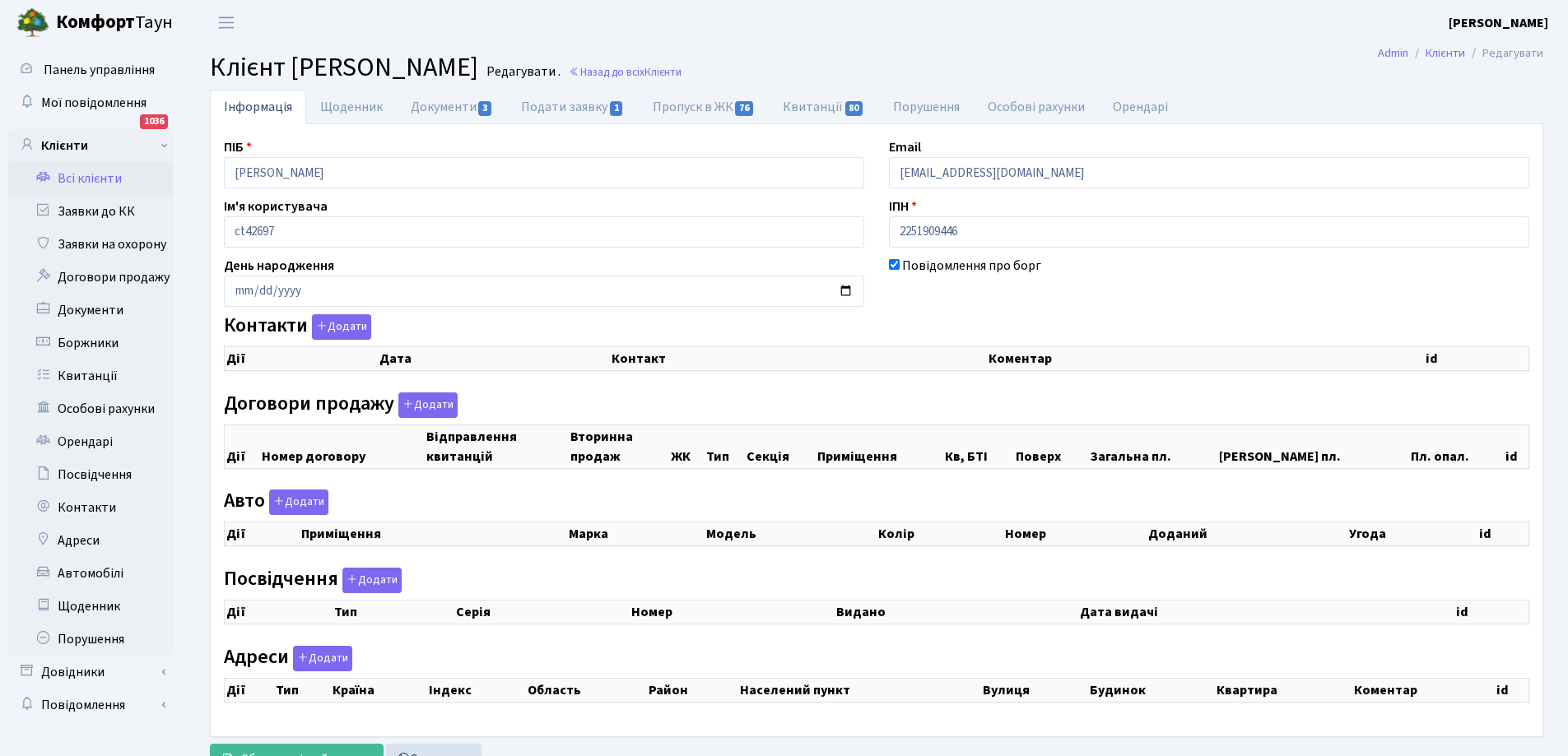
checkbox input "true"
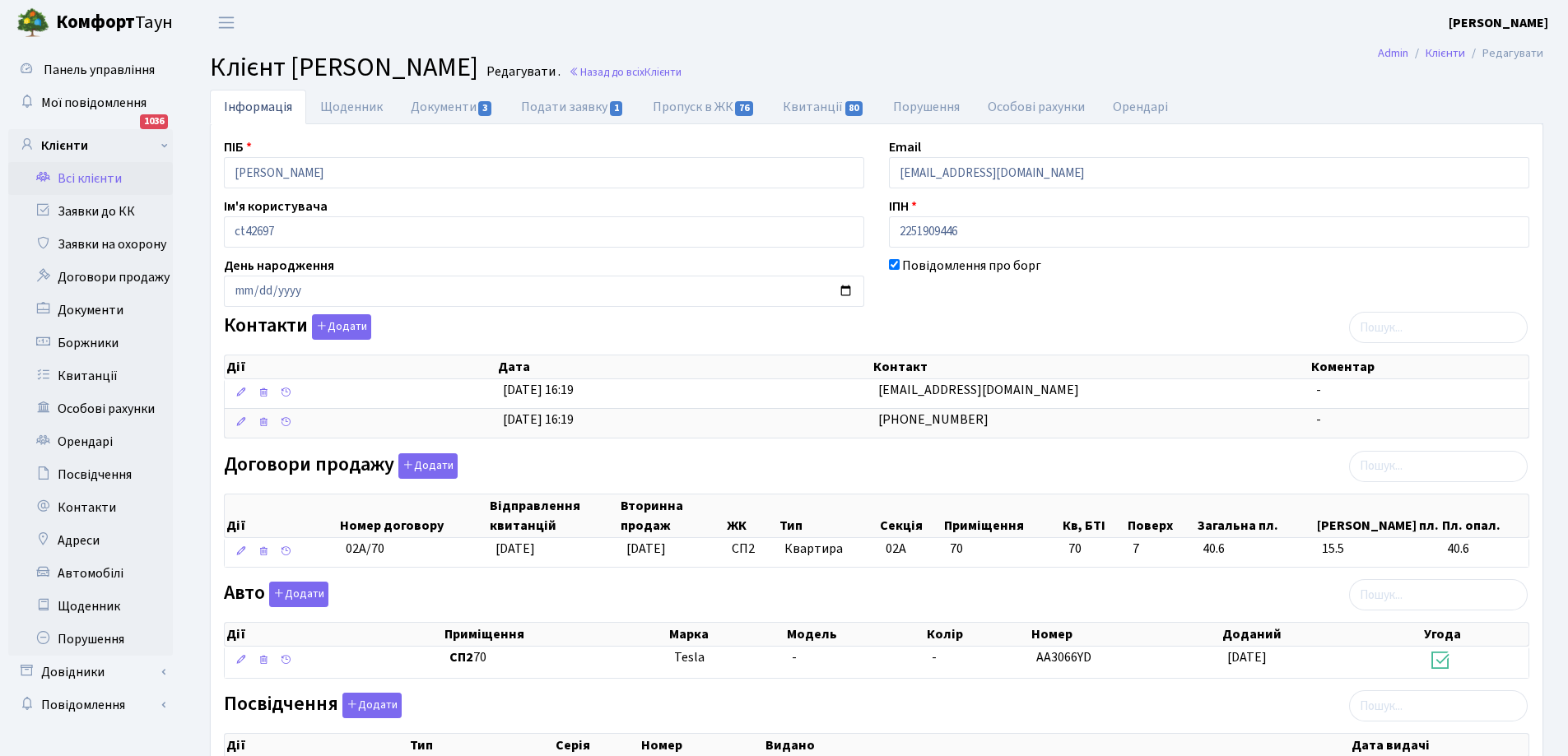
click at [84, 182] on link "Всі клієнти" at bounding box center [90, 178] width 165 height 33
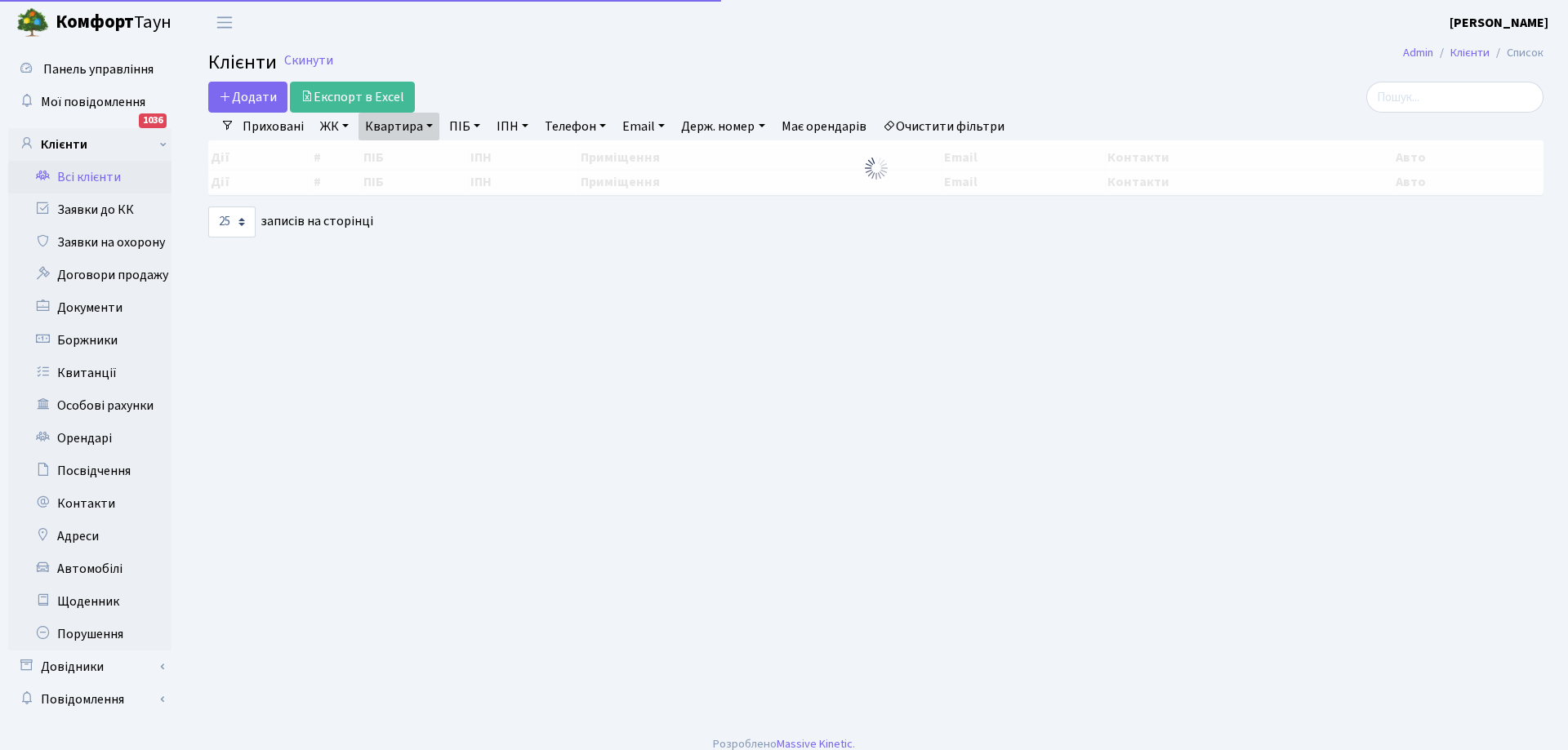
select select "25"
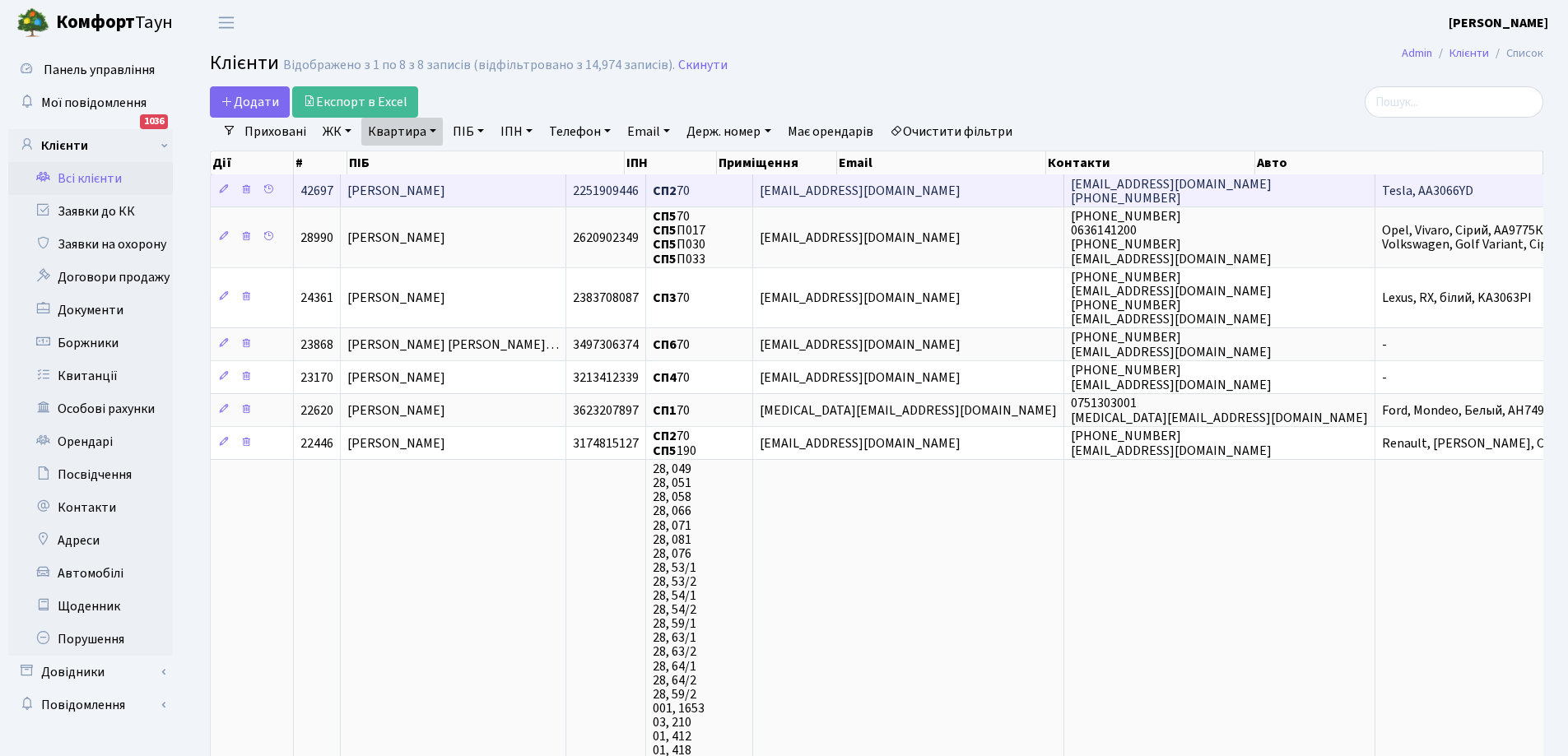
click at [444, 191] on span "[PERSON_NAME]" at bounding box center [396, 191] width 98 height 18
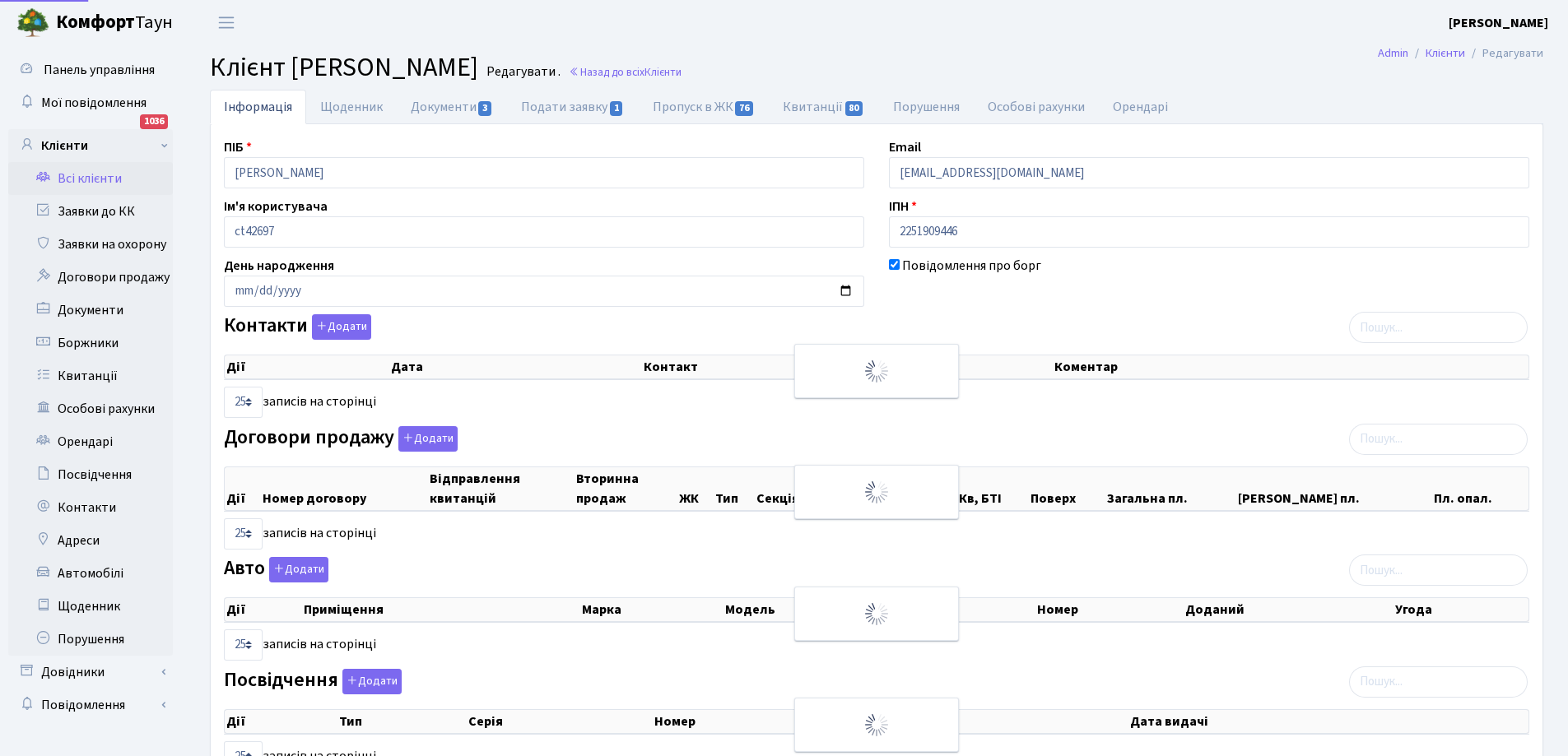
select select "25"
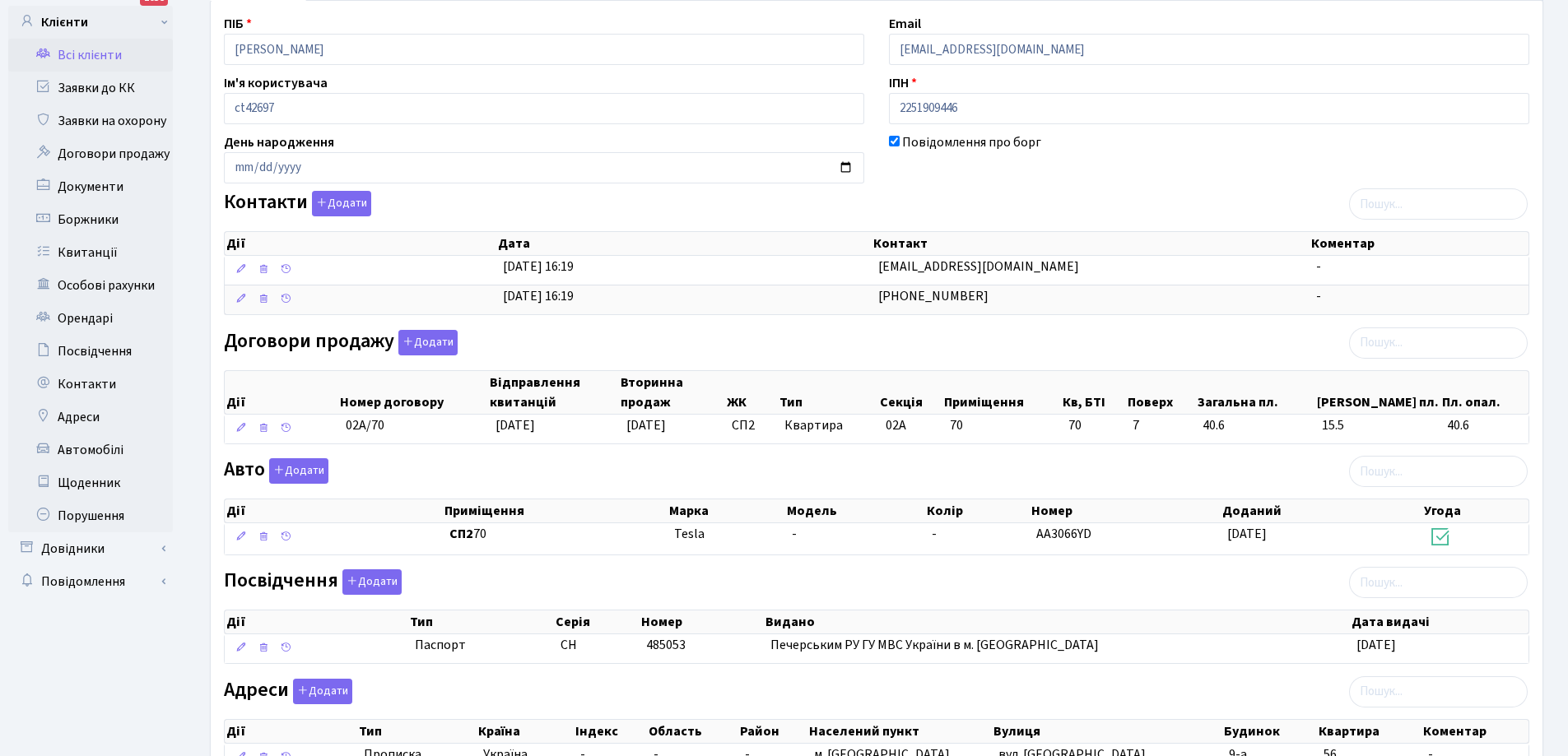
scroll to position [164, 0]
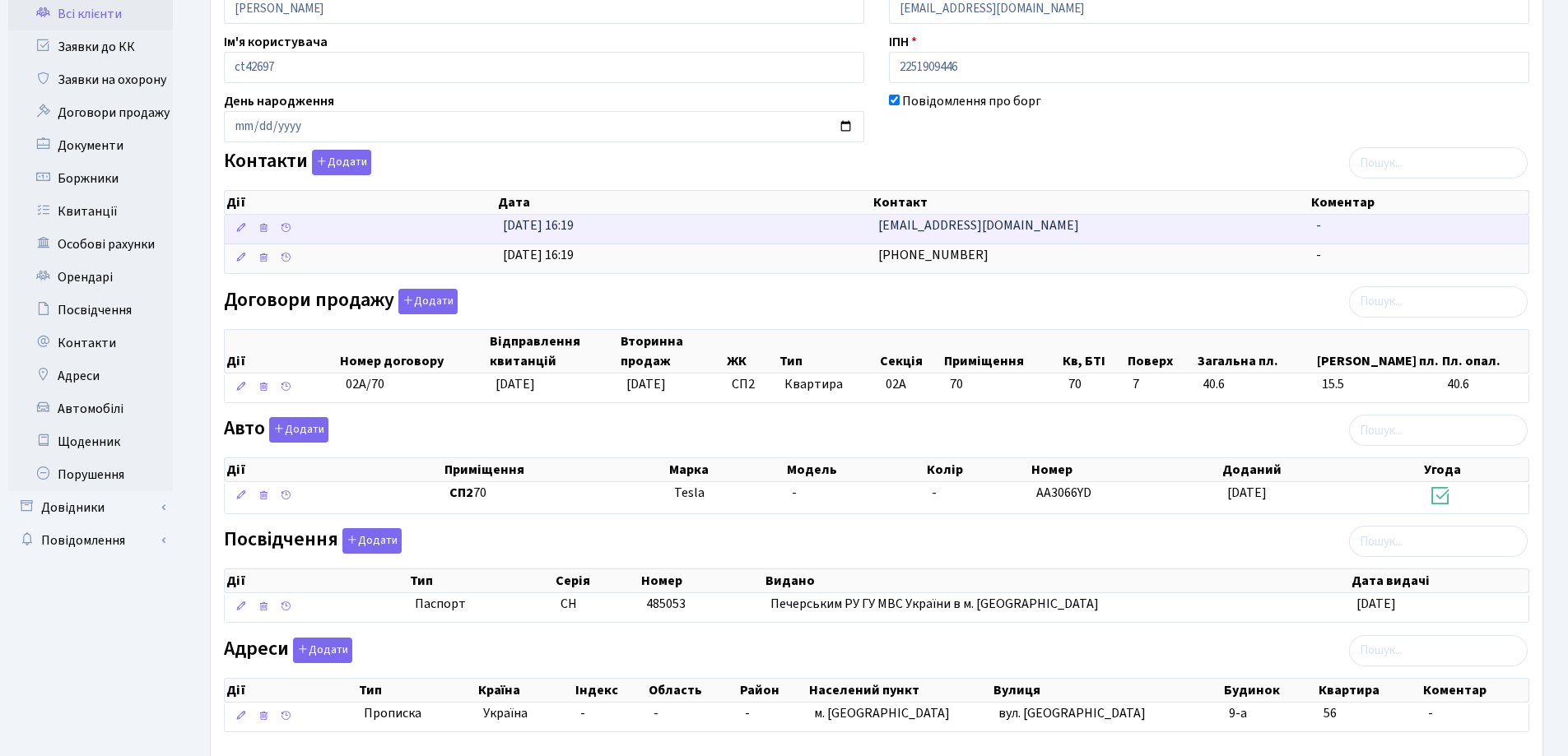
drag, startPoint x: 874, startPoint y: 229, endPoint x: 1001, endPoint y: 231, distance: 127.0
click at [1001, 231] on td "pritatka@gmail.com" at bounding box center [1091, 229] width 438 height 29
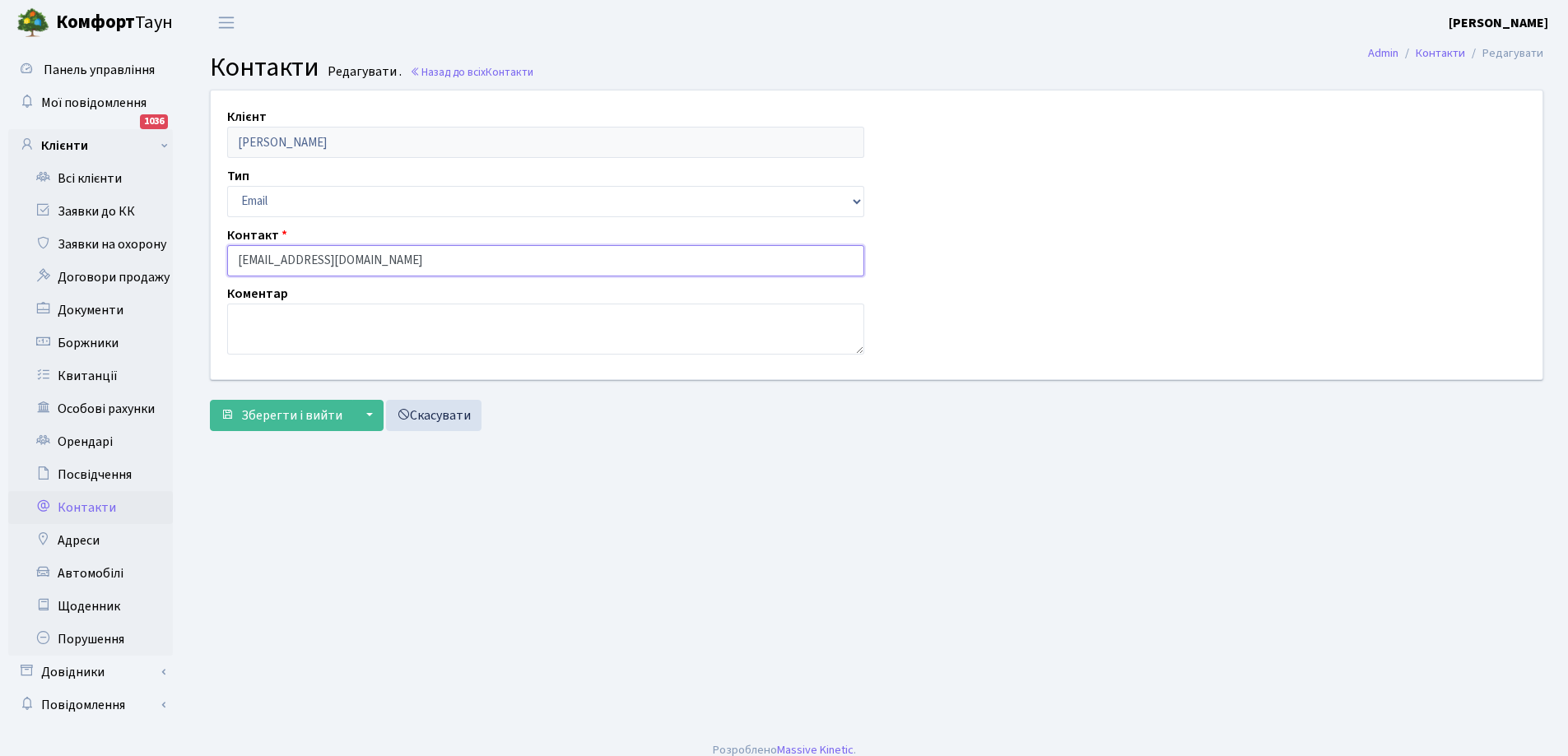
drag, startPoint x: 236, startPoint y: 262, endPoint x: 400, endPoint y: 251, distance: 164.4
click at [400, 251] on input "pritatka@gmail.com" at bounding box center [545, 262] width 637 height 32
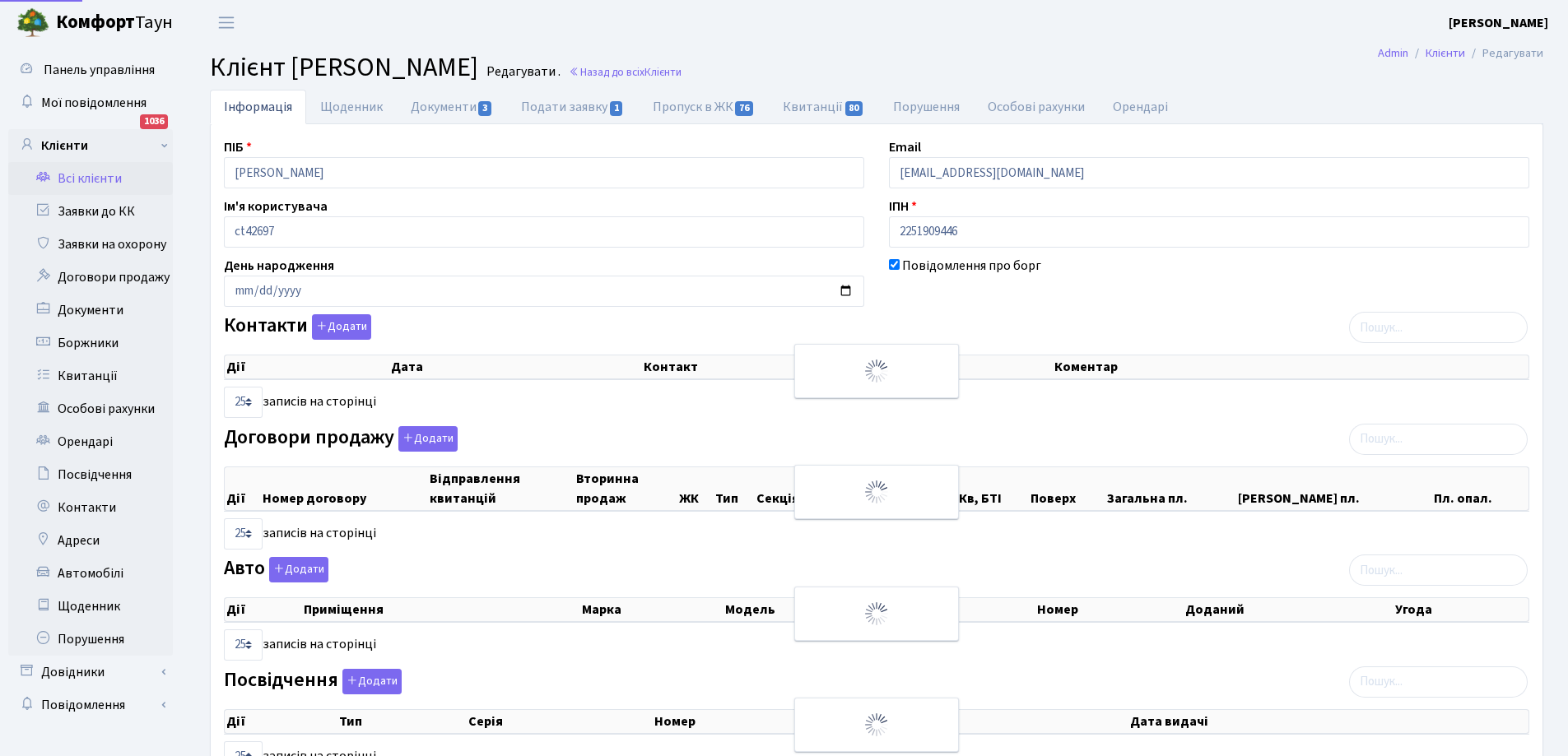
select select "25"
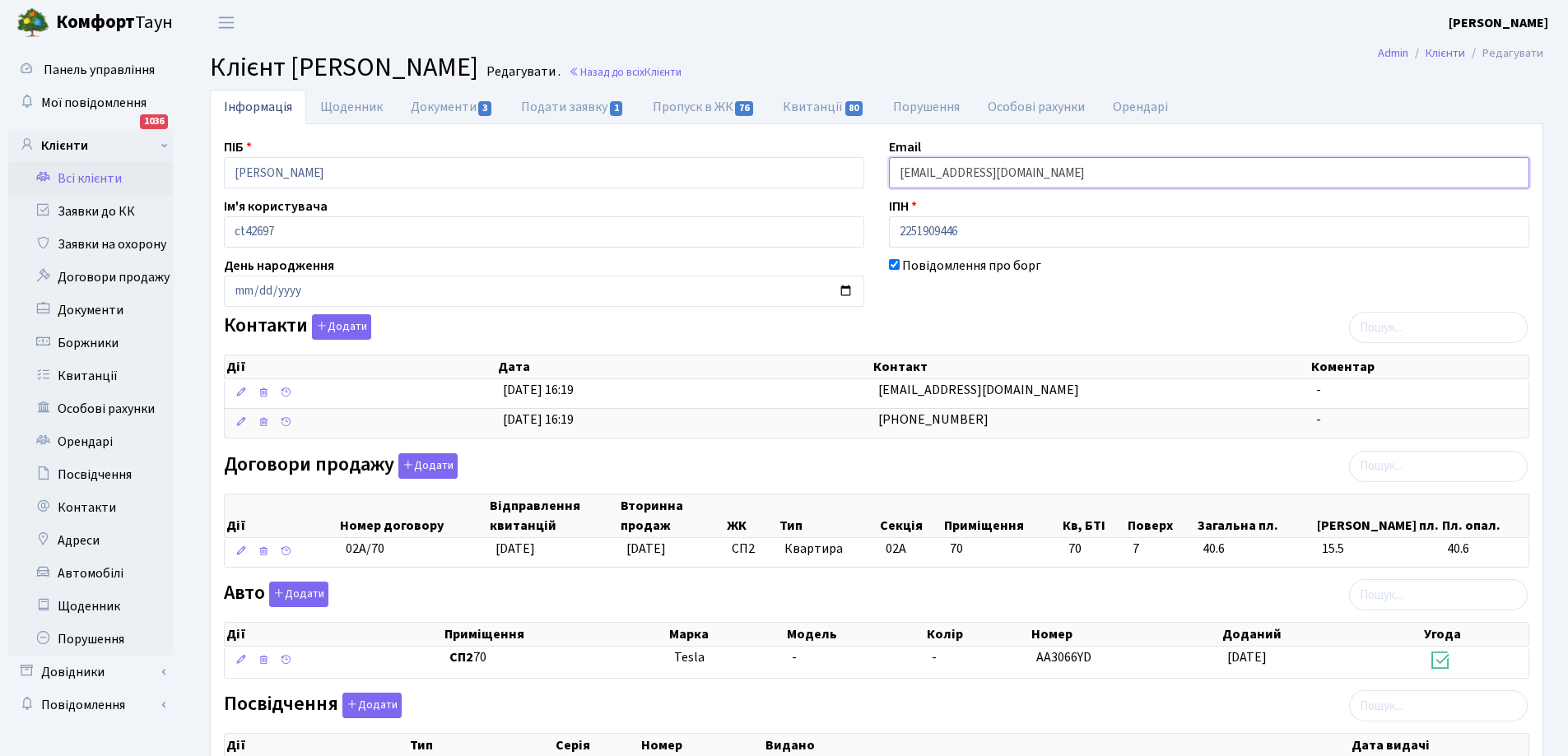
drag, startPoint x: 899, startPoint y: 171, endPoint x: 1053, endPoint y: 167, distance: 154.1
click at [1053, 167] on input "0justhuman0@gmail.com" at bounding box center [1209, 173] width 640 height 32
click at [78, 207] on link "Заявки до КК" at bounding box center [90, 211] width 165 height 33
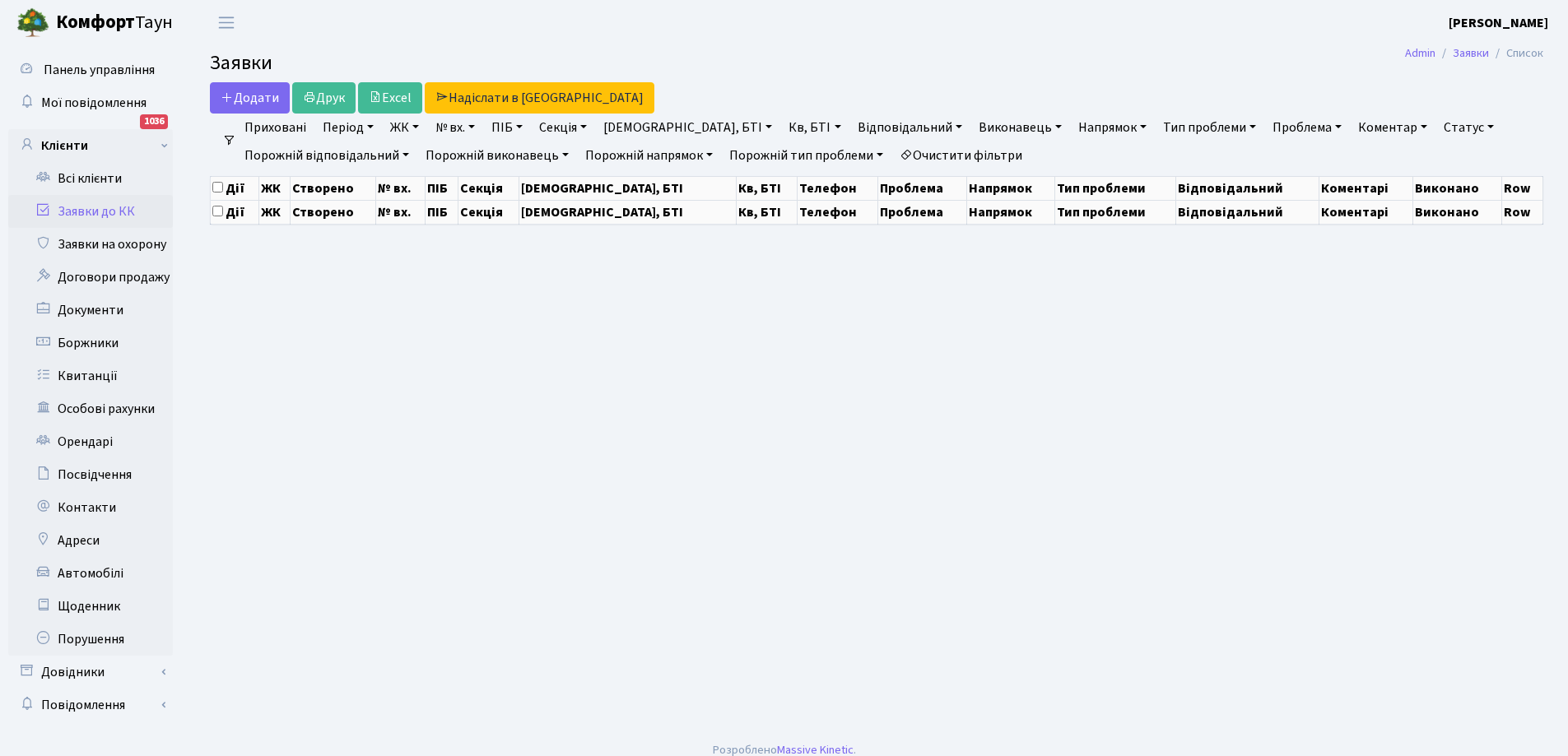
select select "25"
